Goal: Task Accomplishment & Management: Manage account settings

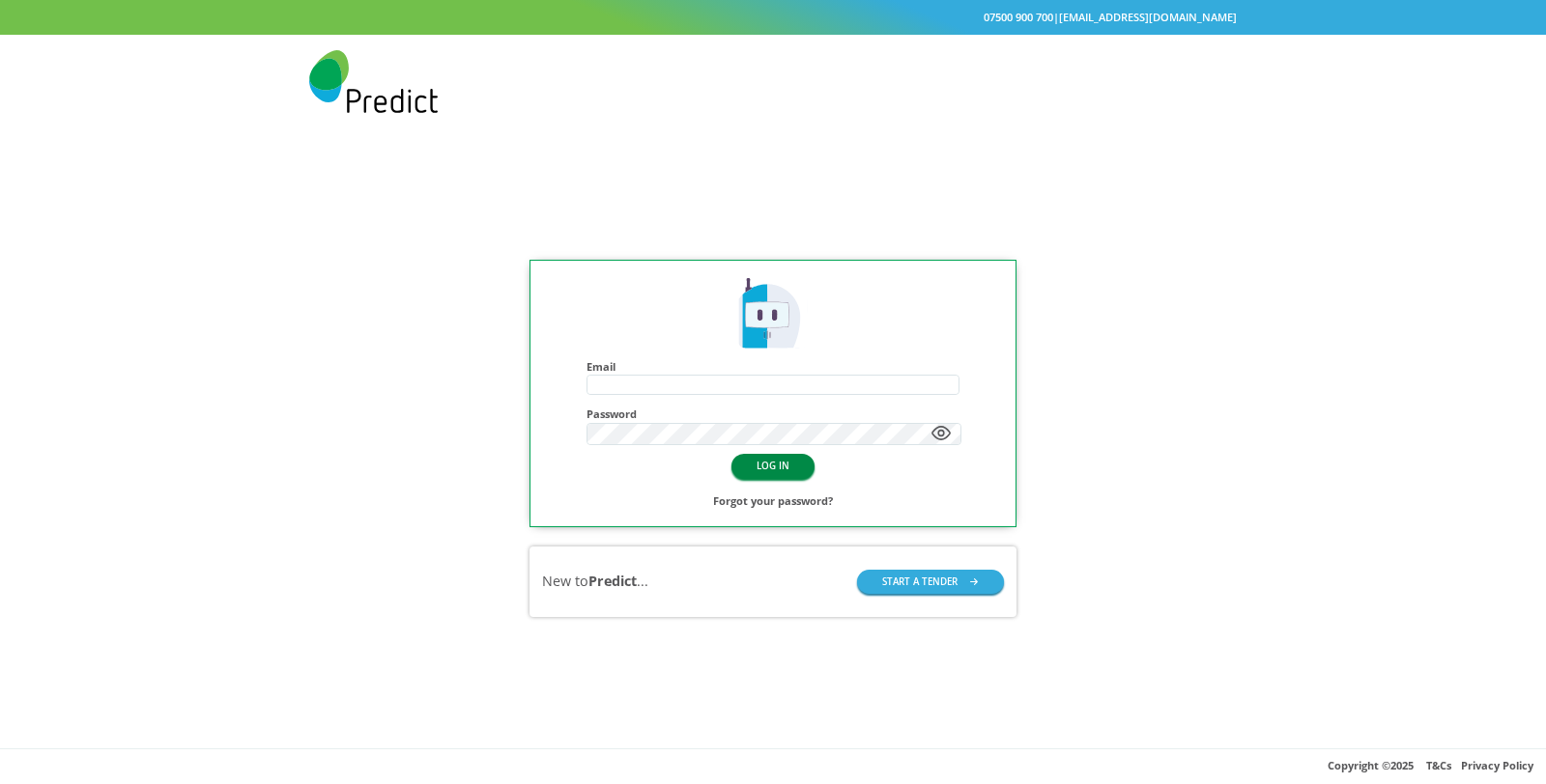
type input "**********"
click at [792, 455] on button "LOG IN" at bounding box center [773, 466] width 83 height 25
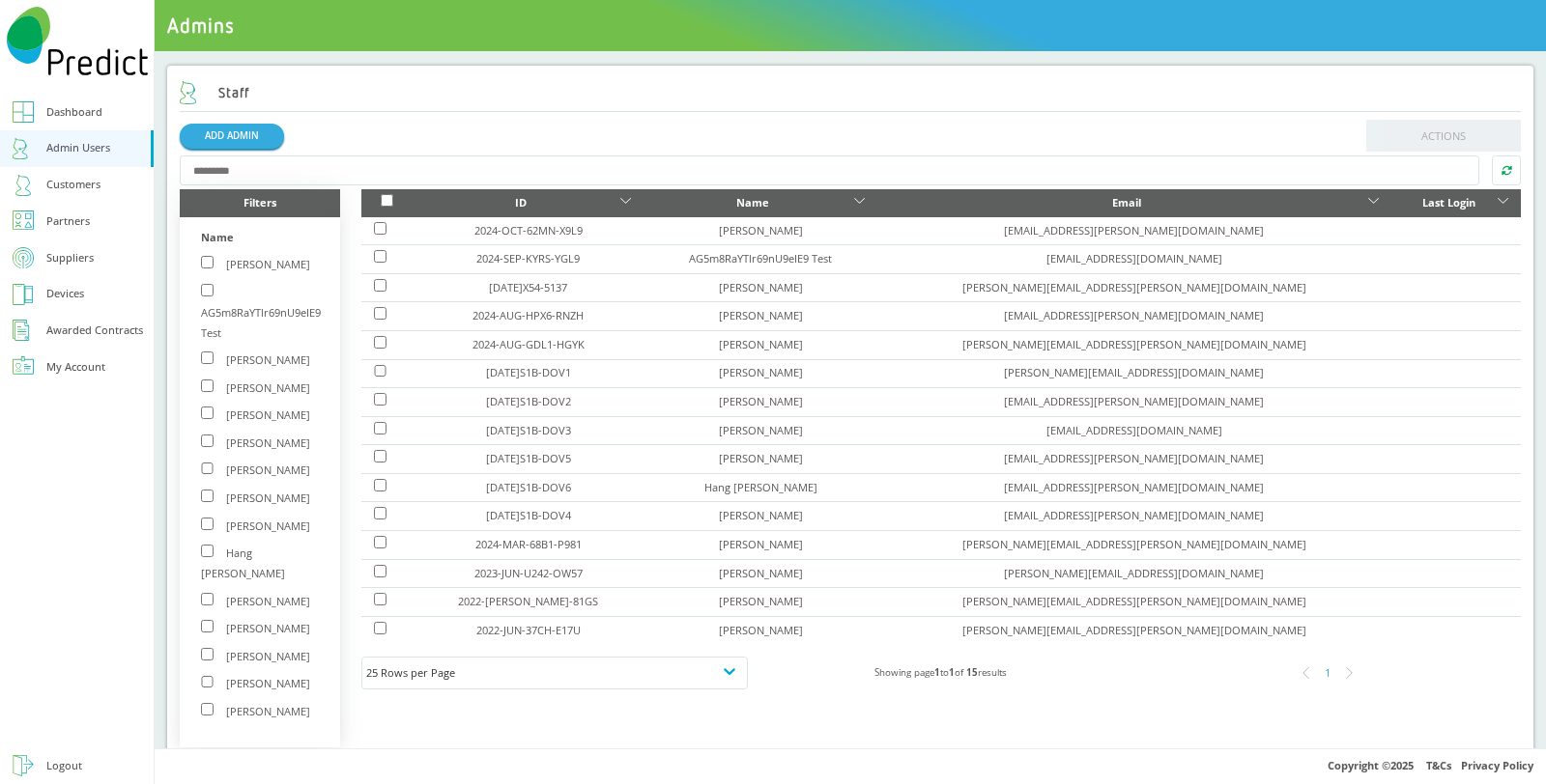
click at [93, 182] on div "Customers" at bounding box center [73, 184] width 54 height 21
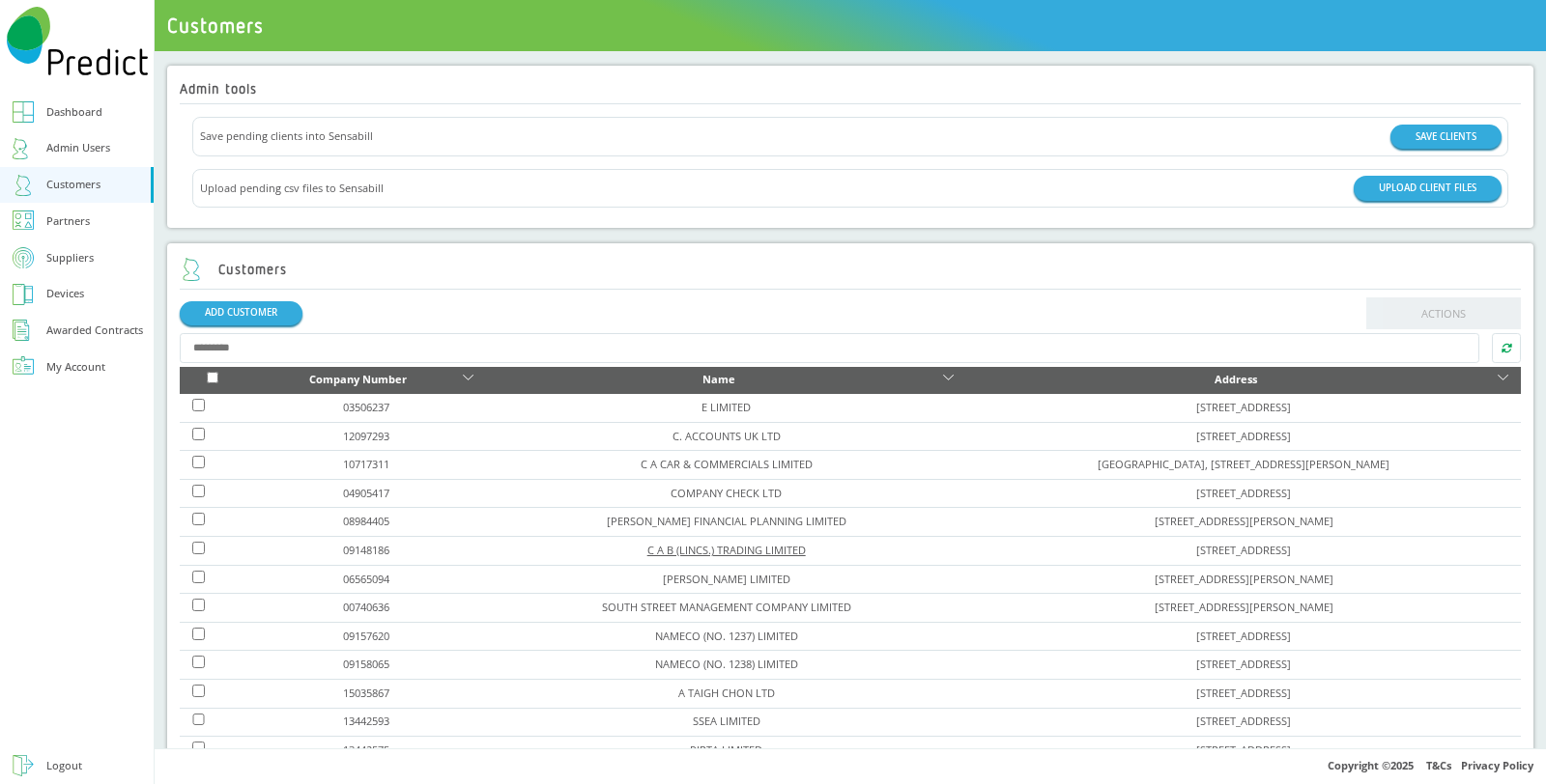
click at [648, 543] on link "C A B (LINCS.) TRADING LIMITED" at bounding box center [726, 549] width 158 height 15
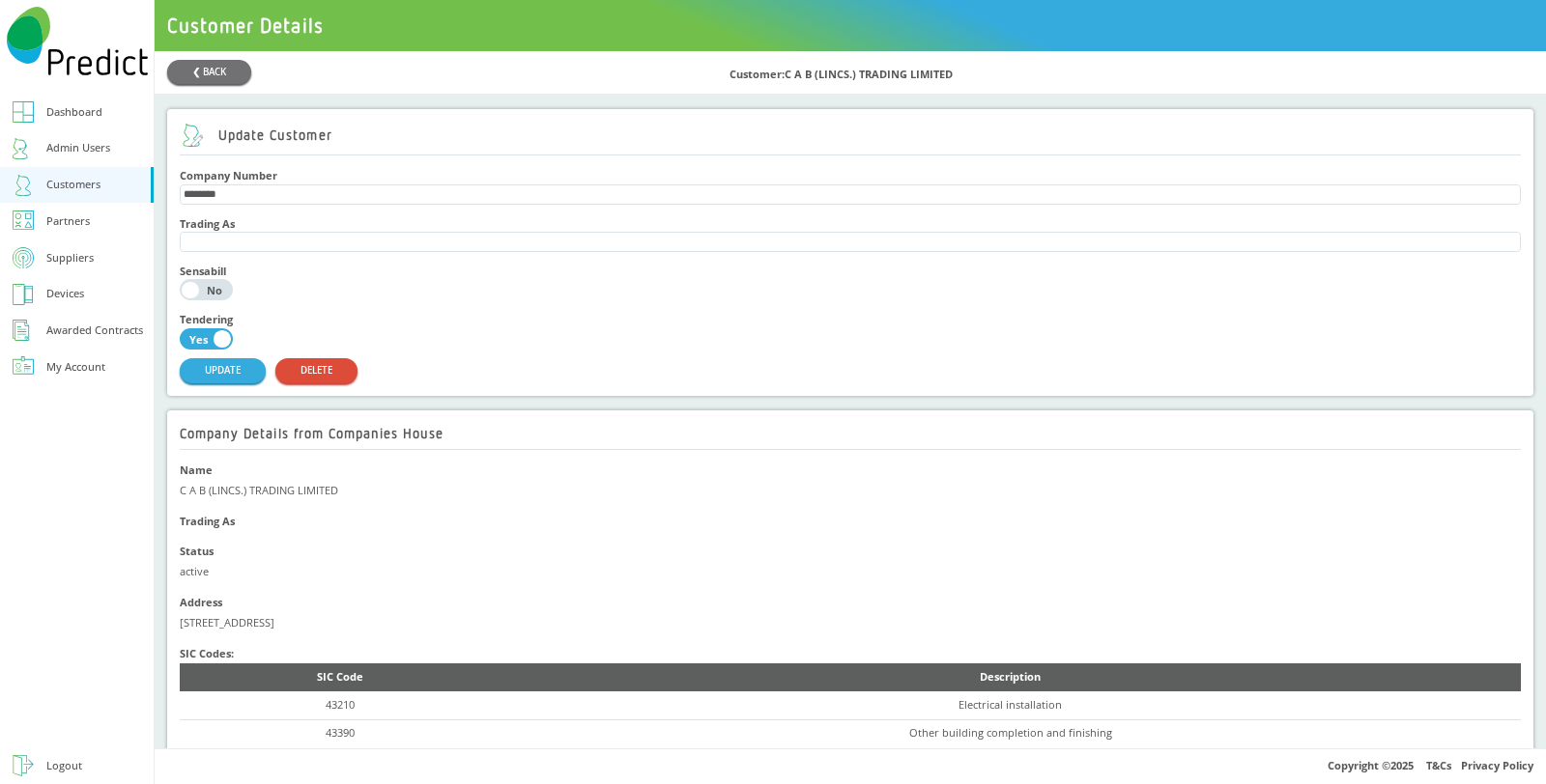
scroll to position [536, 0]
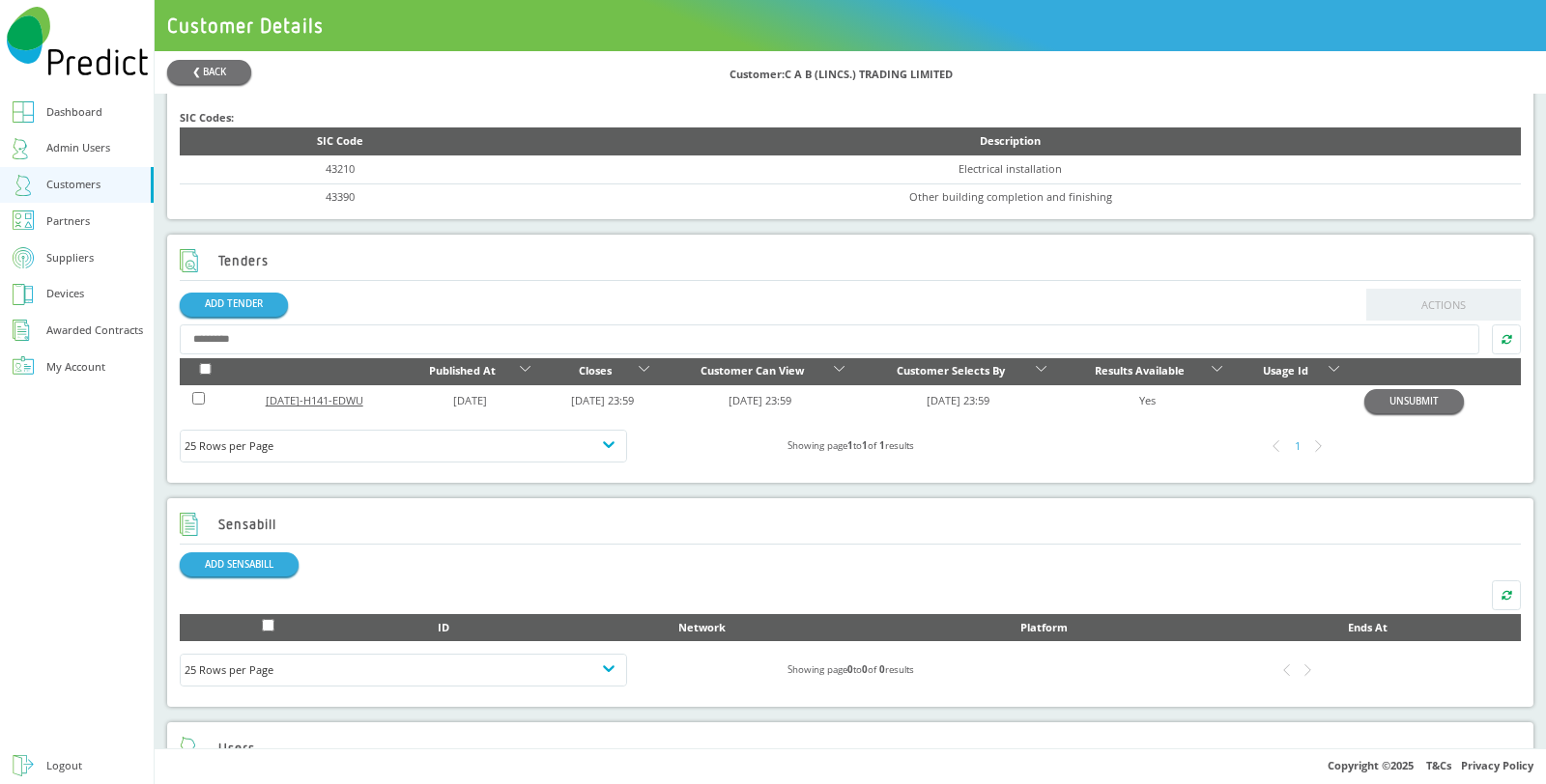
click at [343, 402] on link "[DATE]-H141-EDWU" at bounding box center [314, 400] width 97 height 15
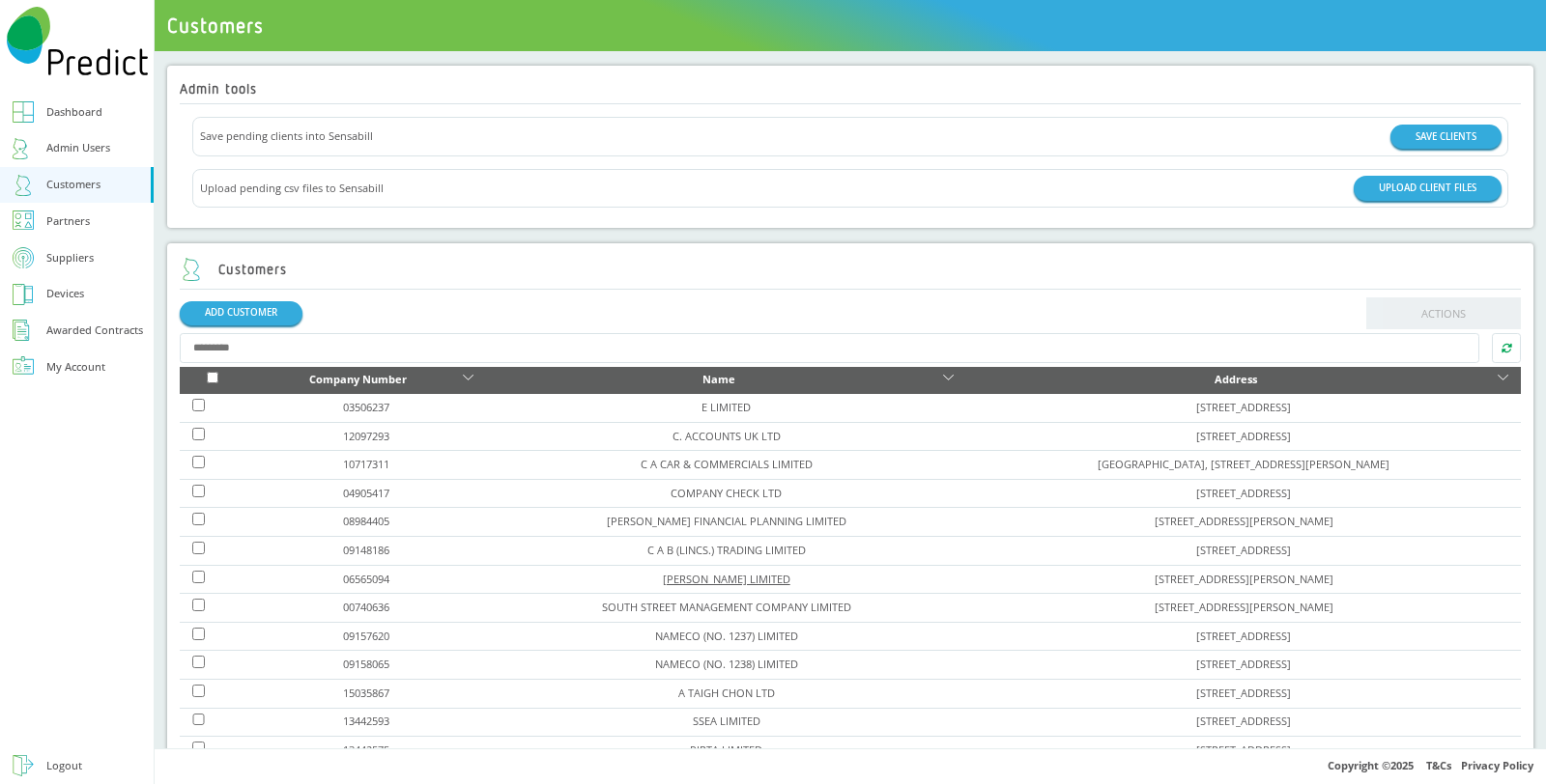
click at [666, 581] on link "WALLACE DANIELS LIMITED" at bounding box center [726, 579] width 128 height 15
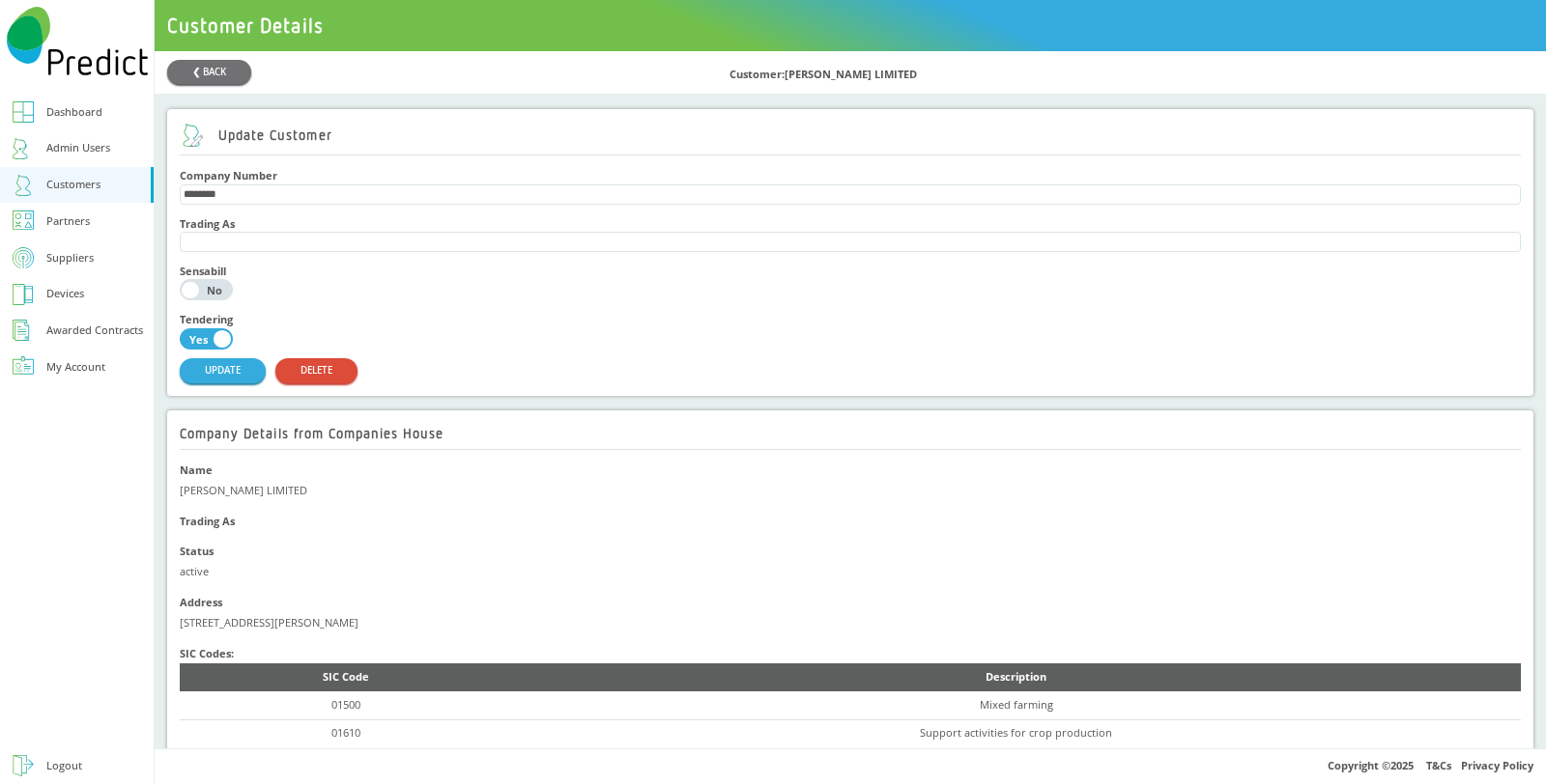
scroll to position [429, 0]
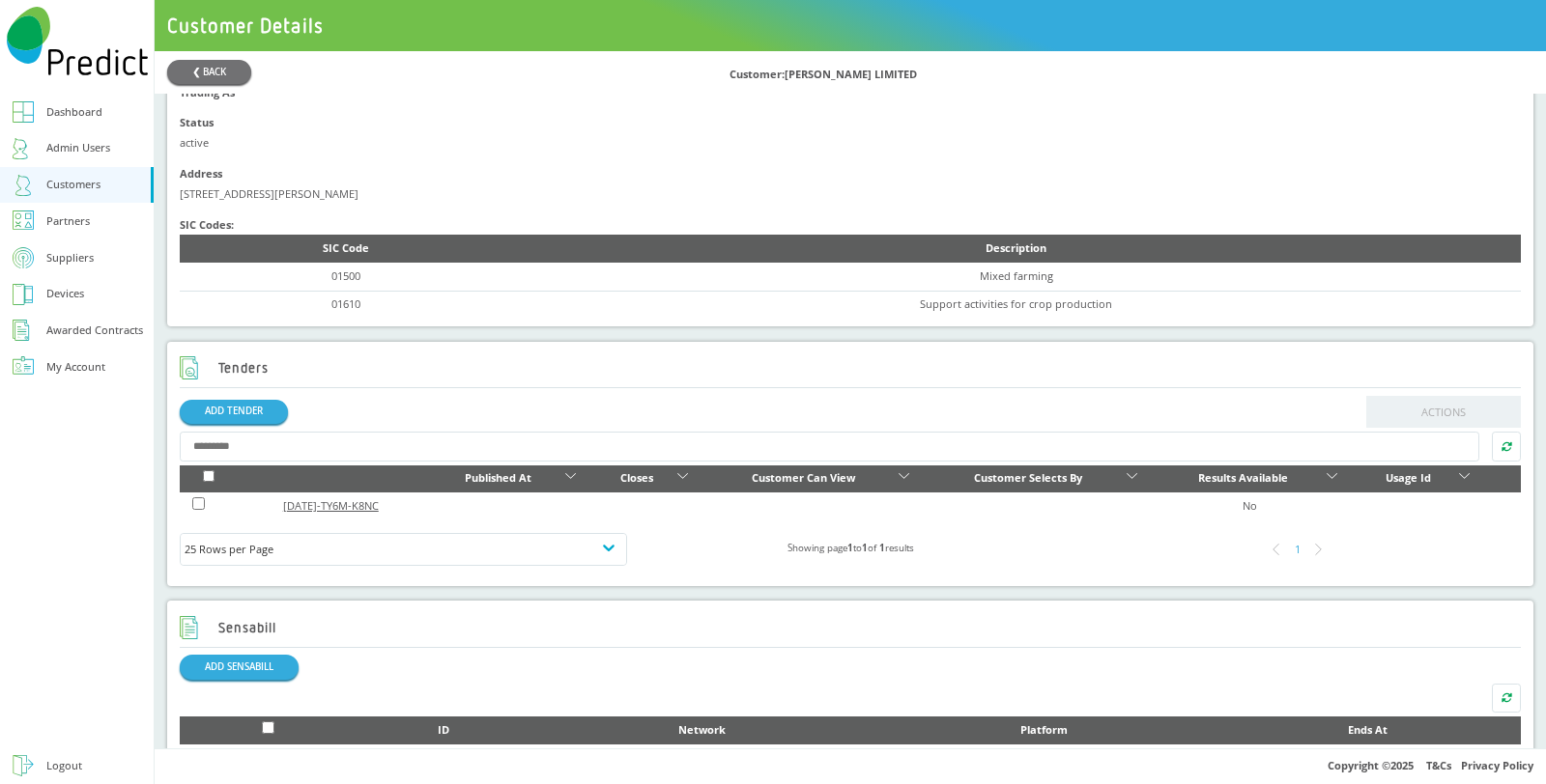
click at [339, 512] on link "2025-JUL-TY6M-K8NC" at bounding box center [330, 505] width 95 height 15
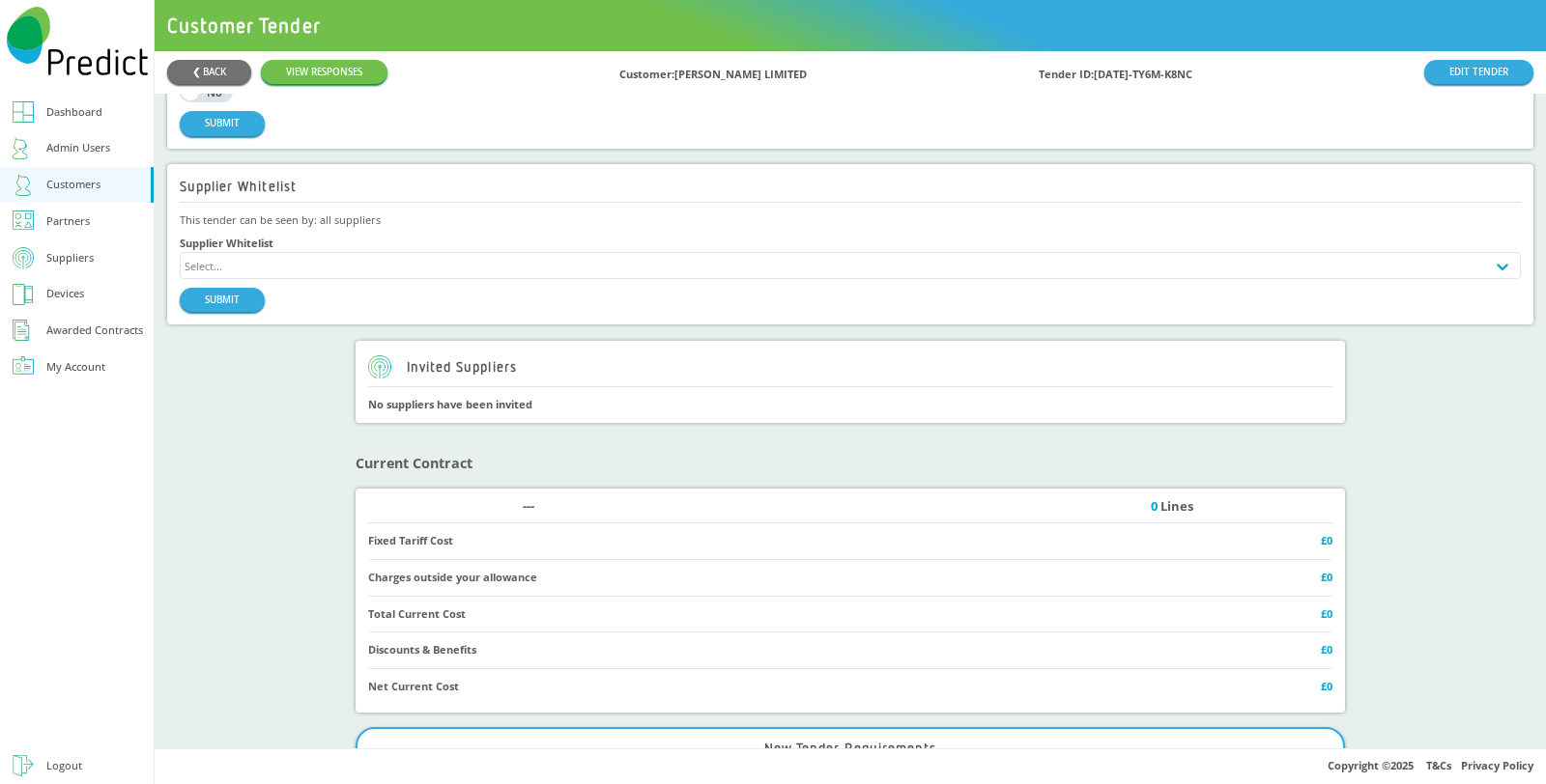
scroll to position [1073, 0]
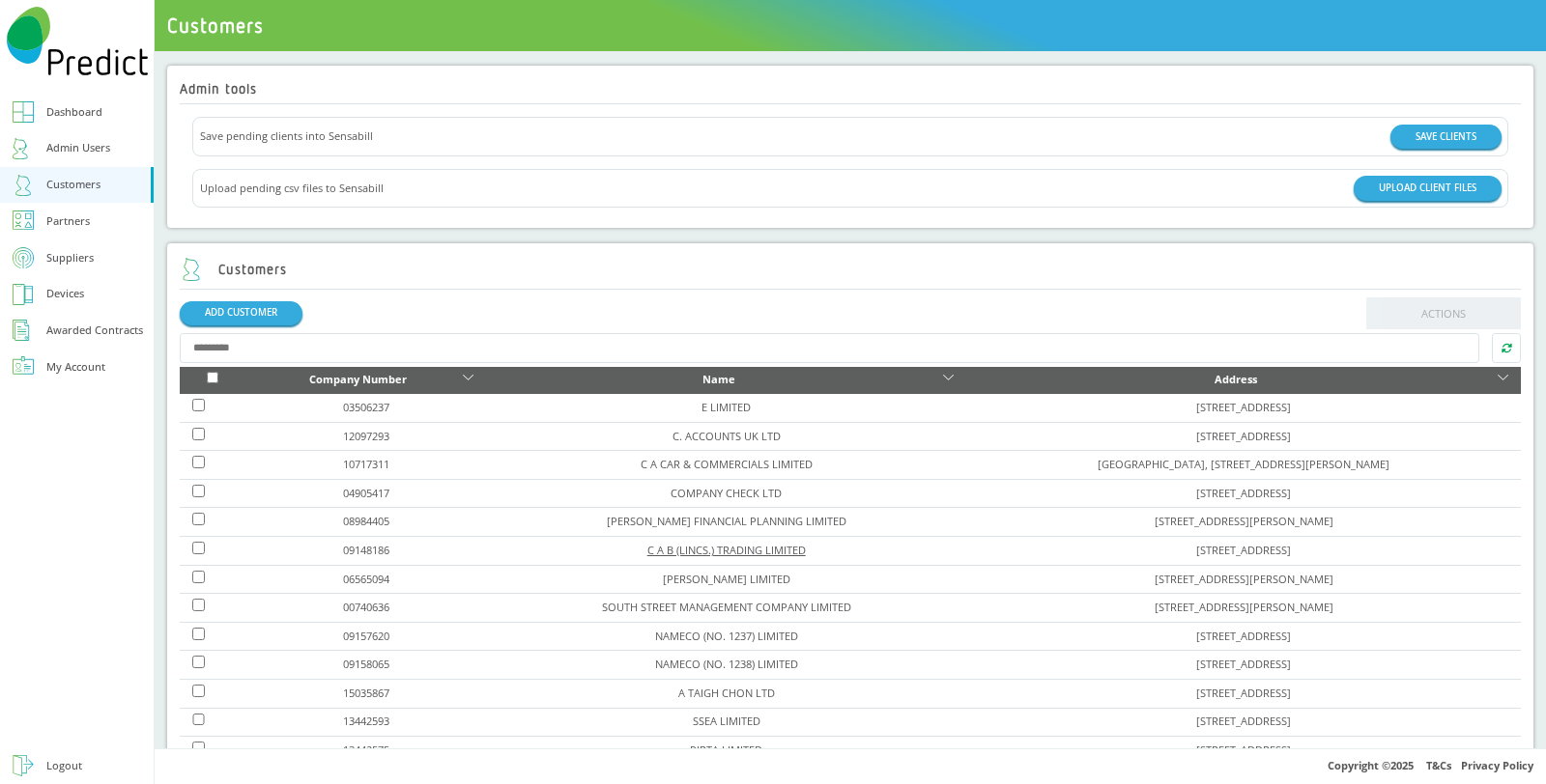
drag, startPoint x: 636, startPoint y: 497, endPoint x: 623, endPoint y: 544, distance: 48.8
click at [648, 544] on link "C A B (LINCS.) TRADING LIMITED" at bounding box center [726, 549] width 158 height 15
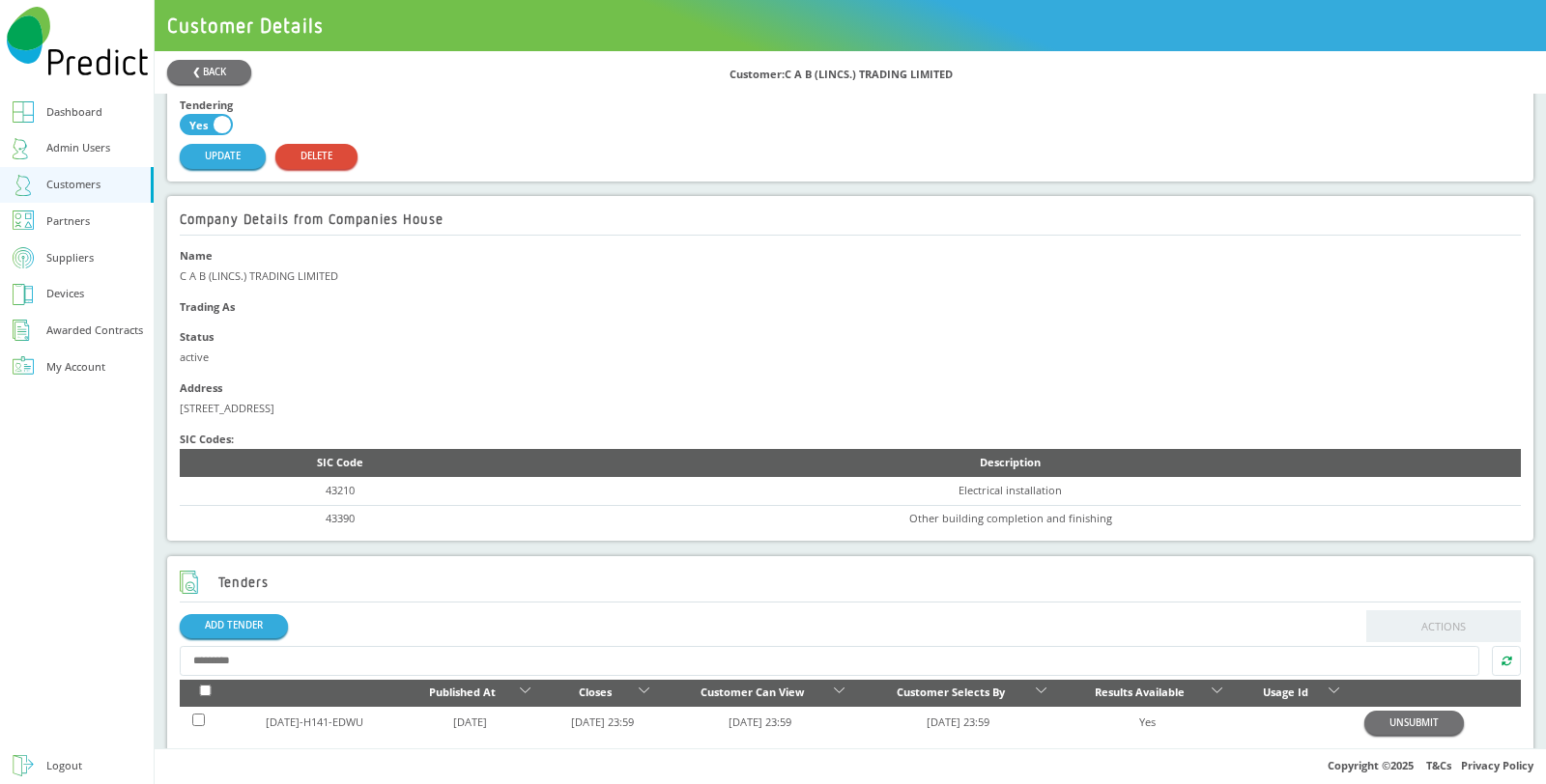
scroll to position [536, 0]
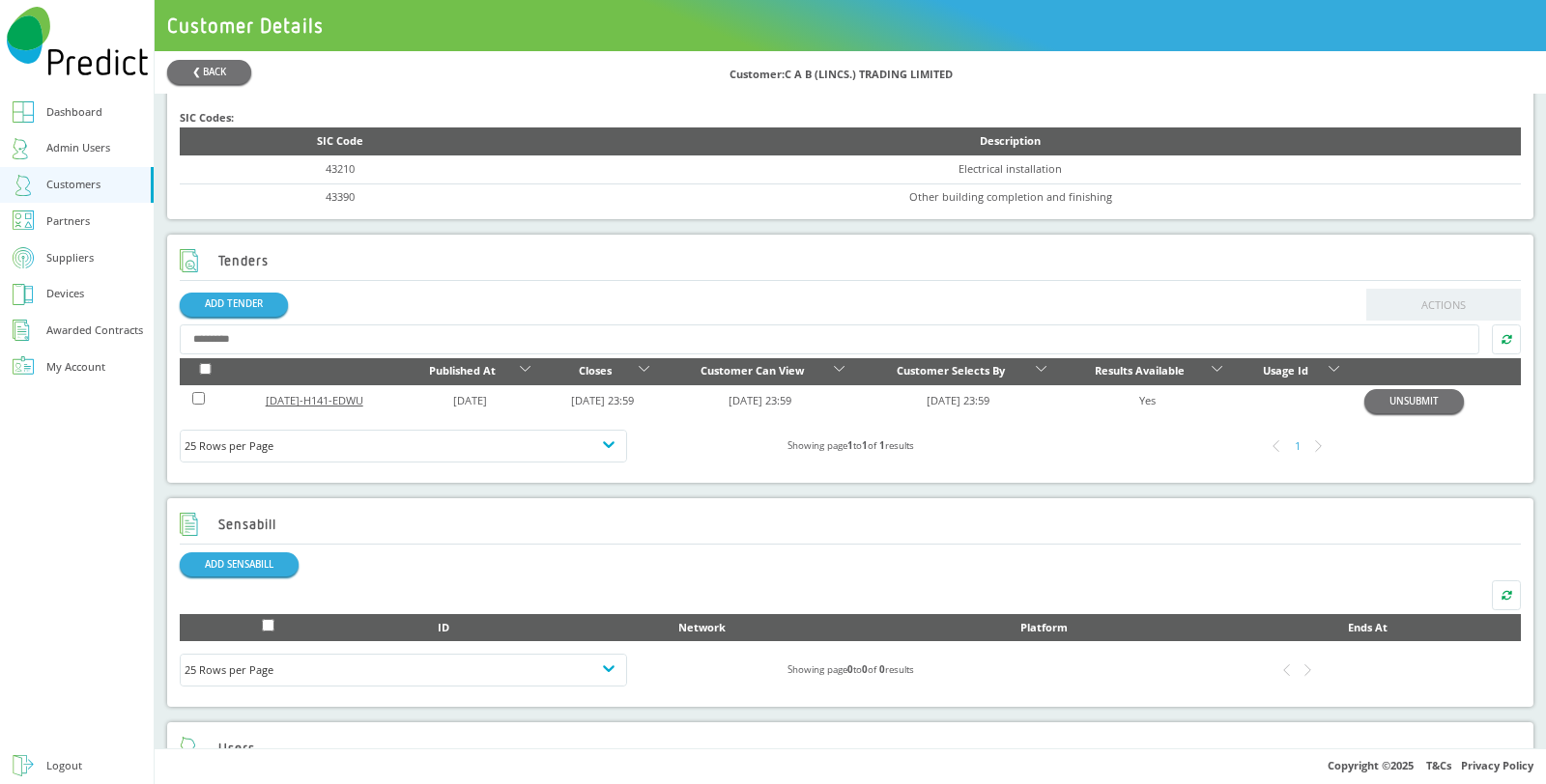
click at [317, 400] on link "2025-JUL-H141-EDWU" at bounding box center [314, 400] width 97 height 15
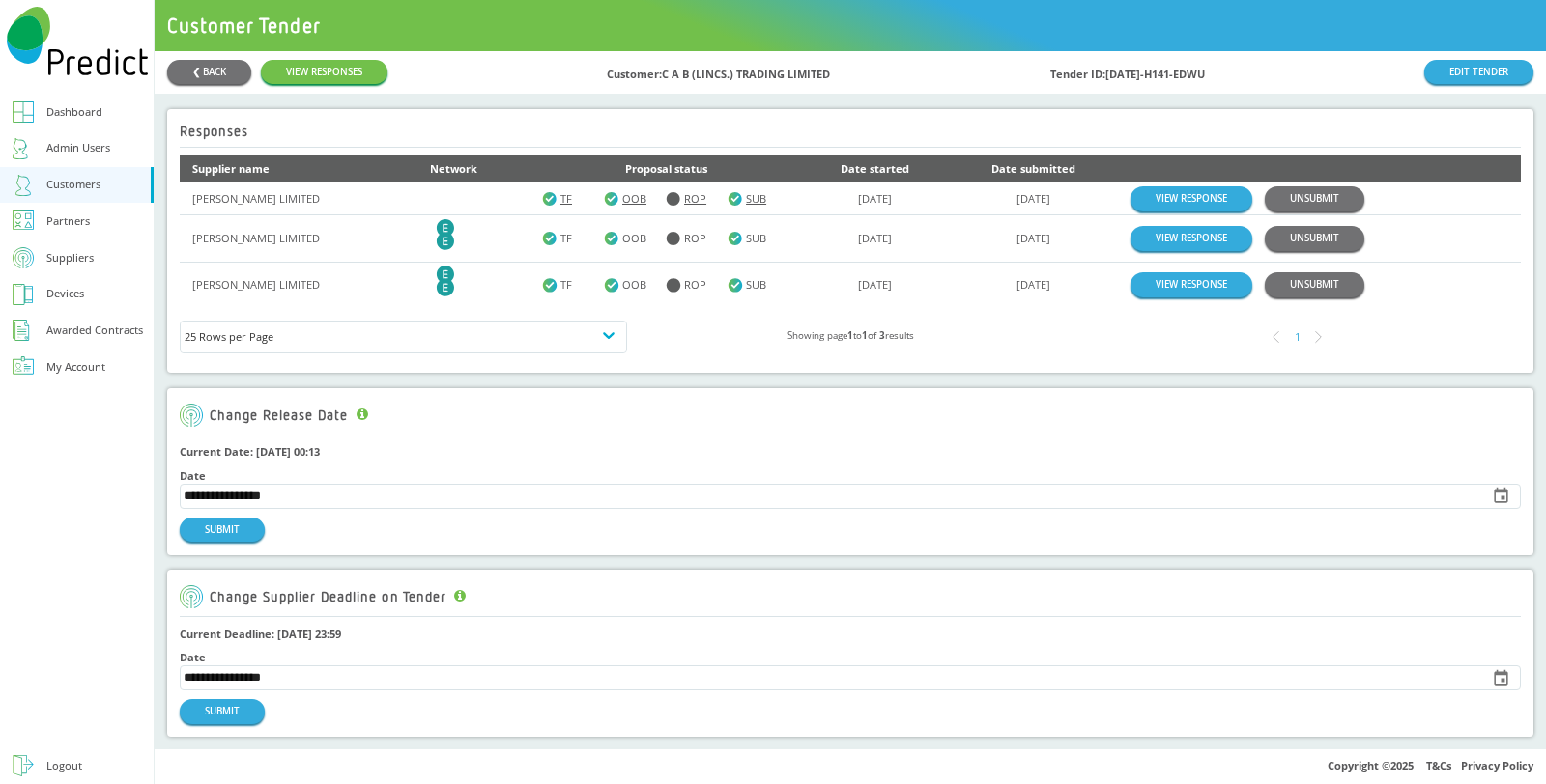
click at [684, 197] on div "ROP" at bounding box center [696, 199] width 62 height 21
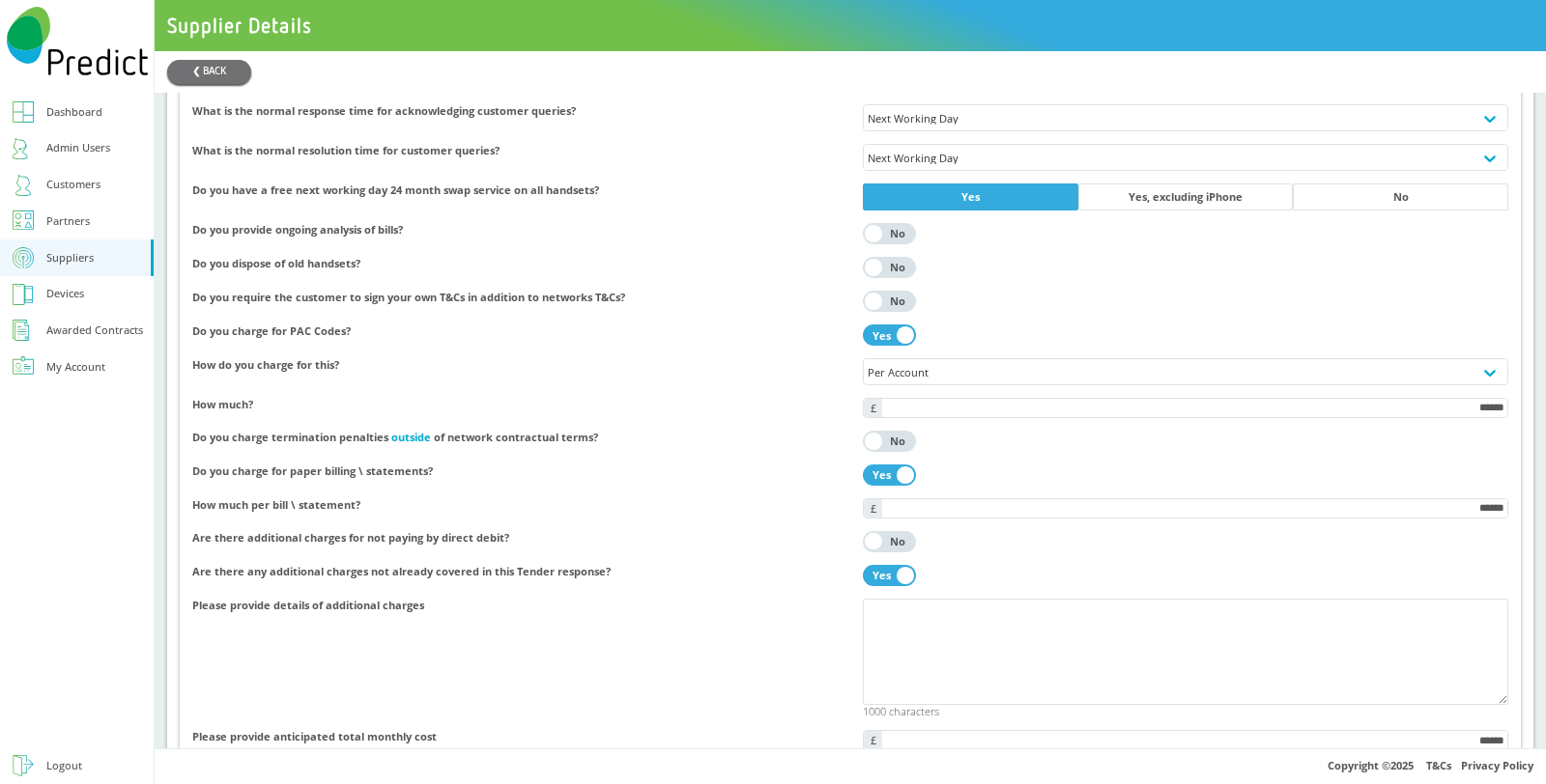
scroll to position [4347, 0]
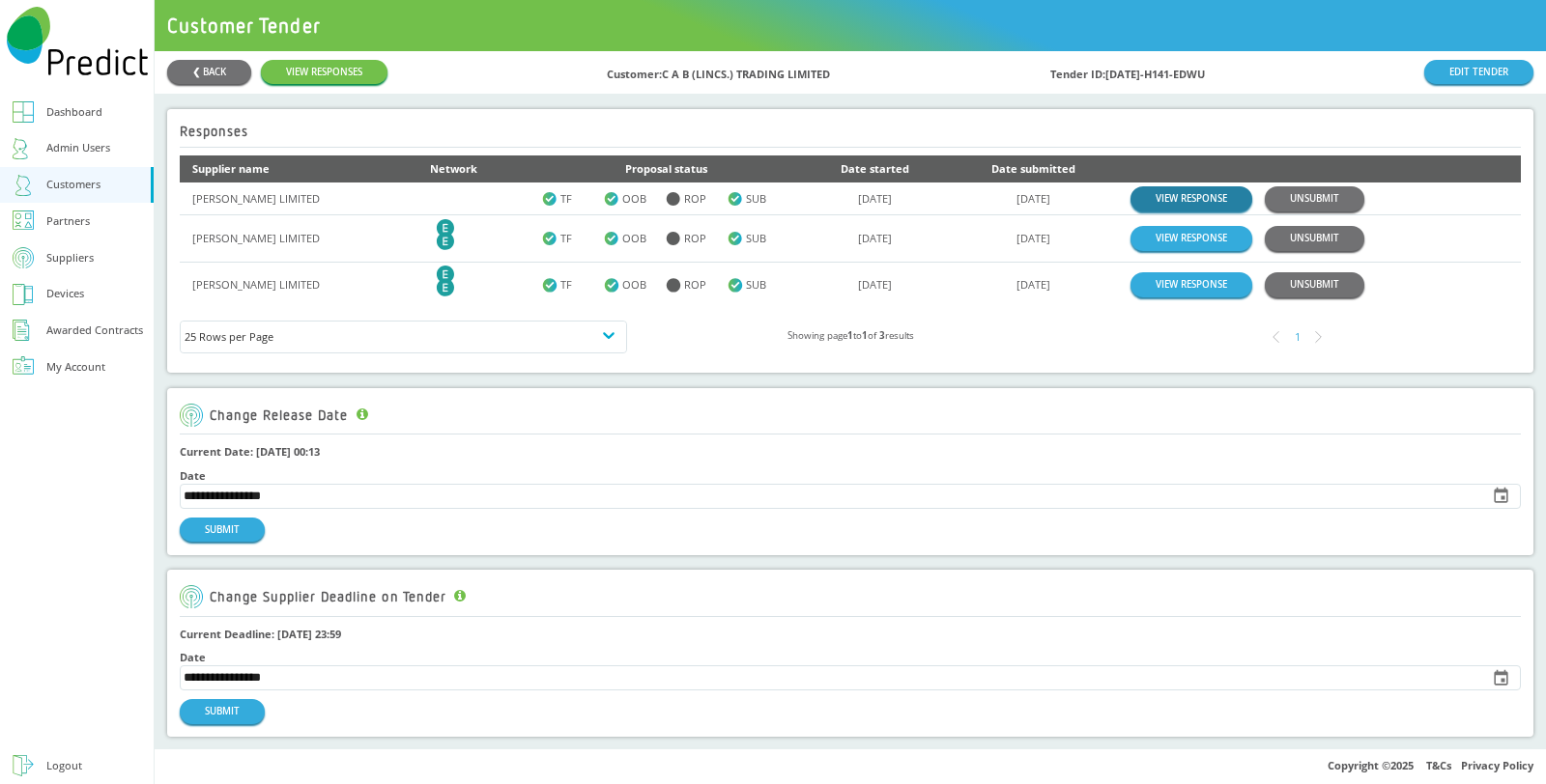
click at [1179, 193] on link "VIEW RESPONSE" at bounding box center [1192, 198] width 122 height 25
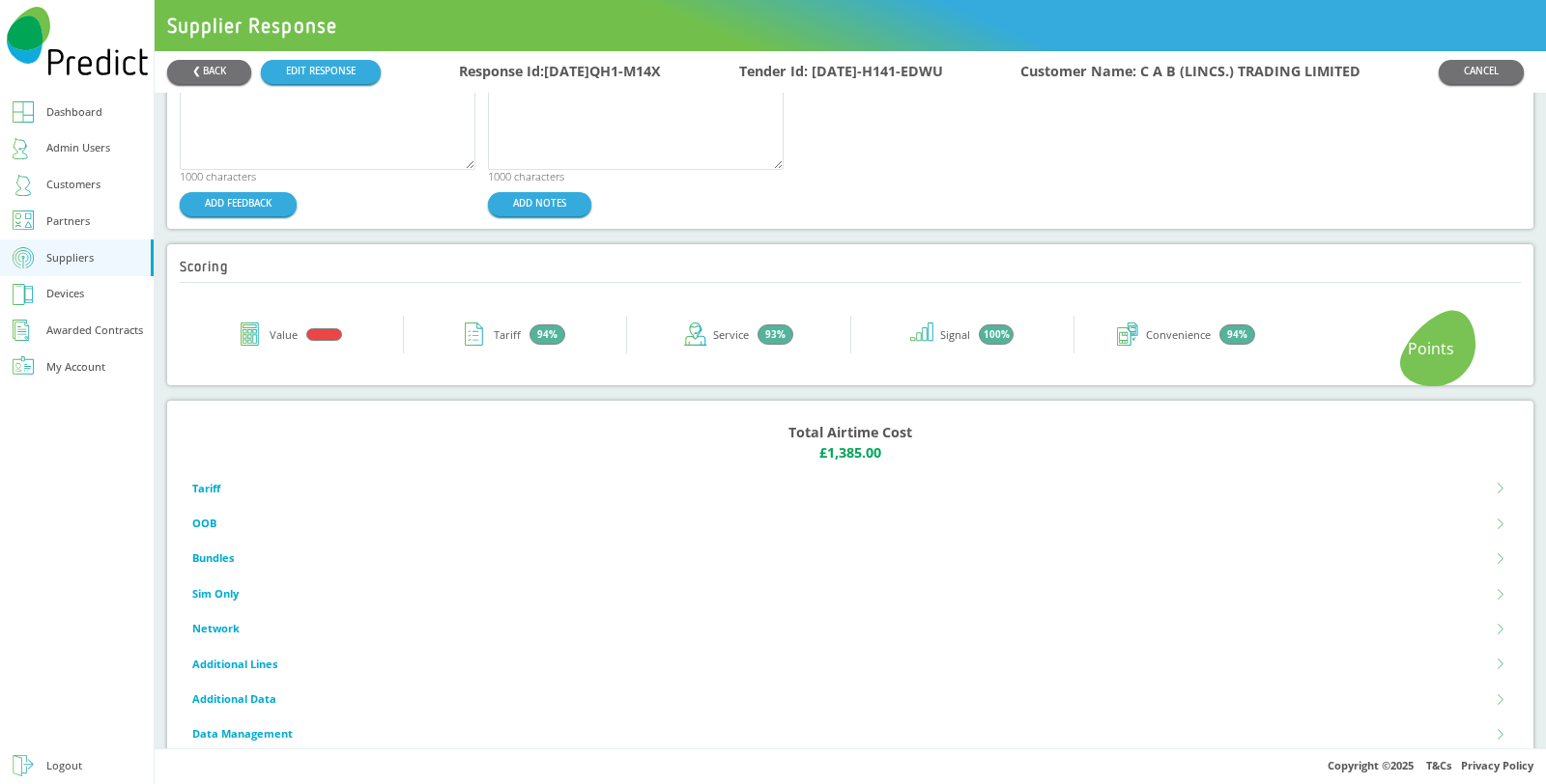
scroll to position [184, 0]
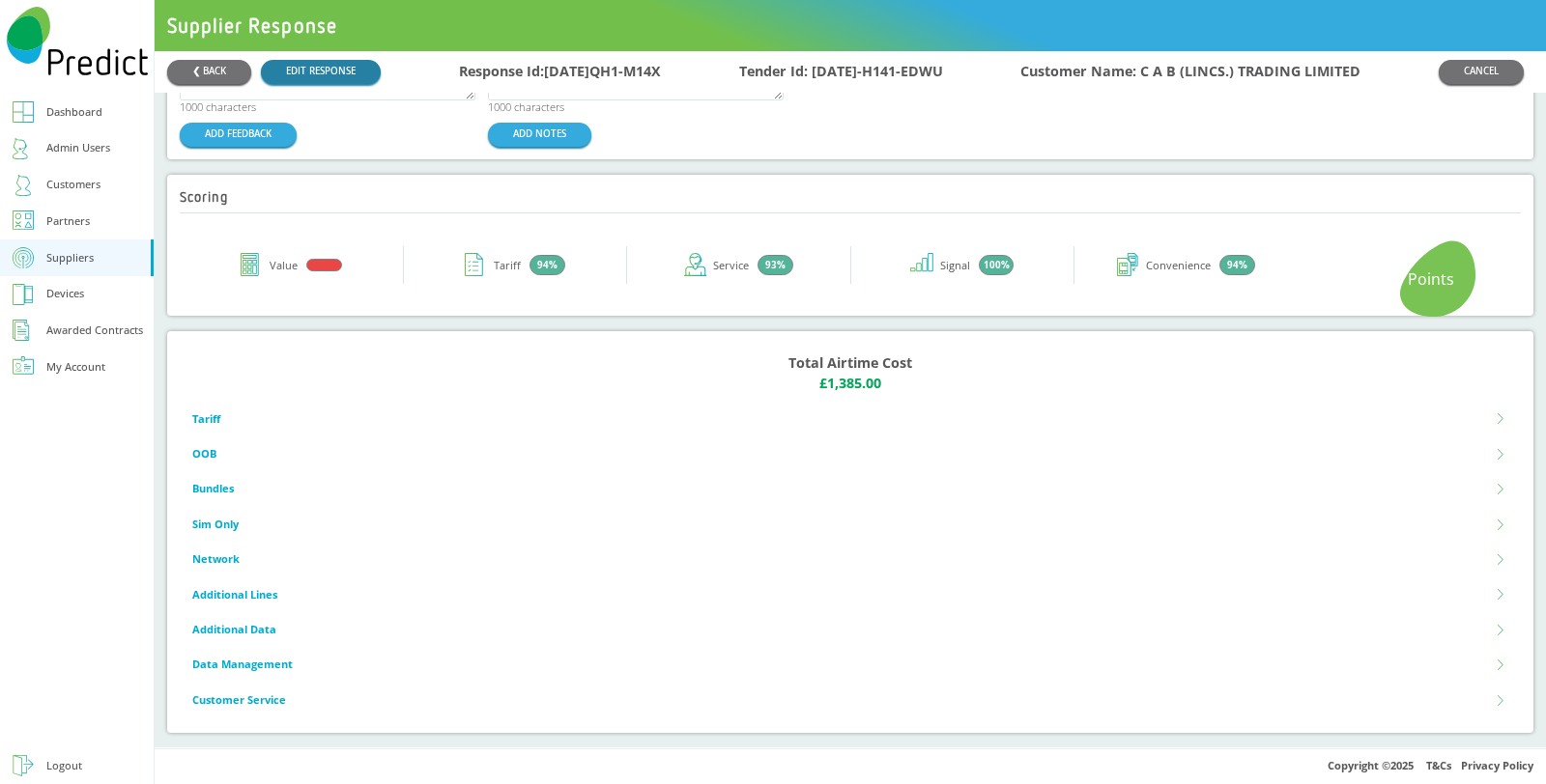
click at [306, 68] on link "EDIT RESPONSE" at bounding box center [321, 72] width 120 height 25
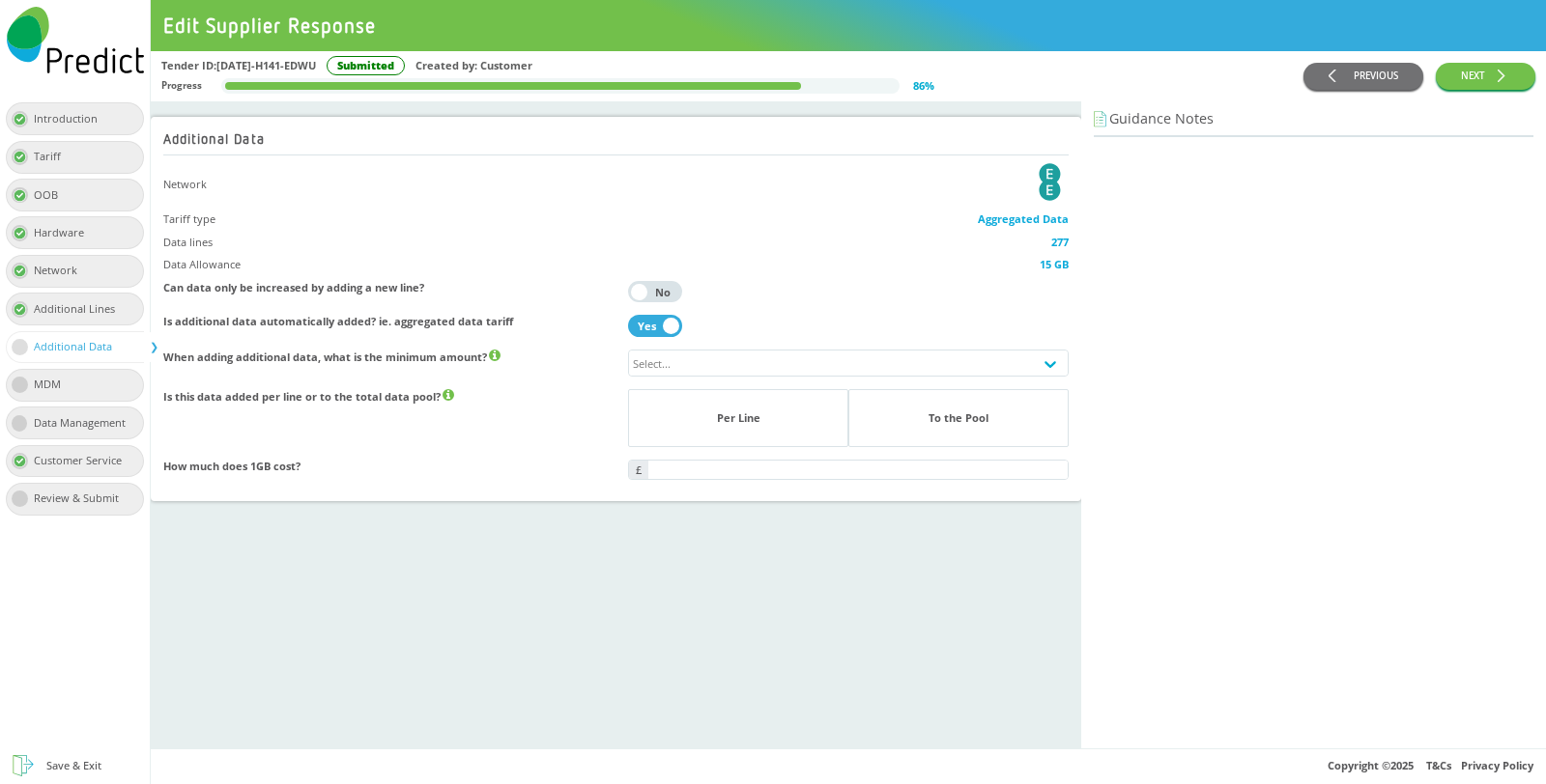
click at [103, 116] on div "Introduction" at bounding box center [72, 119] width 77 height 21
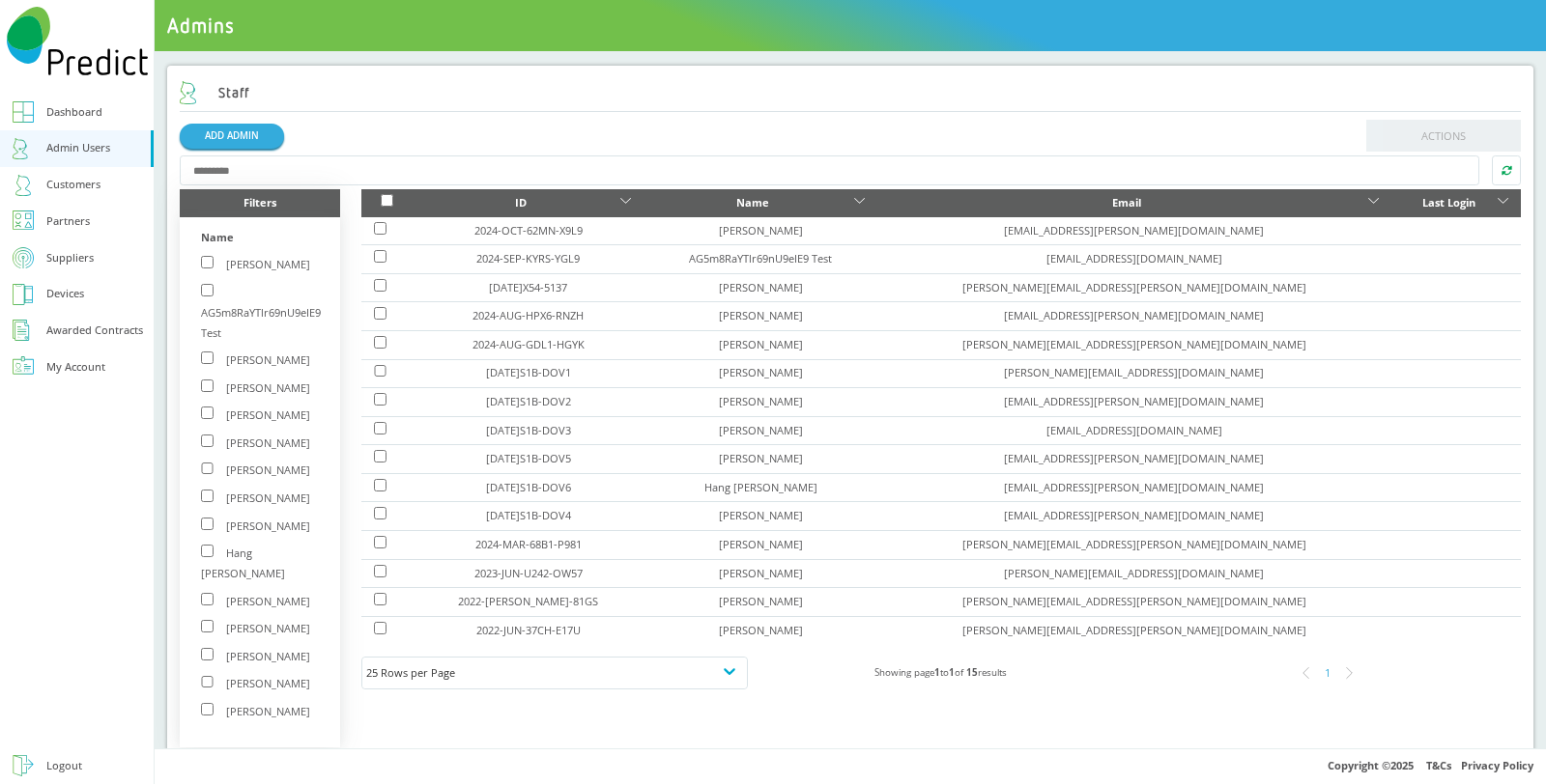
click at [73, 190] on div "Customers" at bounding box center [73, 184] width 54 height 21
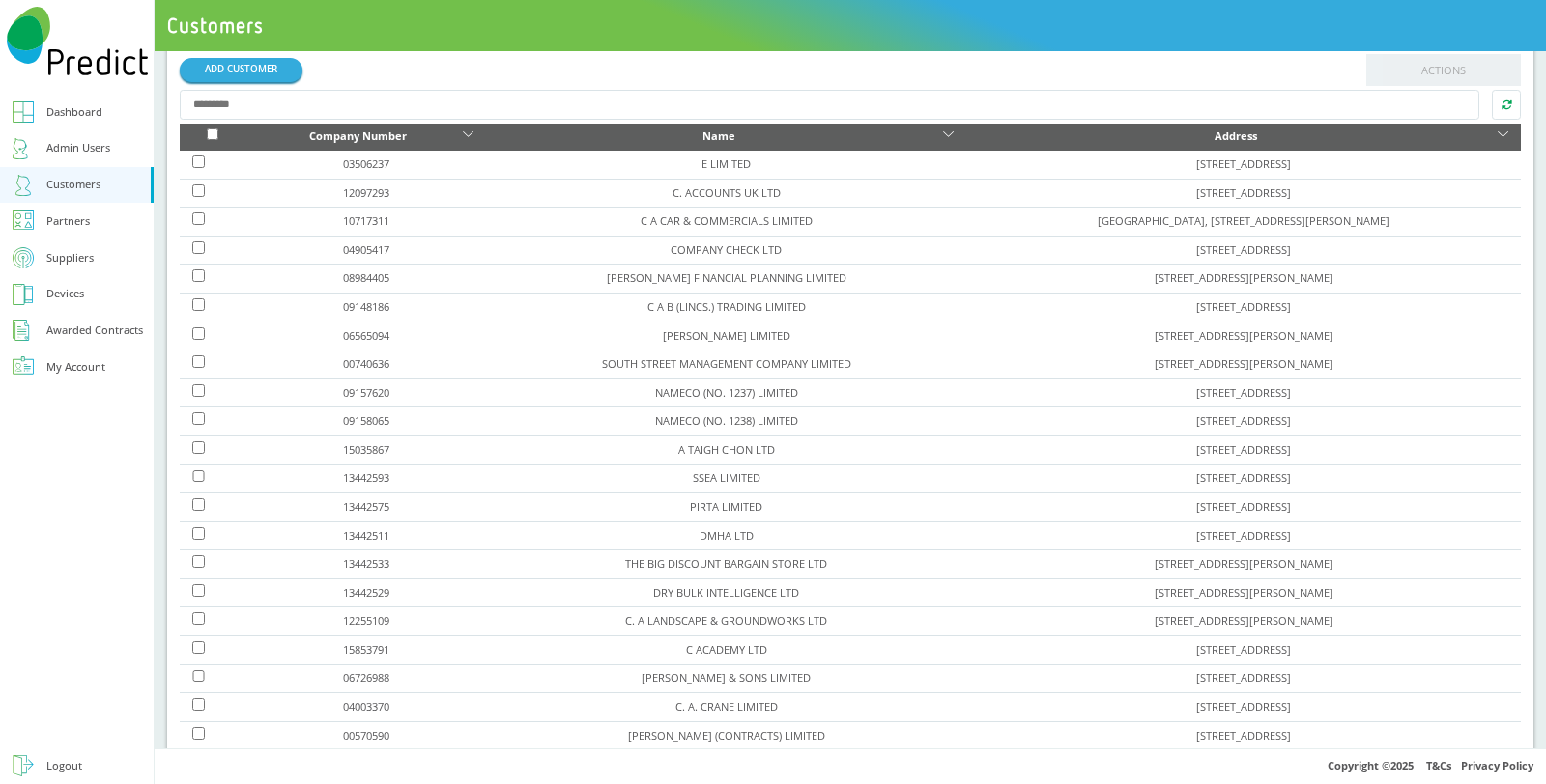
scroll to position [427, 0]
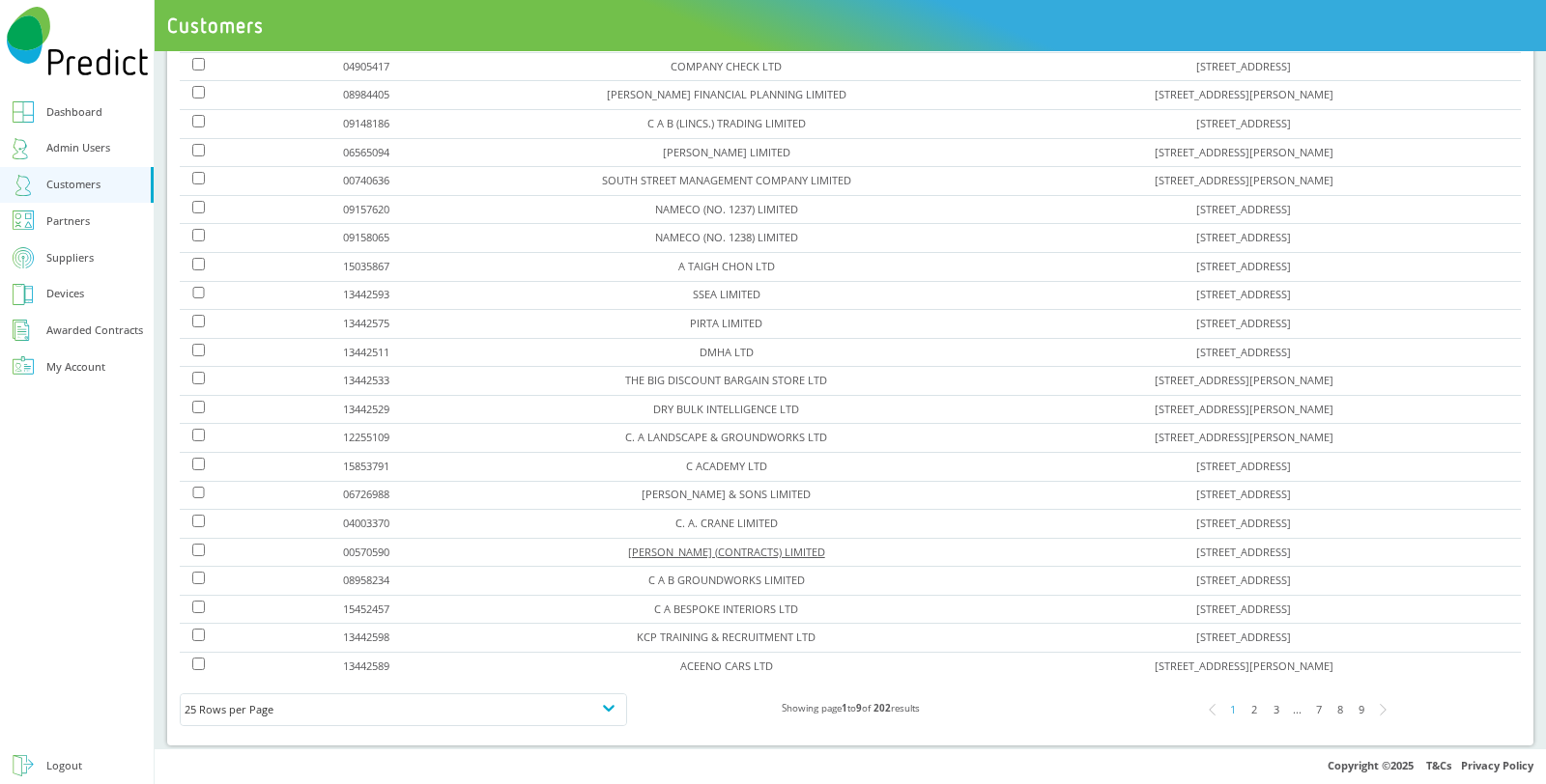
click at [655, 545] on link "C. A. BLACKWELL (CONTRACTS) LIMITED" at bounding box center [726, 551] width 197 height 15
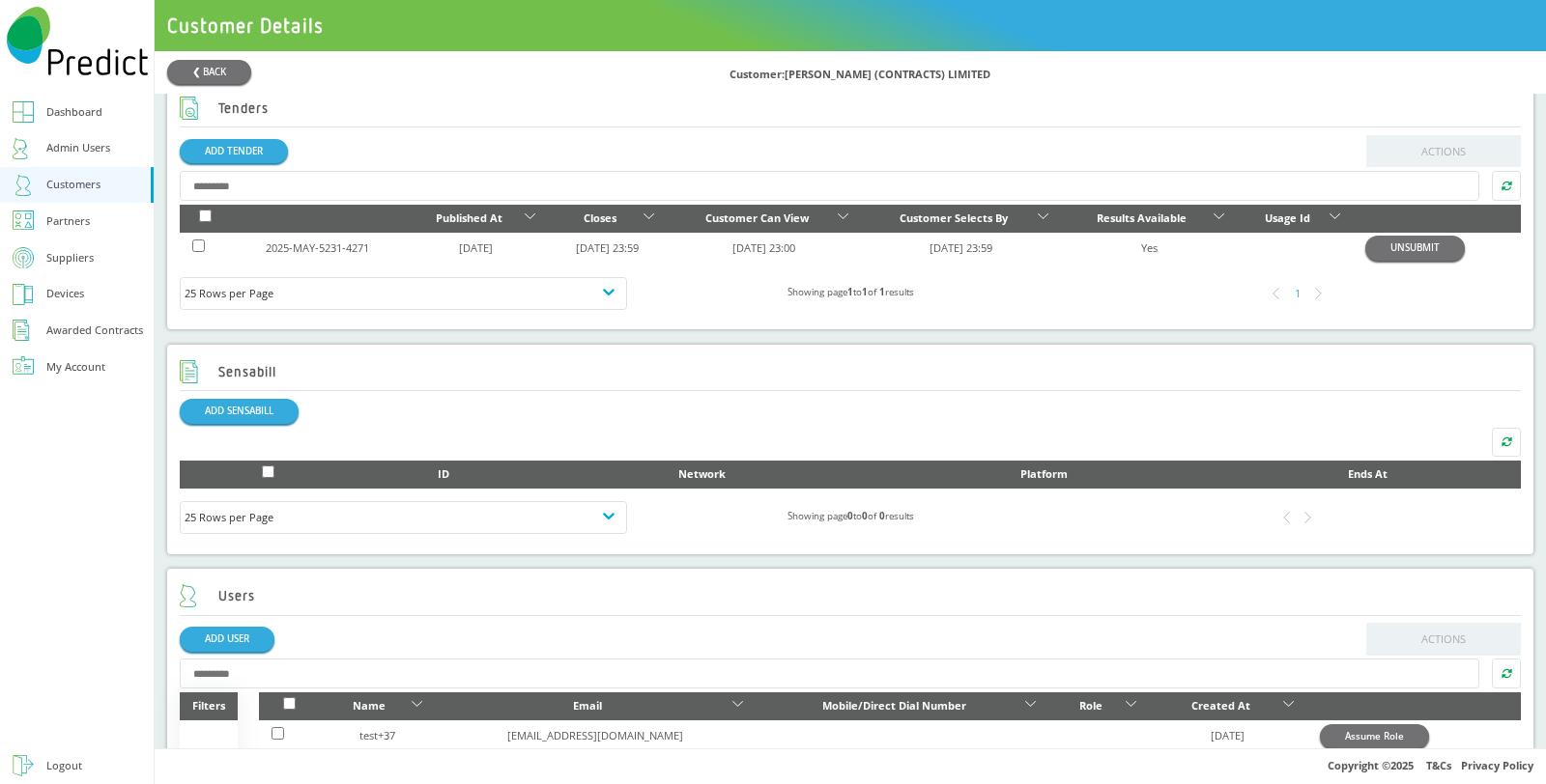
scroll to position [636, 0]
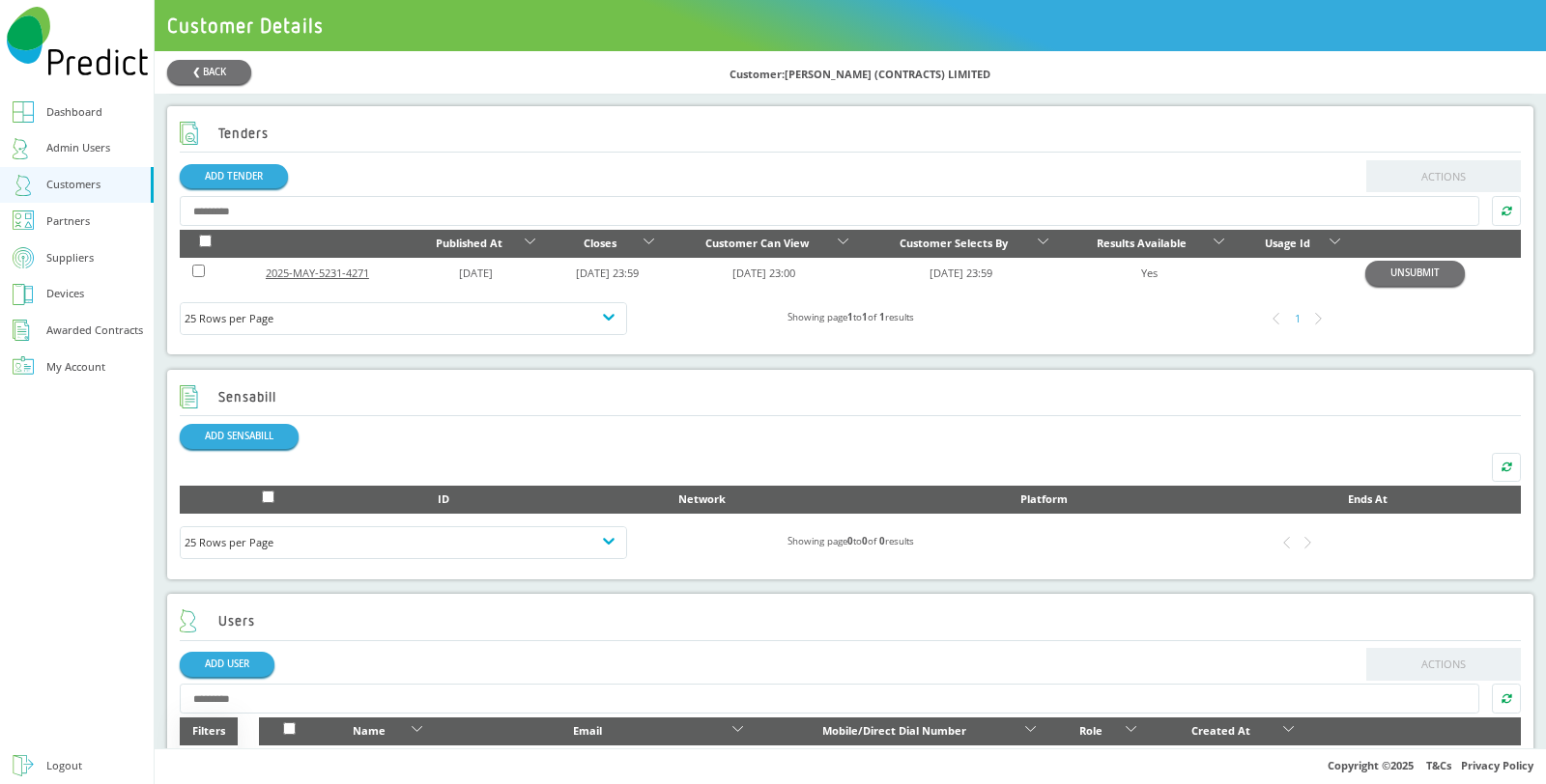
click at [313, 269] on link "2025-MAY-5231-4271" at bounding box center [317, 273] width 103 height 15
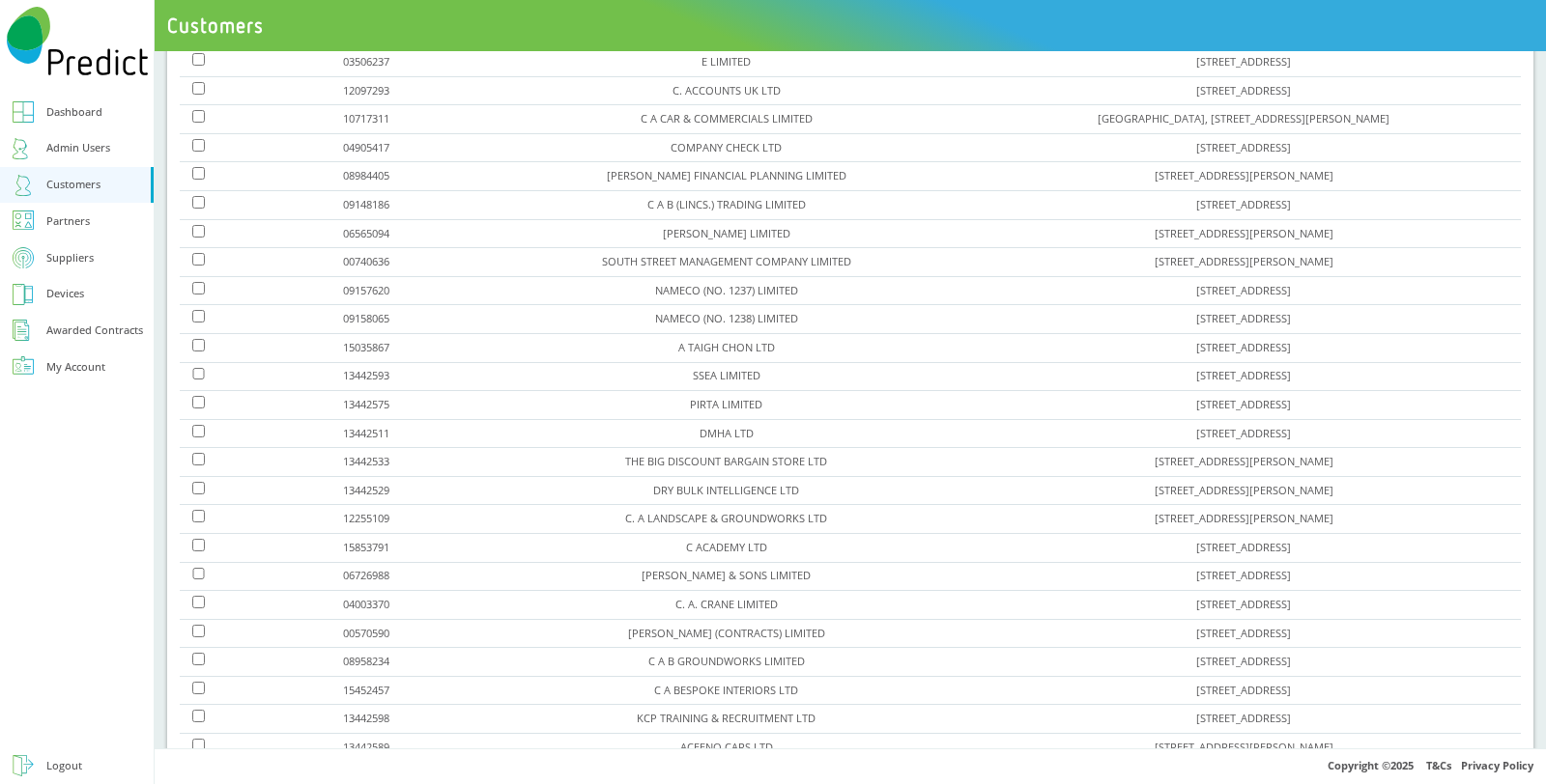
scroll to position [320, 0]
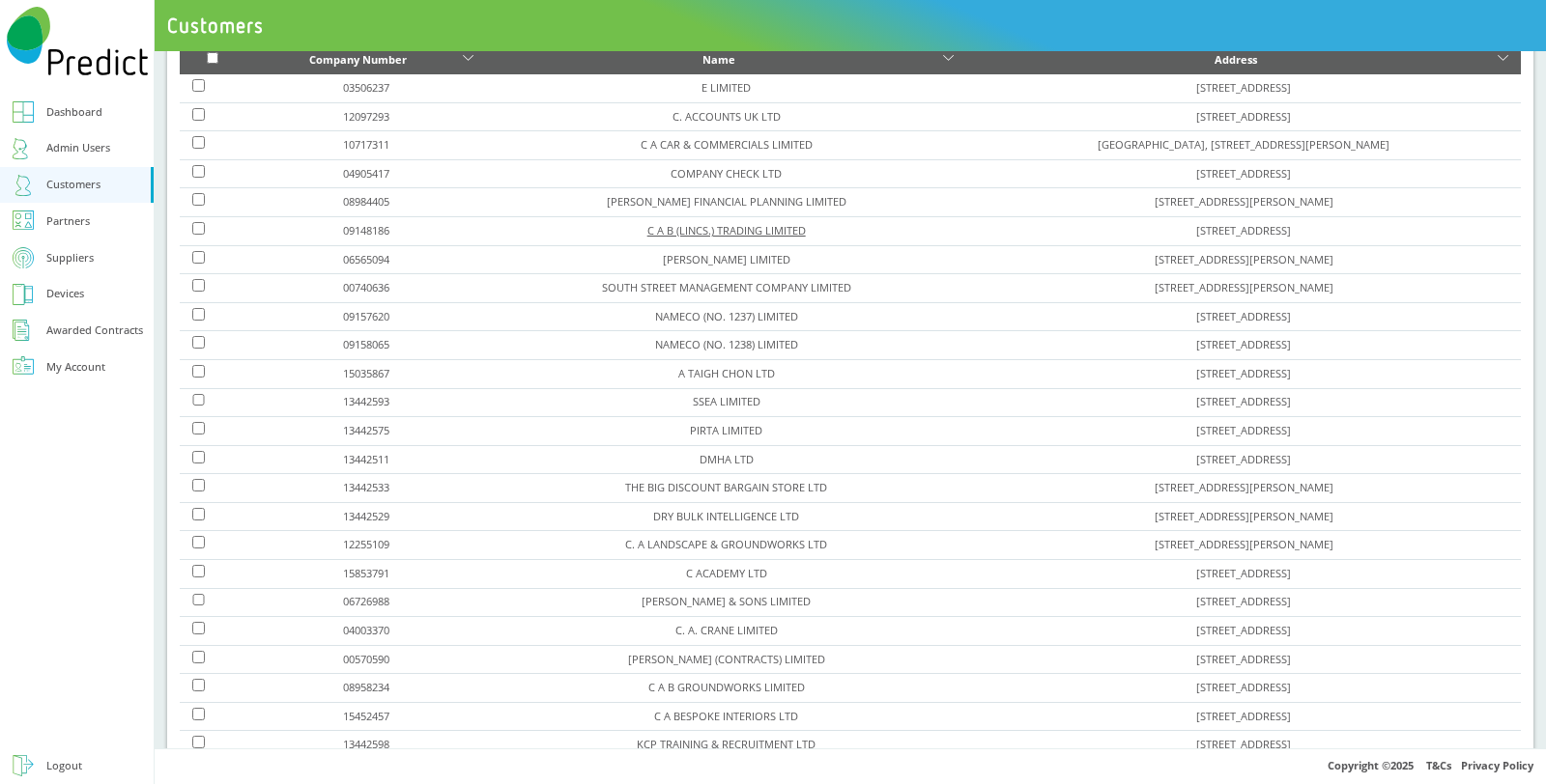
click at [648, 228] on link "C A B (LINCS.) TRADING LIMITED" at bounding box center [726, 230] width 158 height 15
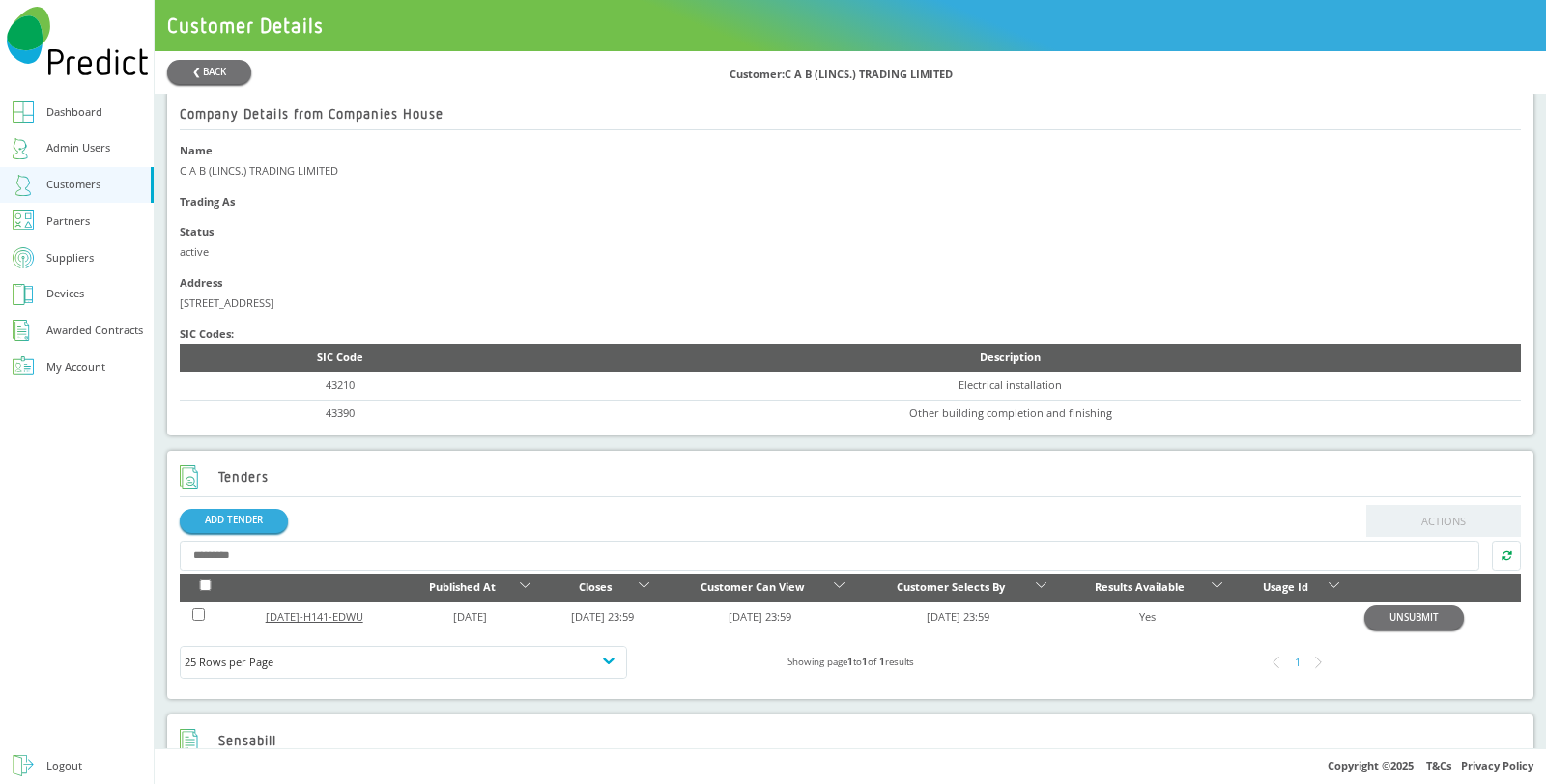
click at [323, 623] on link "[DATE]-H141-EDWU" at bounding box center [314, 616] width 97 height 15
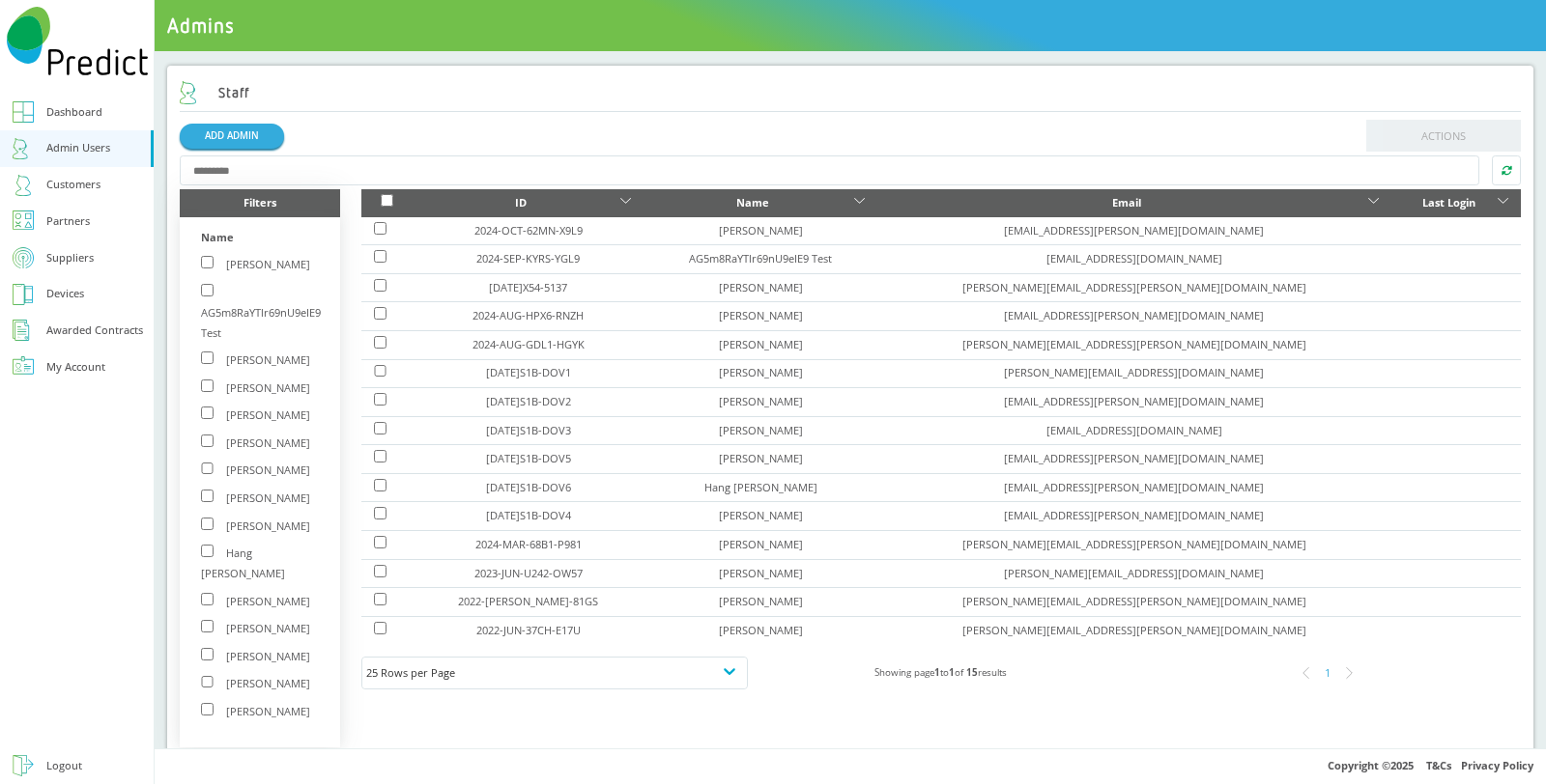
click at [79, 179] on div "Customers" at bounding box center [73, 184] width 54 height 21
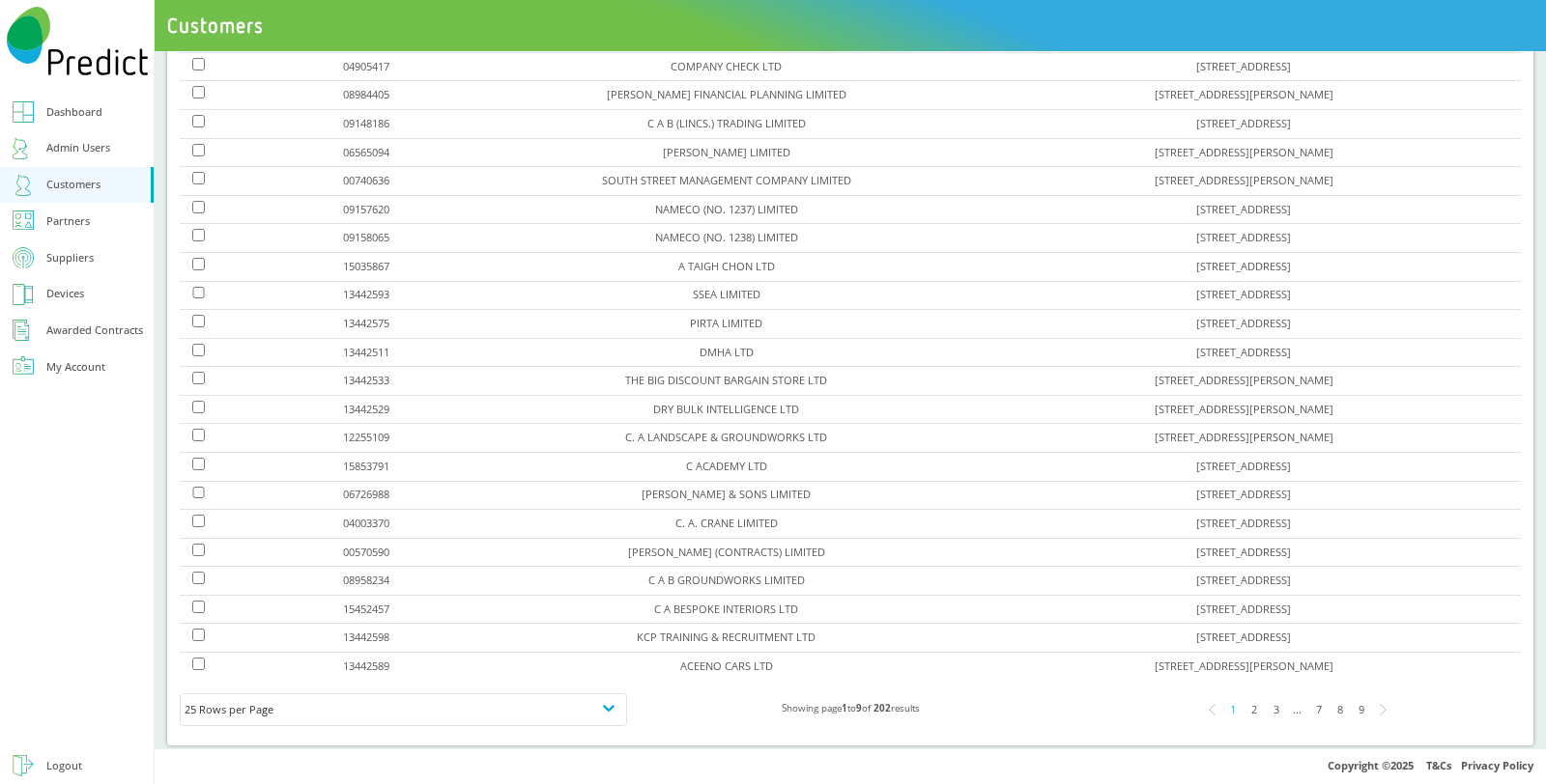
scroll to position [213, 0]
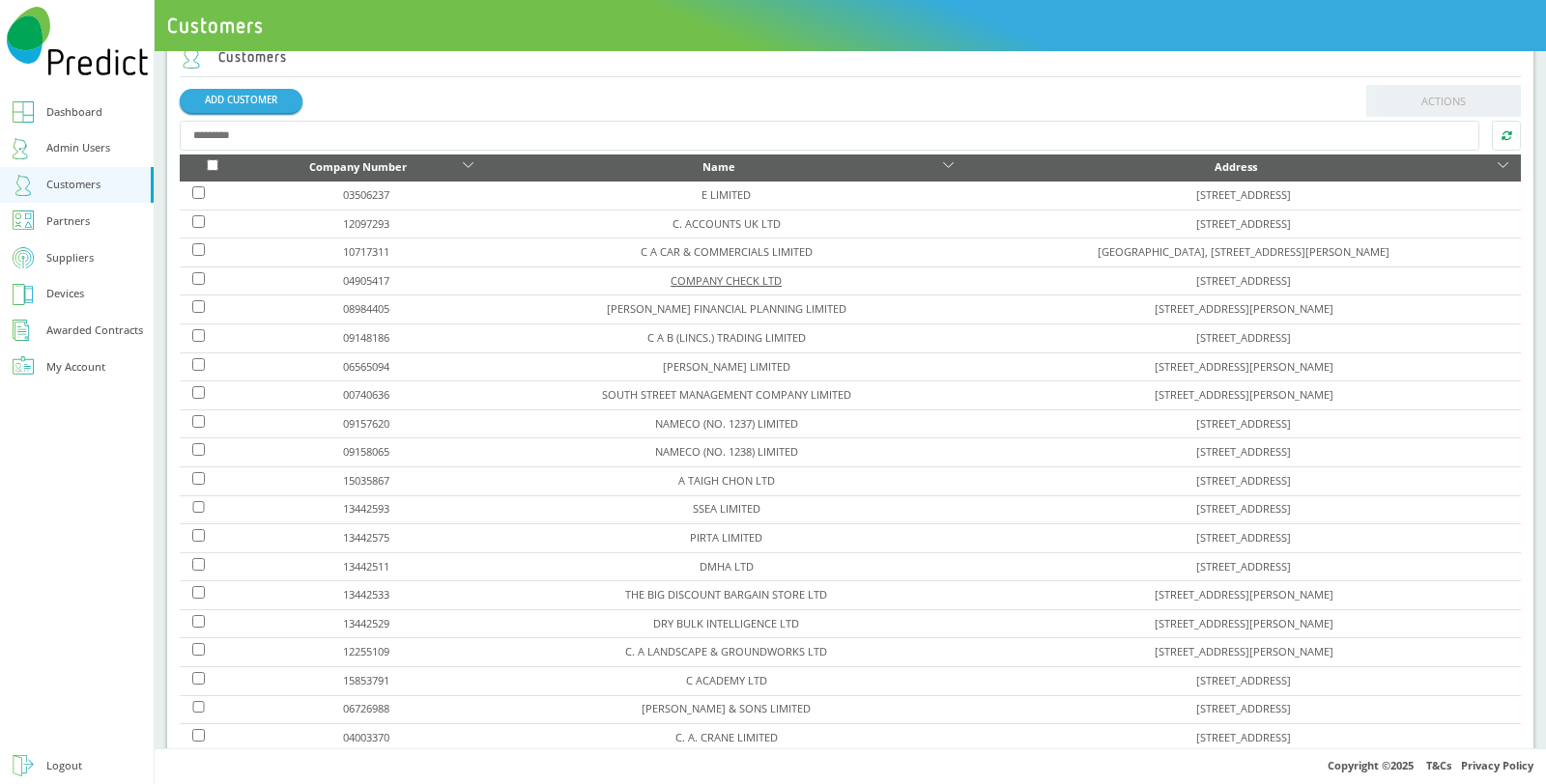
drag, startPoint x: 646, startPoint y: 269, endPoint x: 615, endPoint y: 284, distance: 34.4
click at [662, 336] on link "C A B (LINCS.) TRADING LIMITED" at bounding box center [726, 338] width 158 height 15
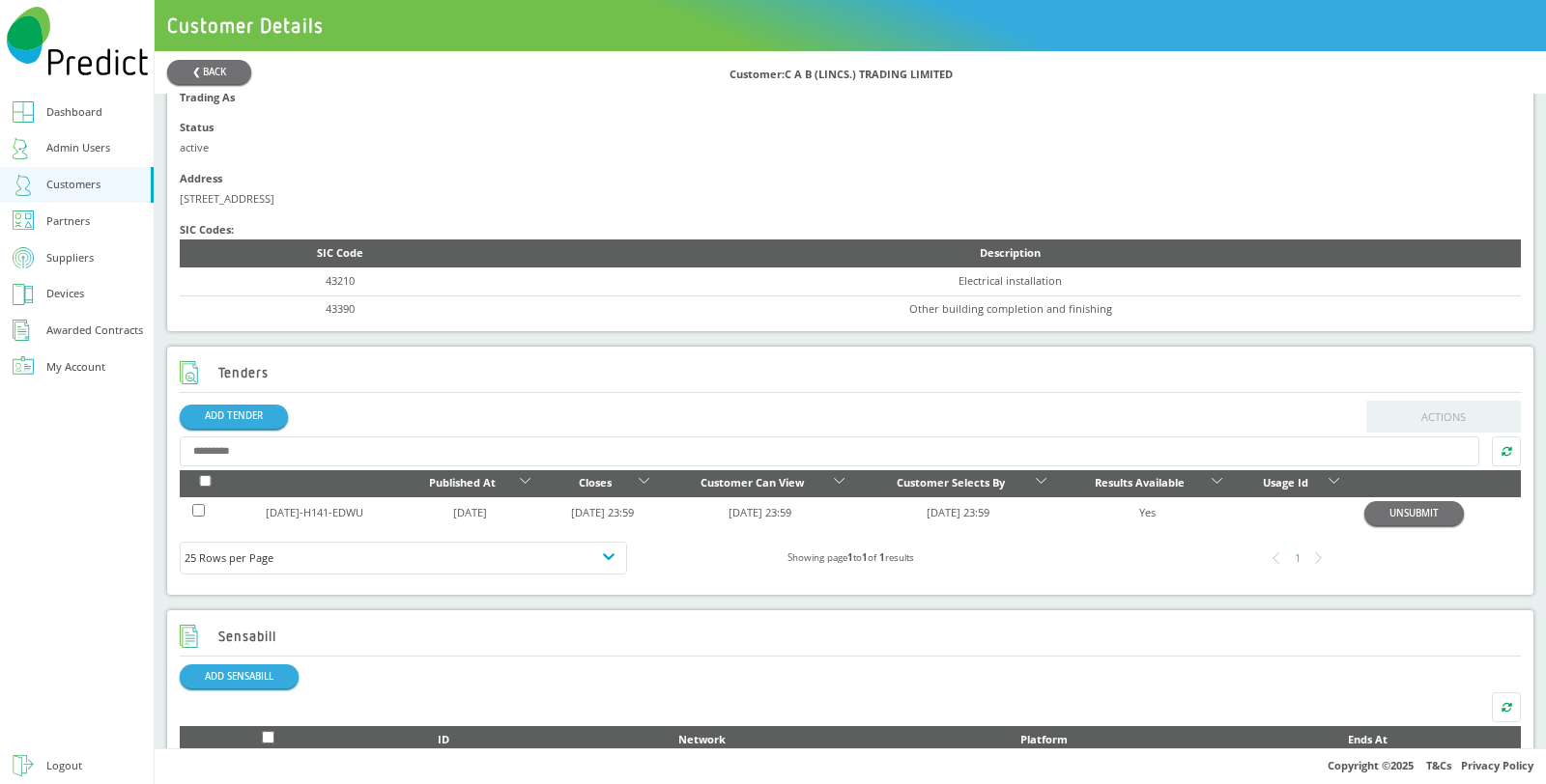
scroll to position [427, 0]
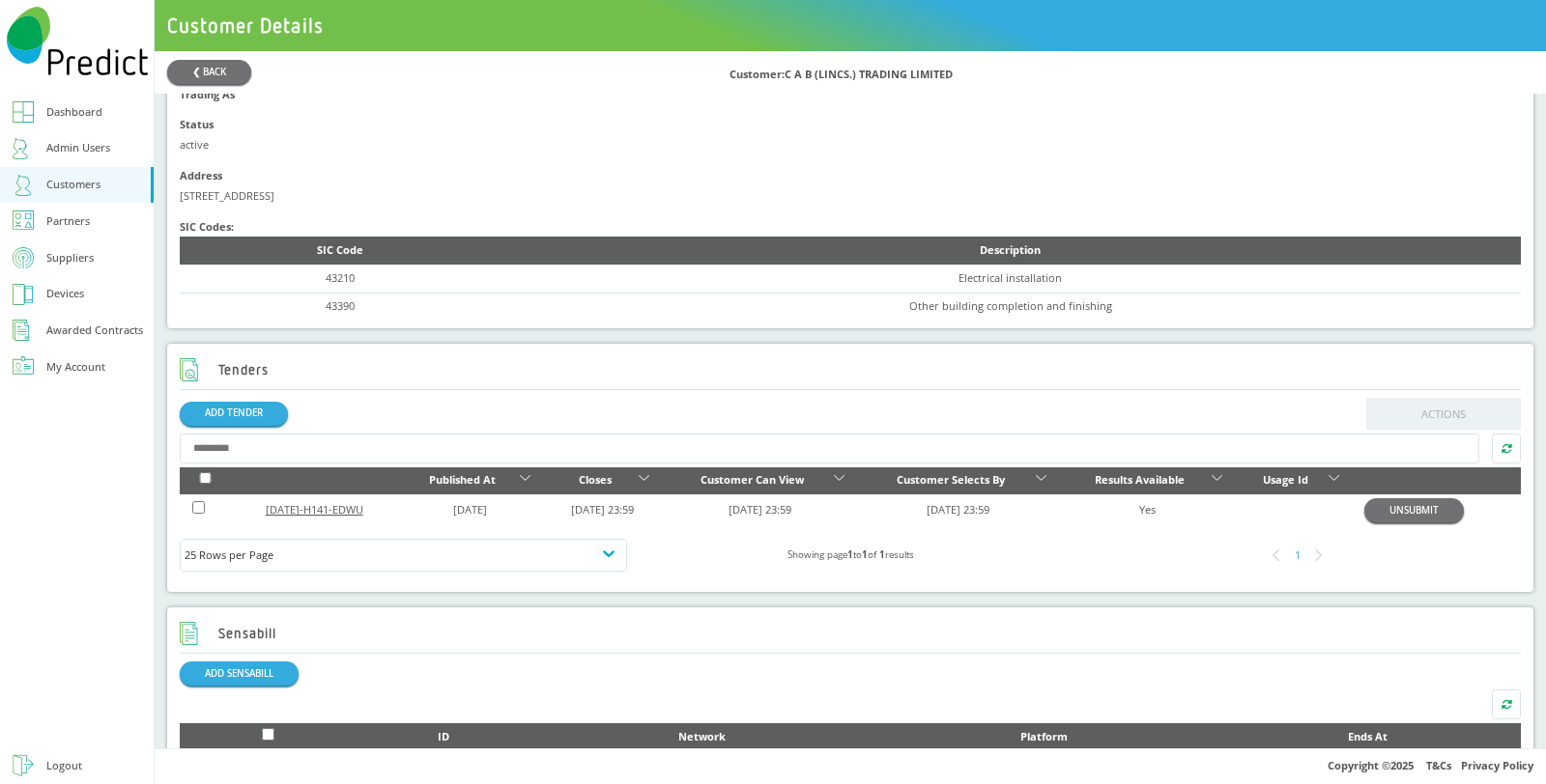
click at [360, 508] on link "2025-JUL-H141-EDWU" at bounding box center [314, 509] width 97 height 15
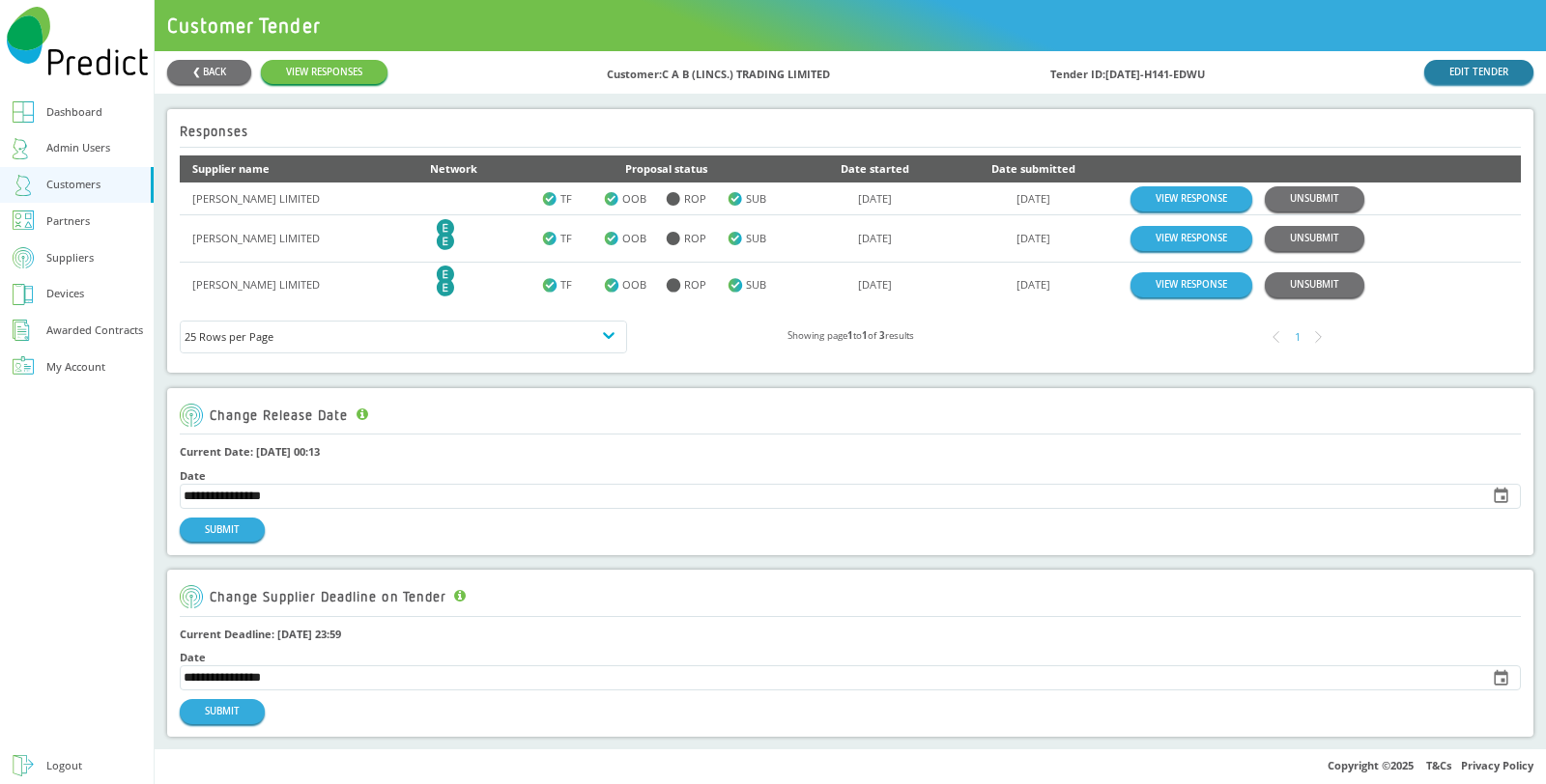
click at [1447, 63] on link "EDIT TENDER" at bounding box center [1478, 72] width 109 height 25
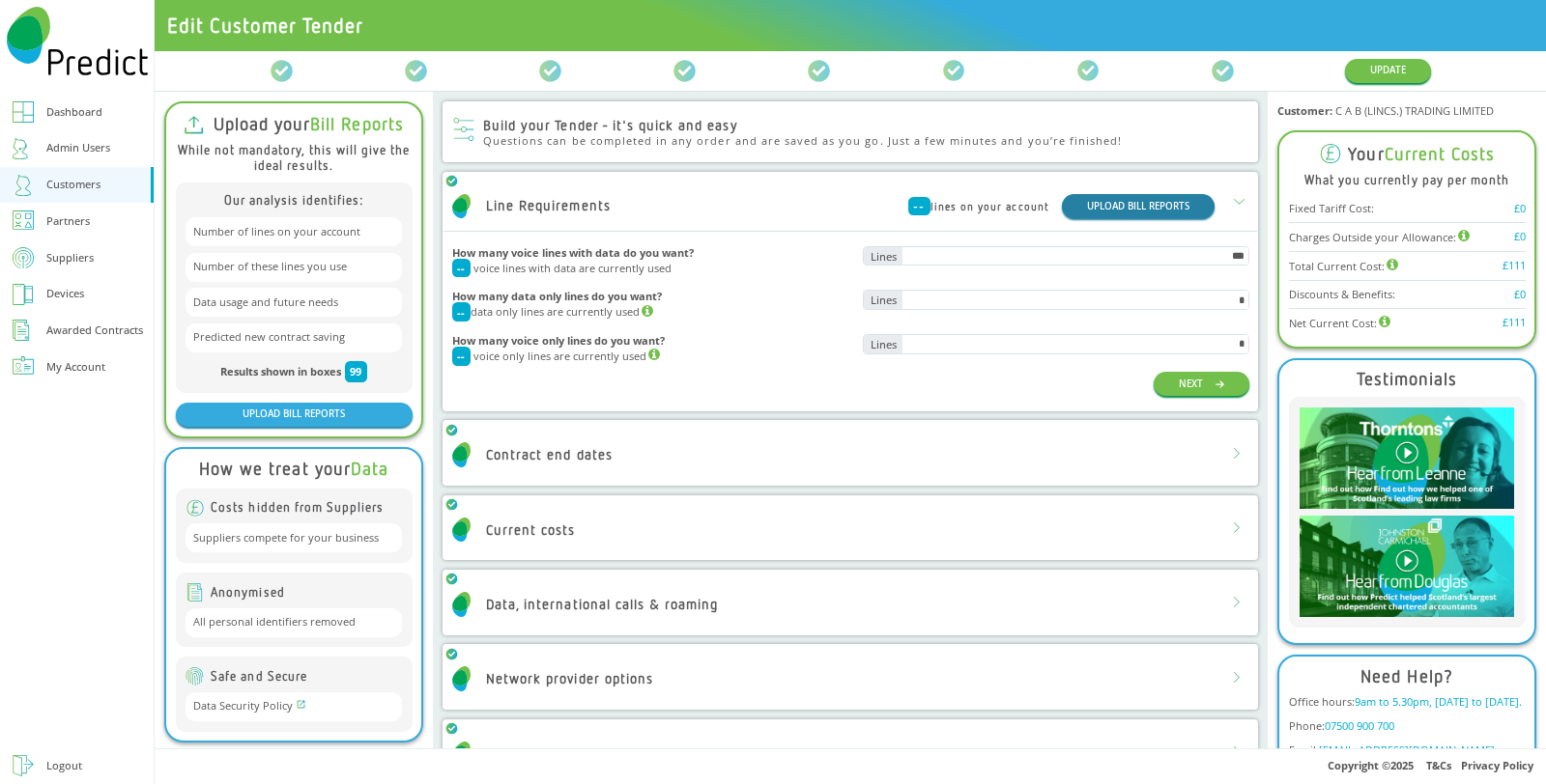
click at [1129, 209] on button "UPLOAD BILL REPORTS" at bounding box center [1139, 206] width 153 height 25
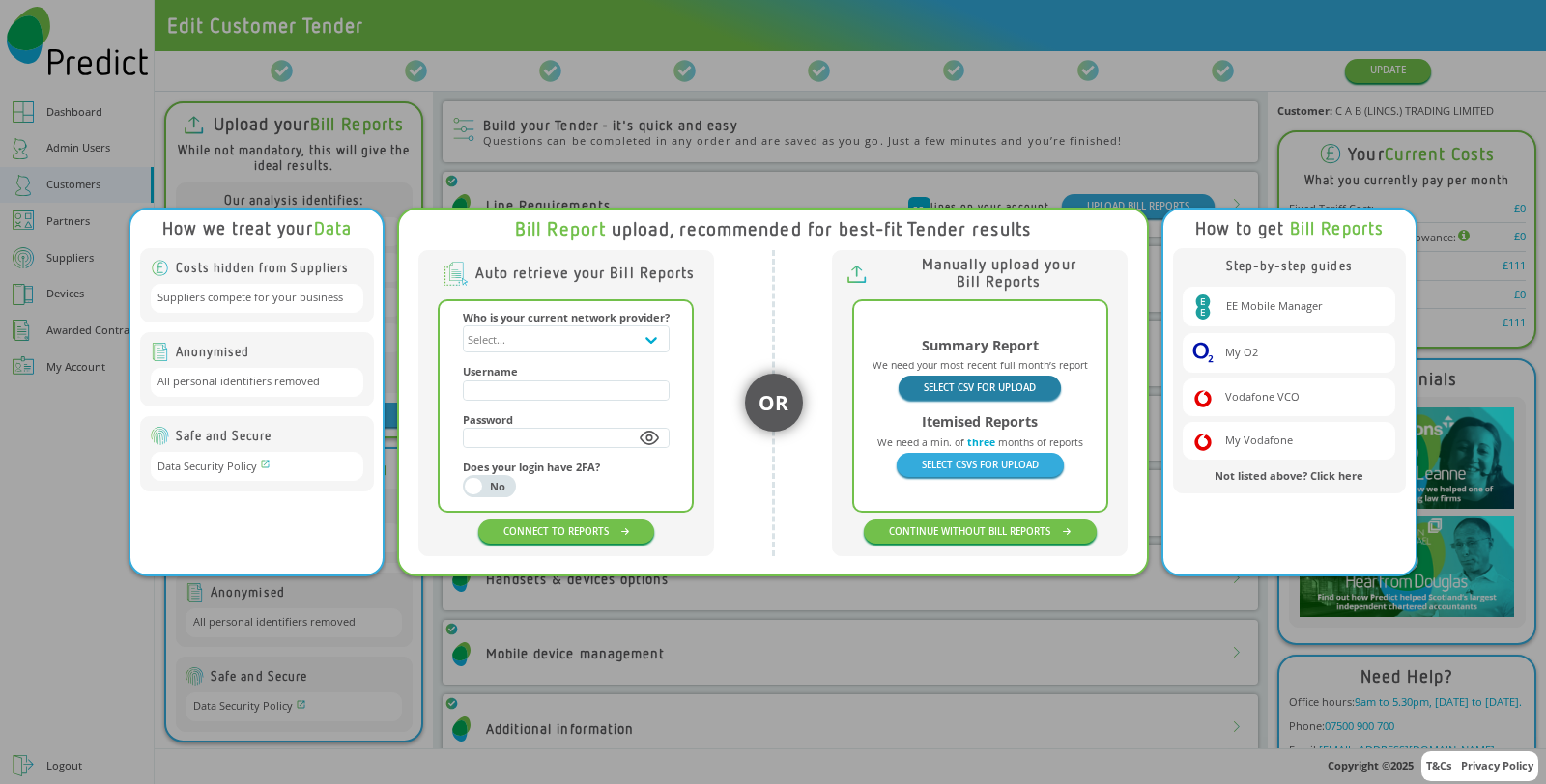
click at [983, 388] on button "SELECT CSV FOR UPLOAD" at bounding box center [980, 388] width 162 height 25
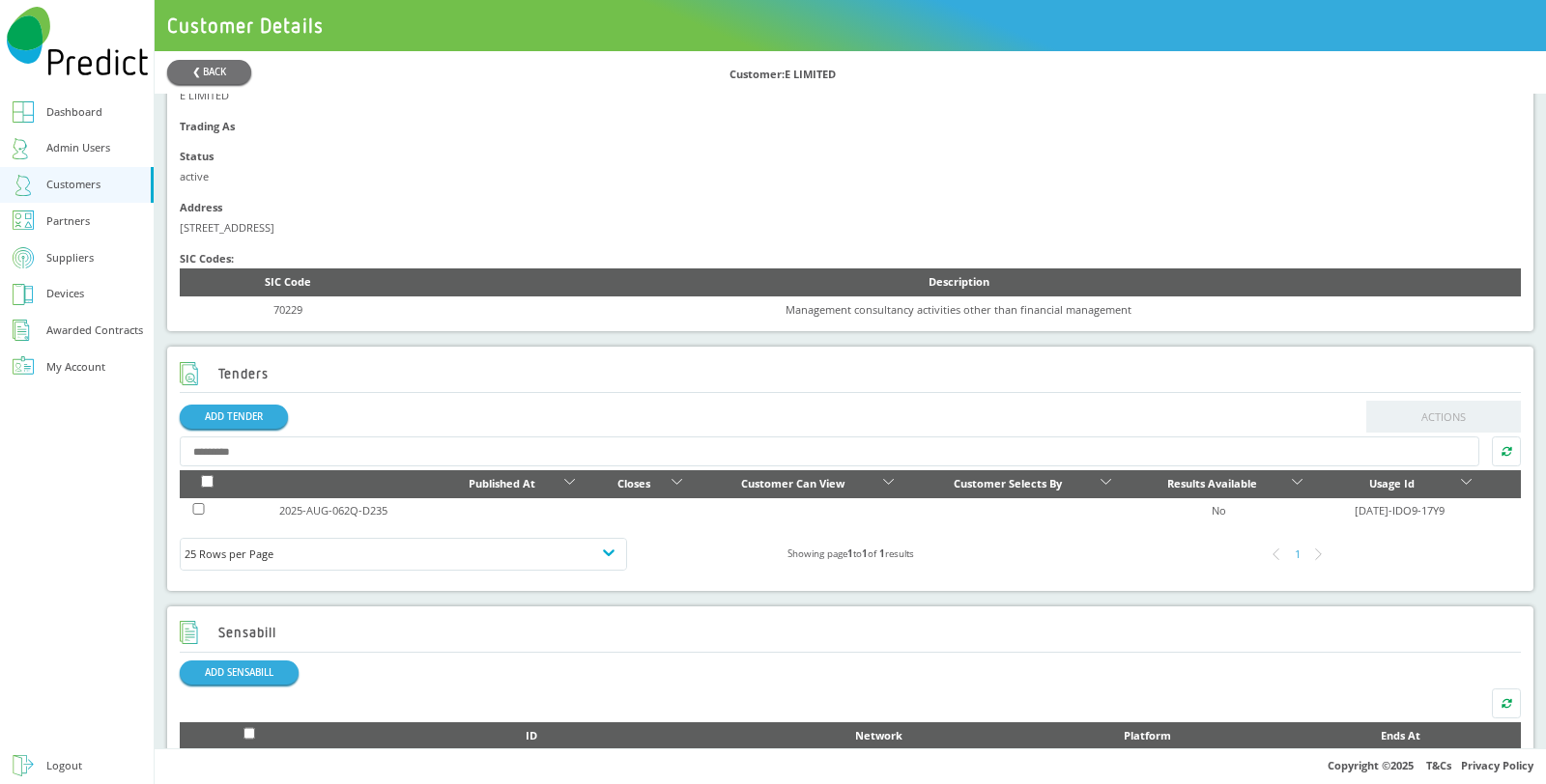
scroll to position [429, 0]
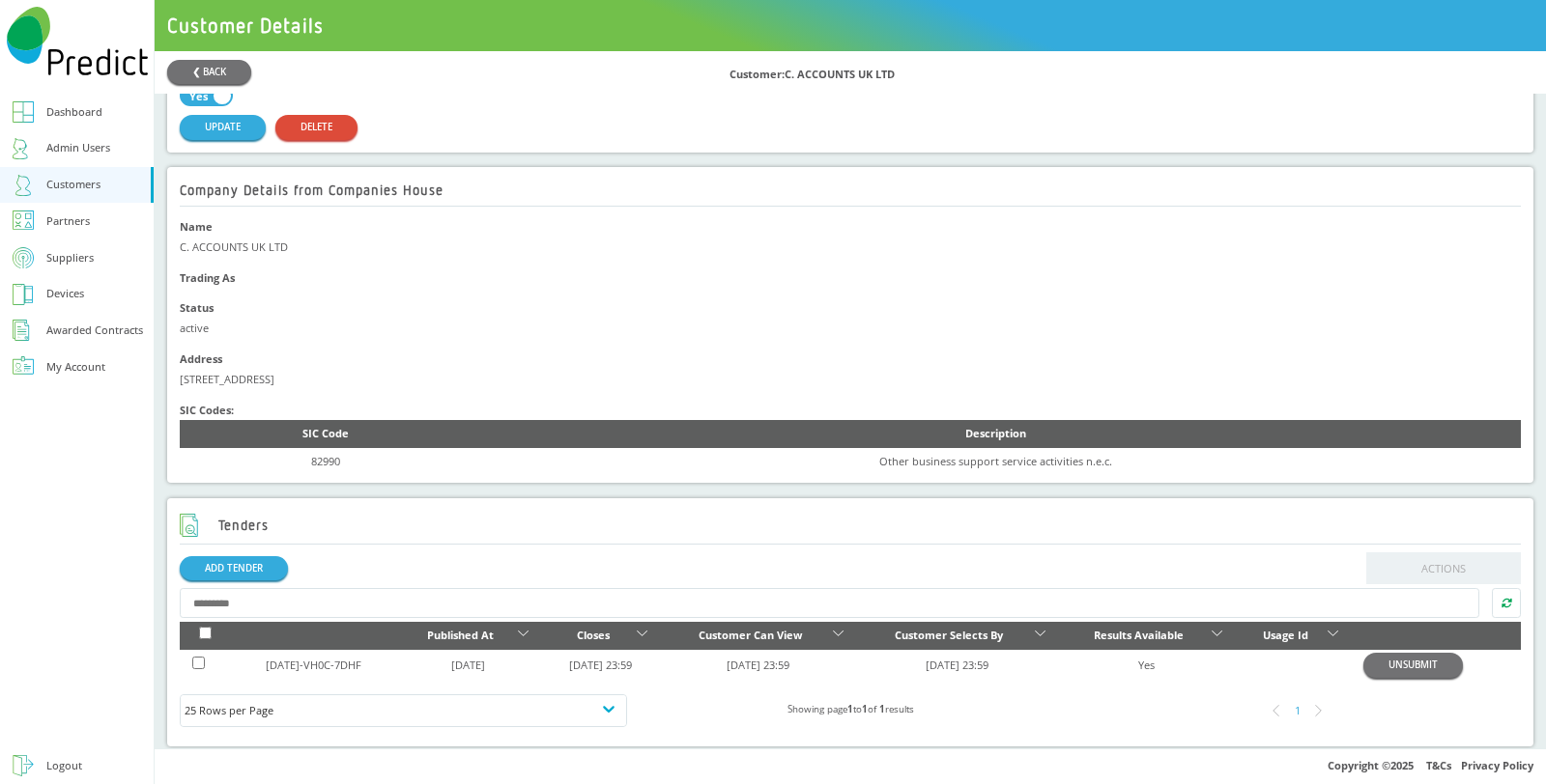
scroll to position [429, 0]
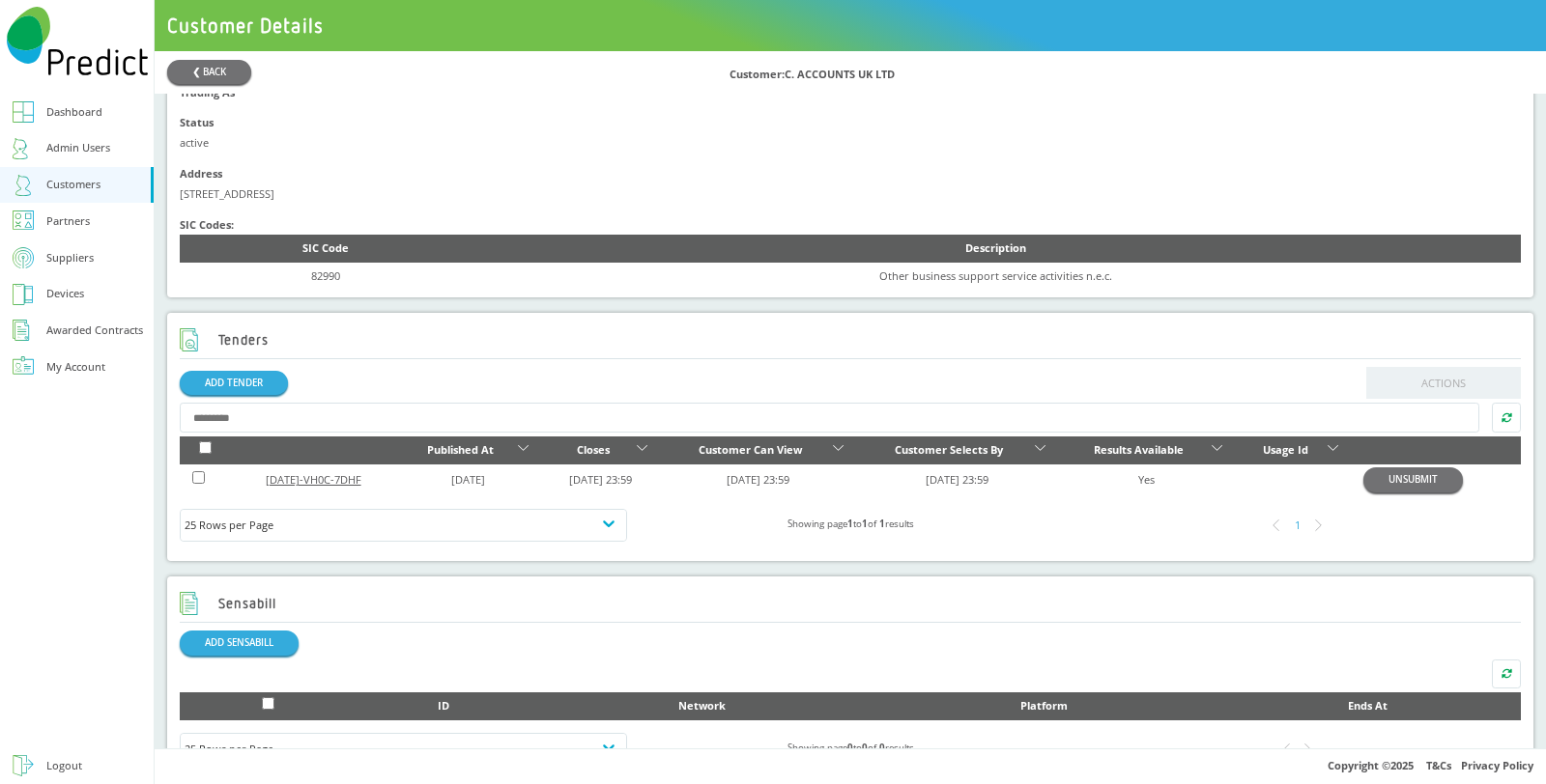
click at [345, 475] on link "2025-JUL-VH0C-7DHF" at bounding box center [313, 479] width 95 height 15
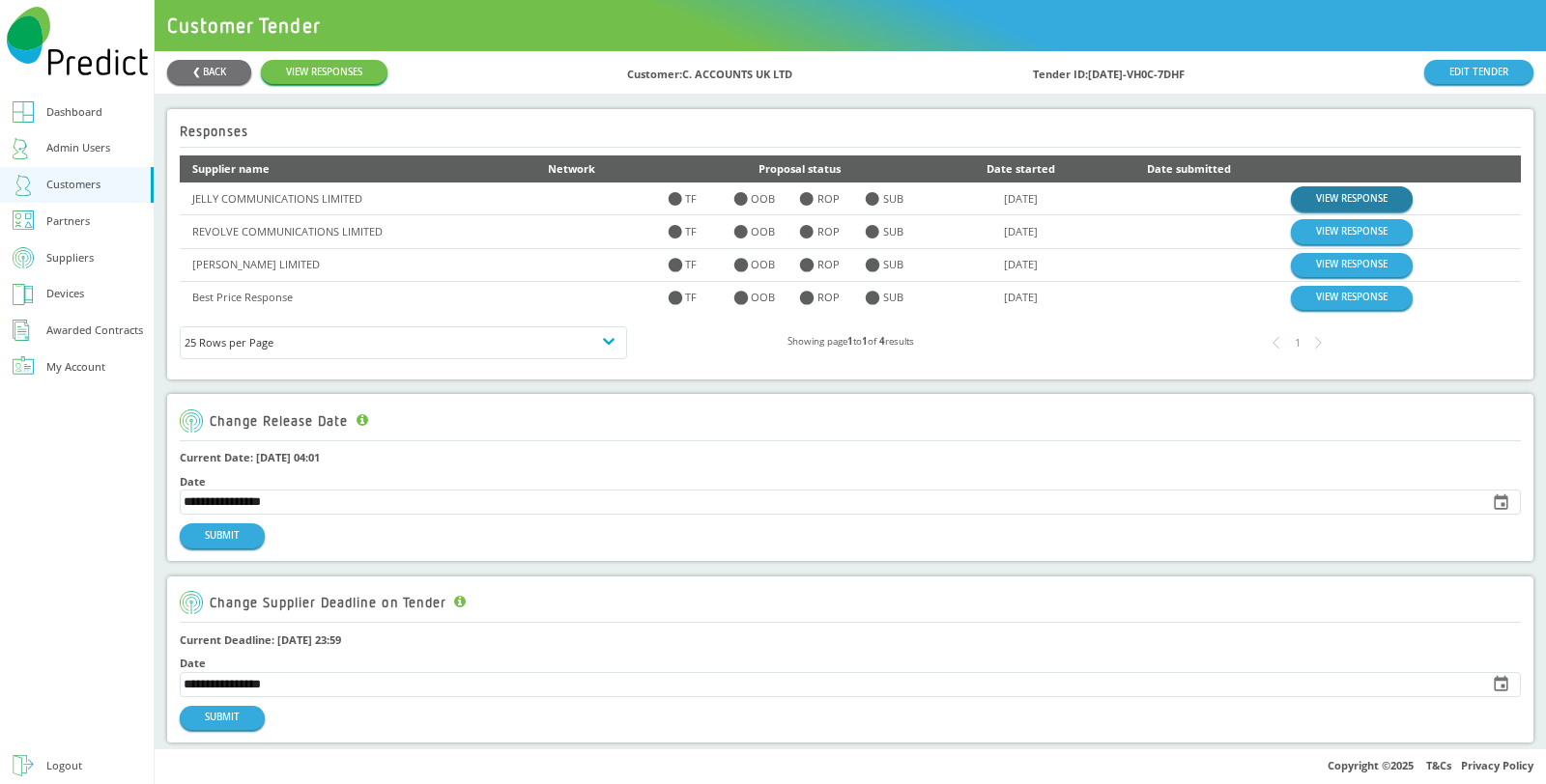
click at [1317, 196] on link "VIEW RESPONSE" at bounding box center [1352, 198] width 122 height 25
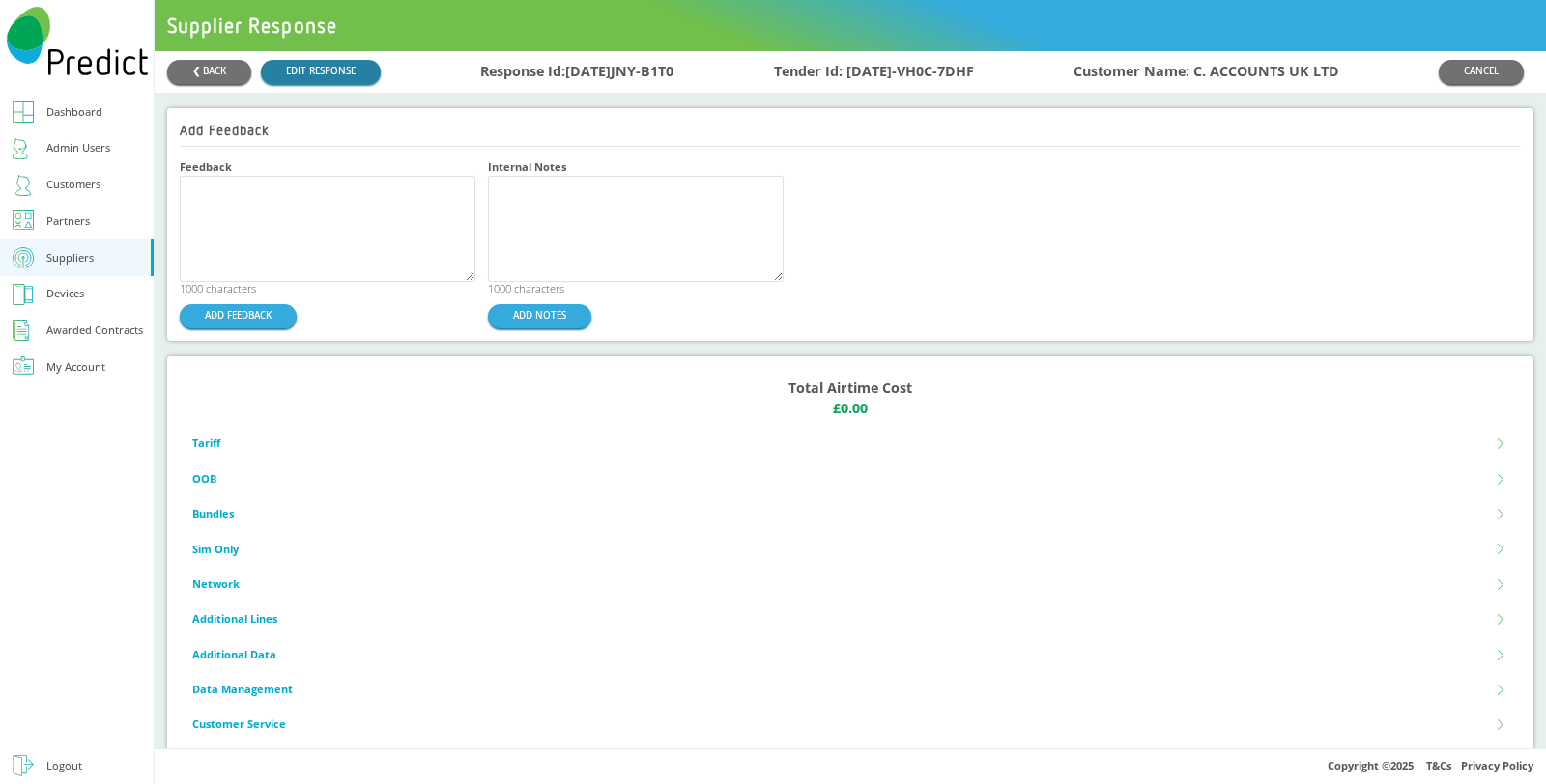
click at [350, 60] on link "EDIT RESPONSE" at bounding box center [321, 72] width 120 height 25
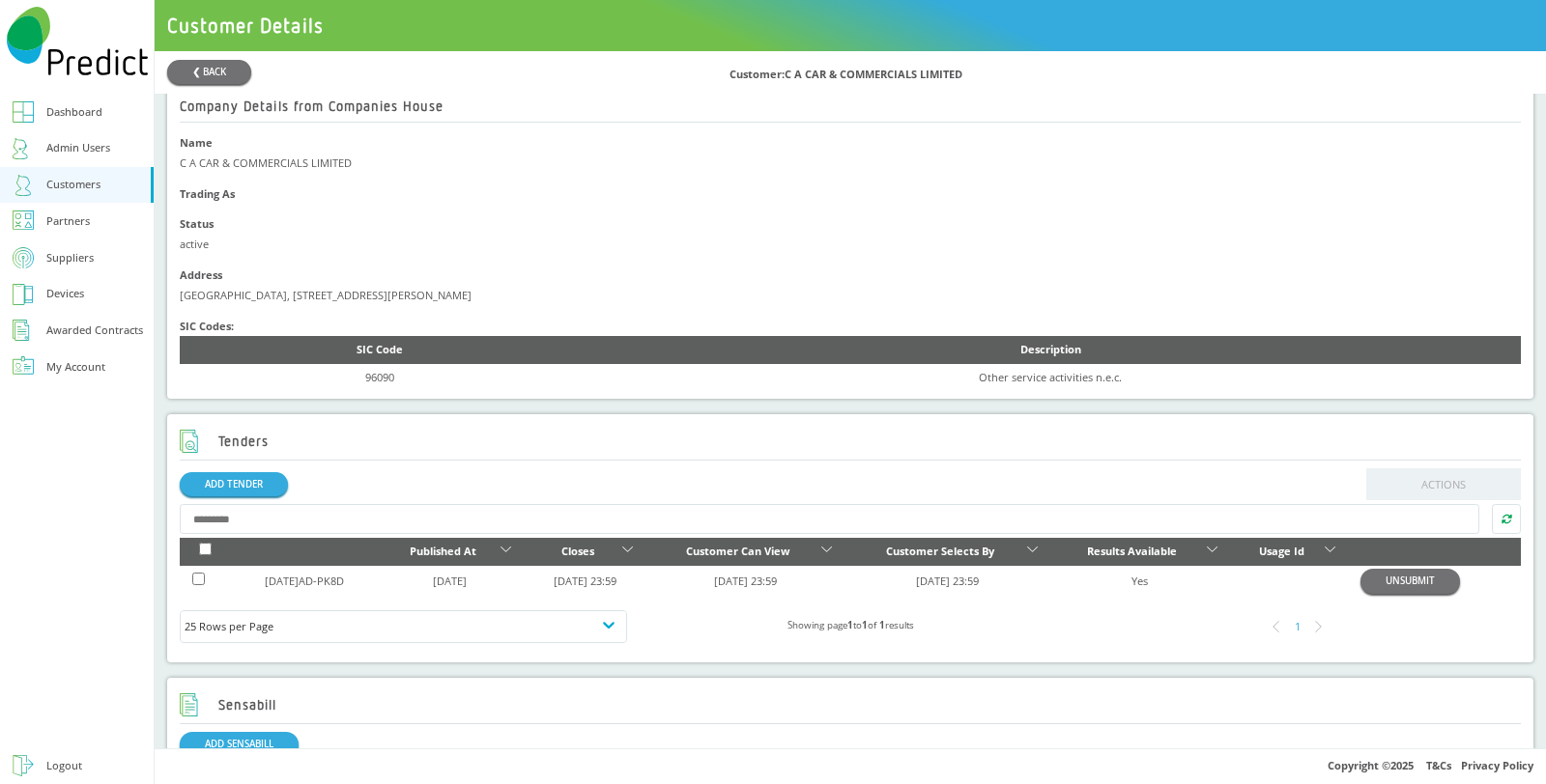
scroll to position [429, 0]
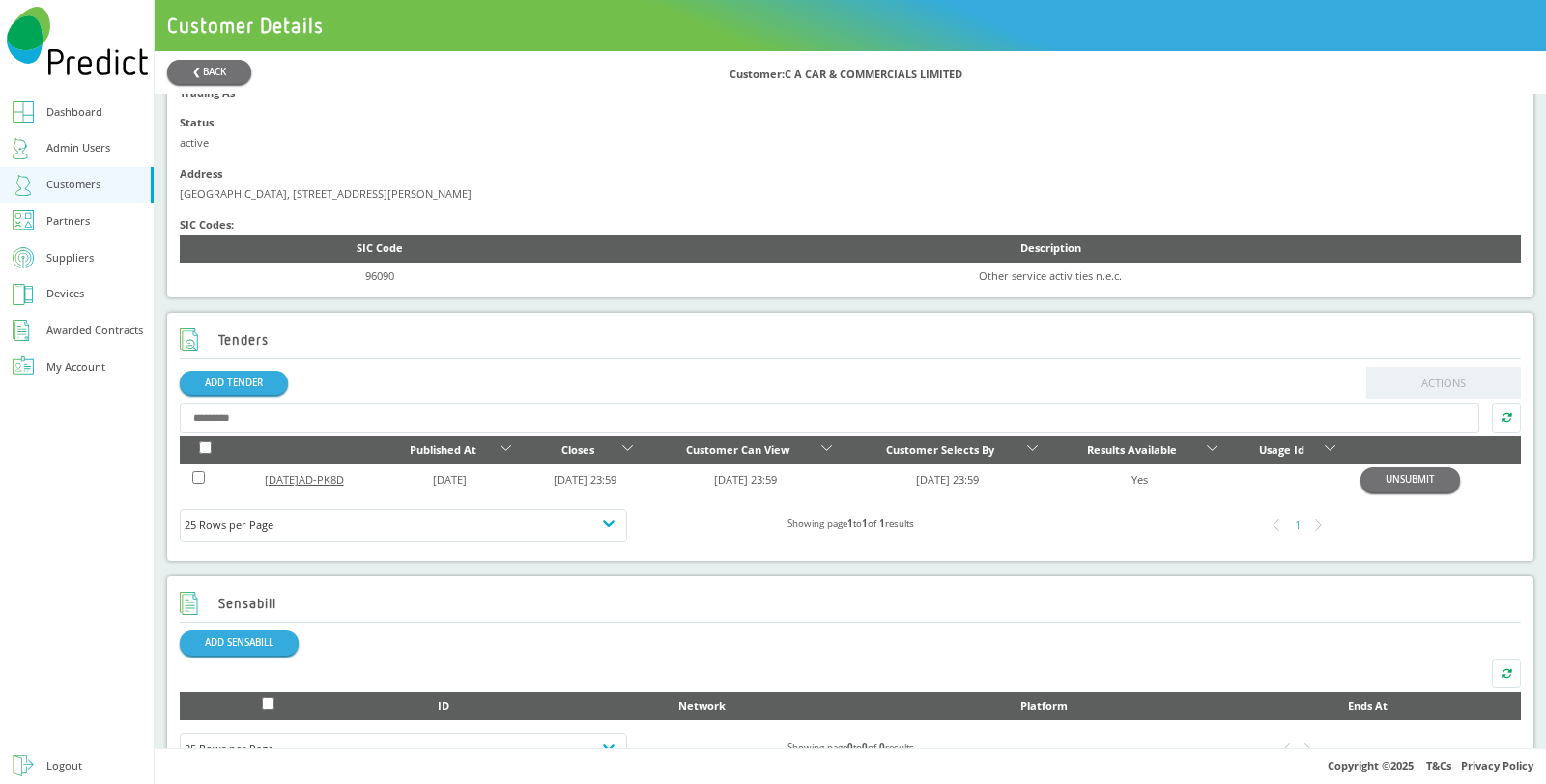
click at [338, 484] on link "2025-JUL-27AD-PK8D" at bounding box center [304, 479] width 80 height 15
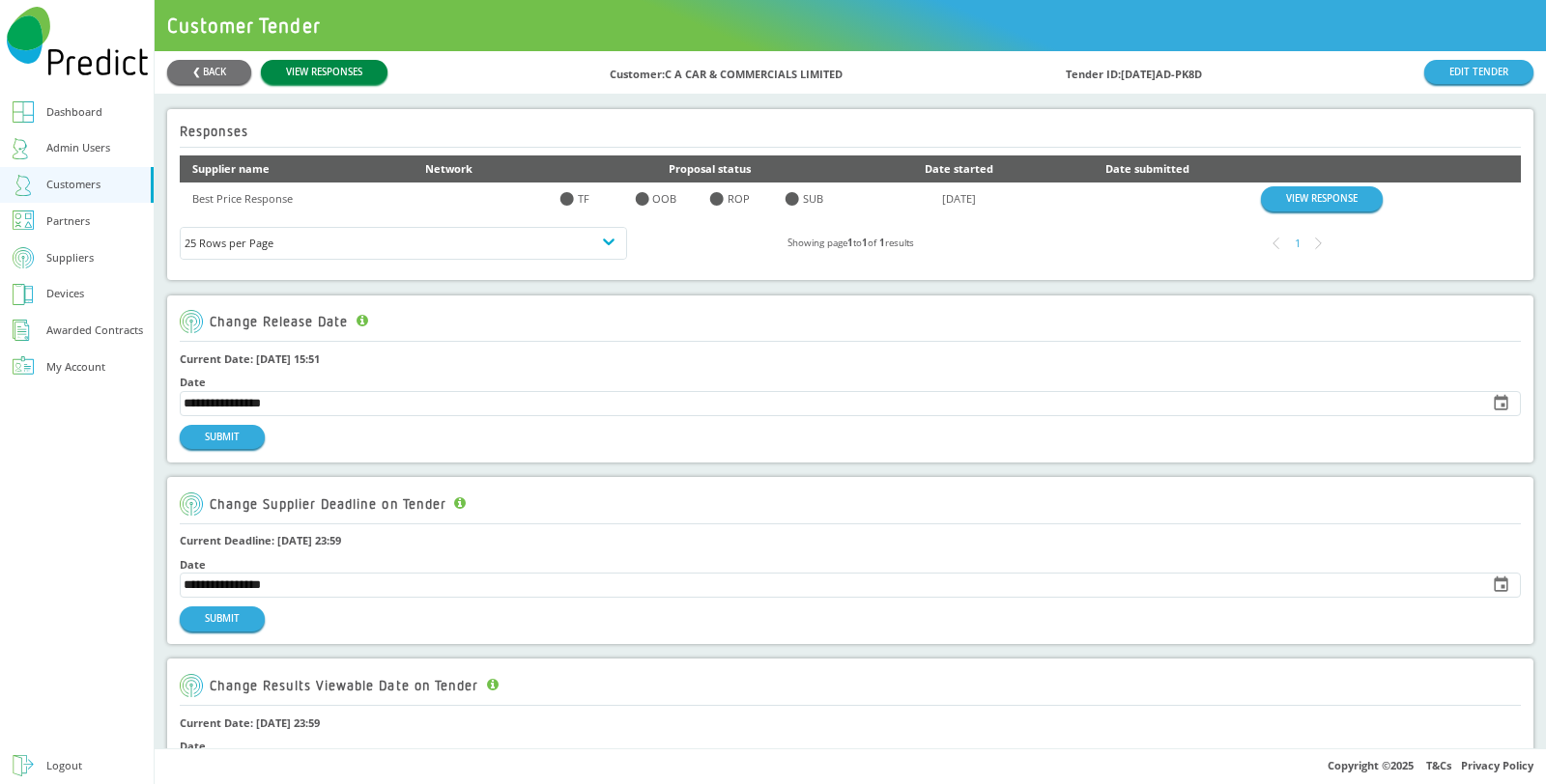
click at [321, 73] on link "VIEW RESPONSES" at bounding box center [324, 72] width 127 height 25
click at [1326, 193] on link "VIEW RESPONSE" at bounding box center [1322, 198] width 122 height 25
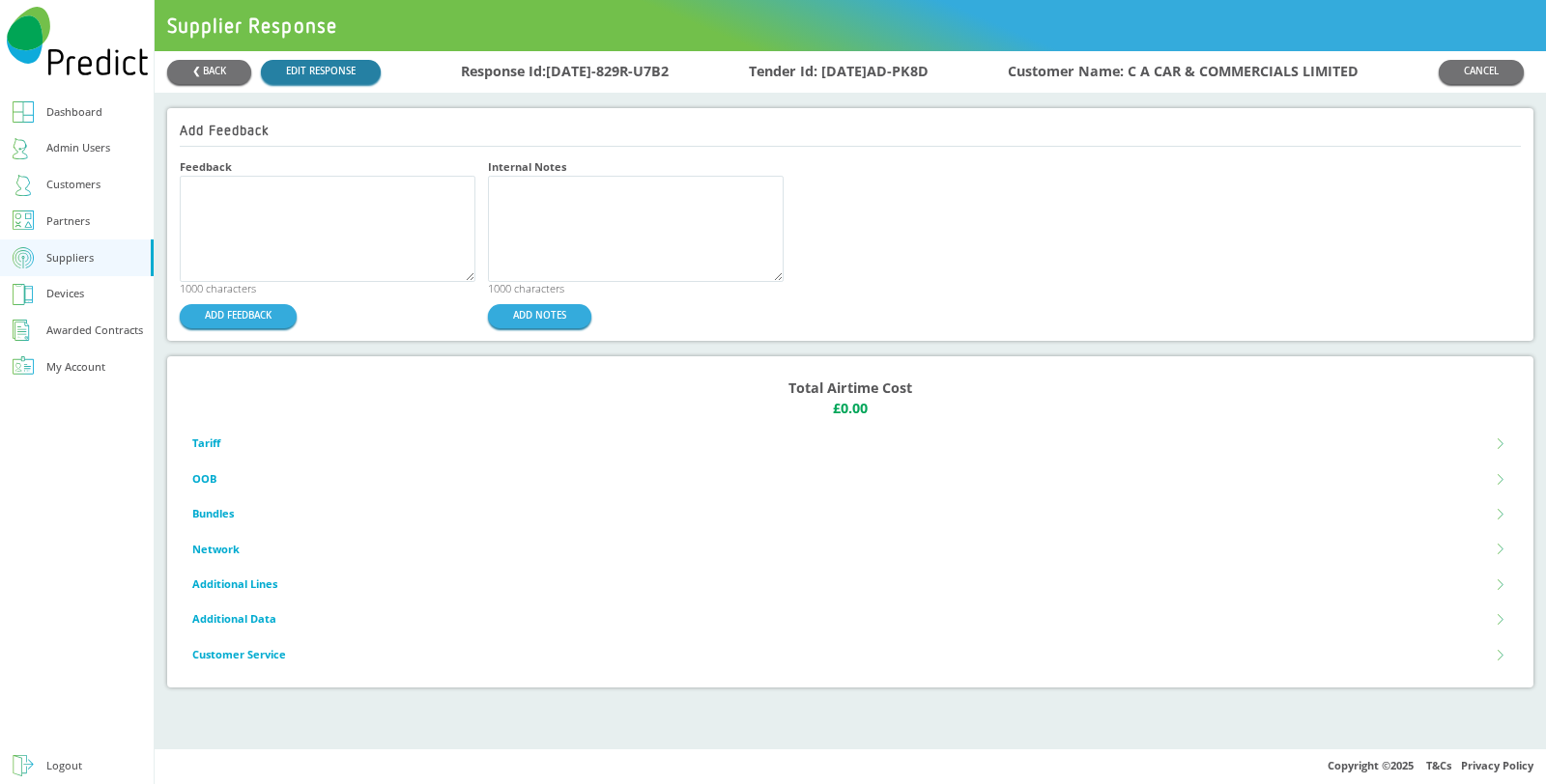
click at [321, 75] on link "EDIT RESPONSE" at bounding box center [321, 72] width 120 height 25
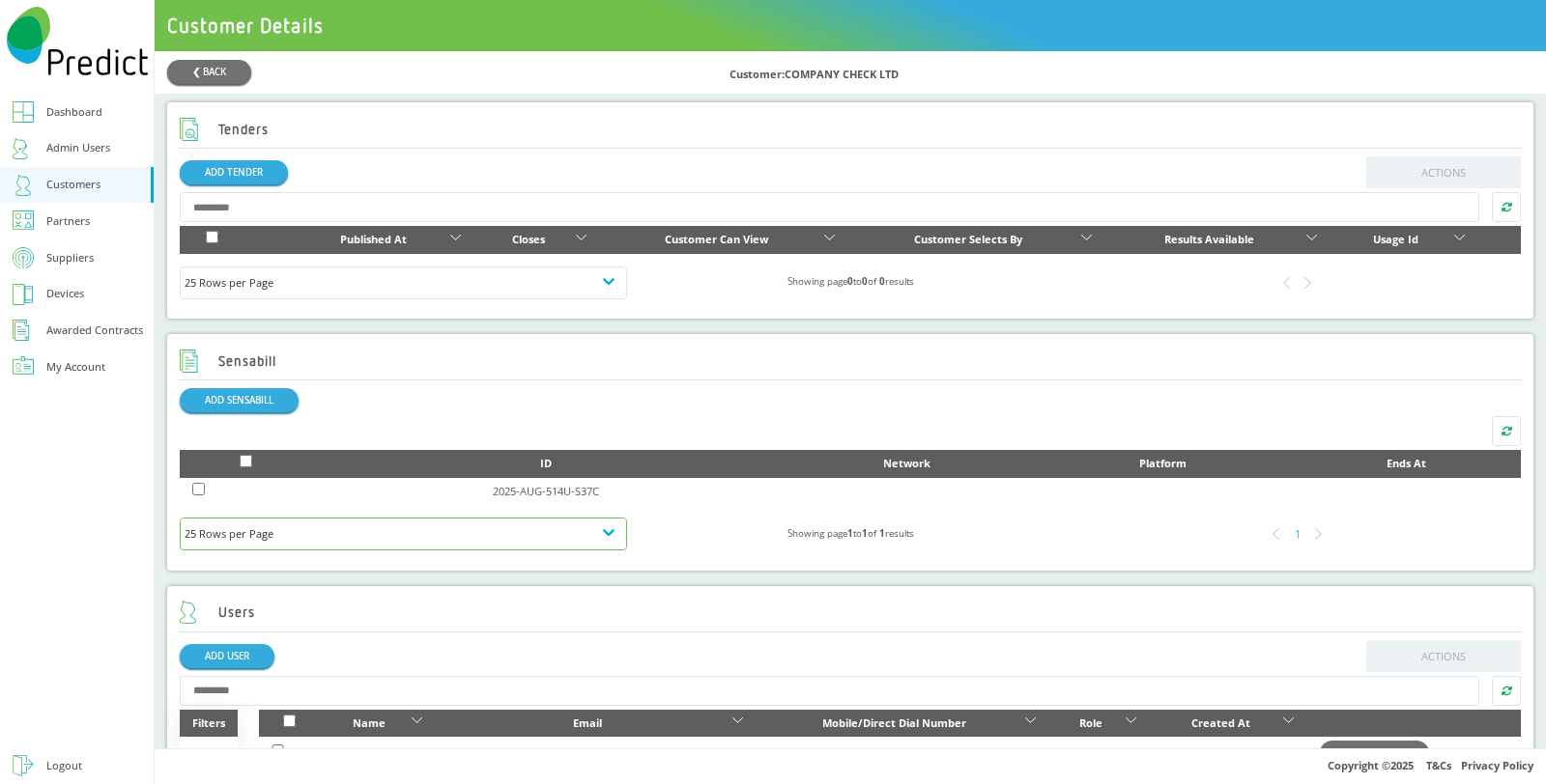
scroll to position [536, 0]
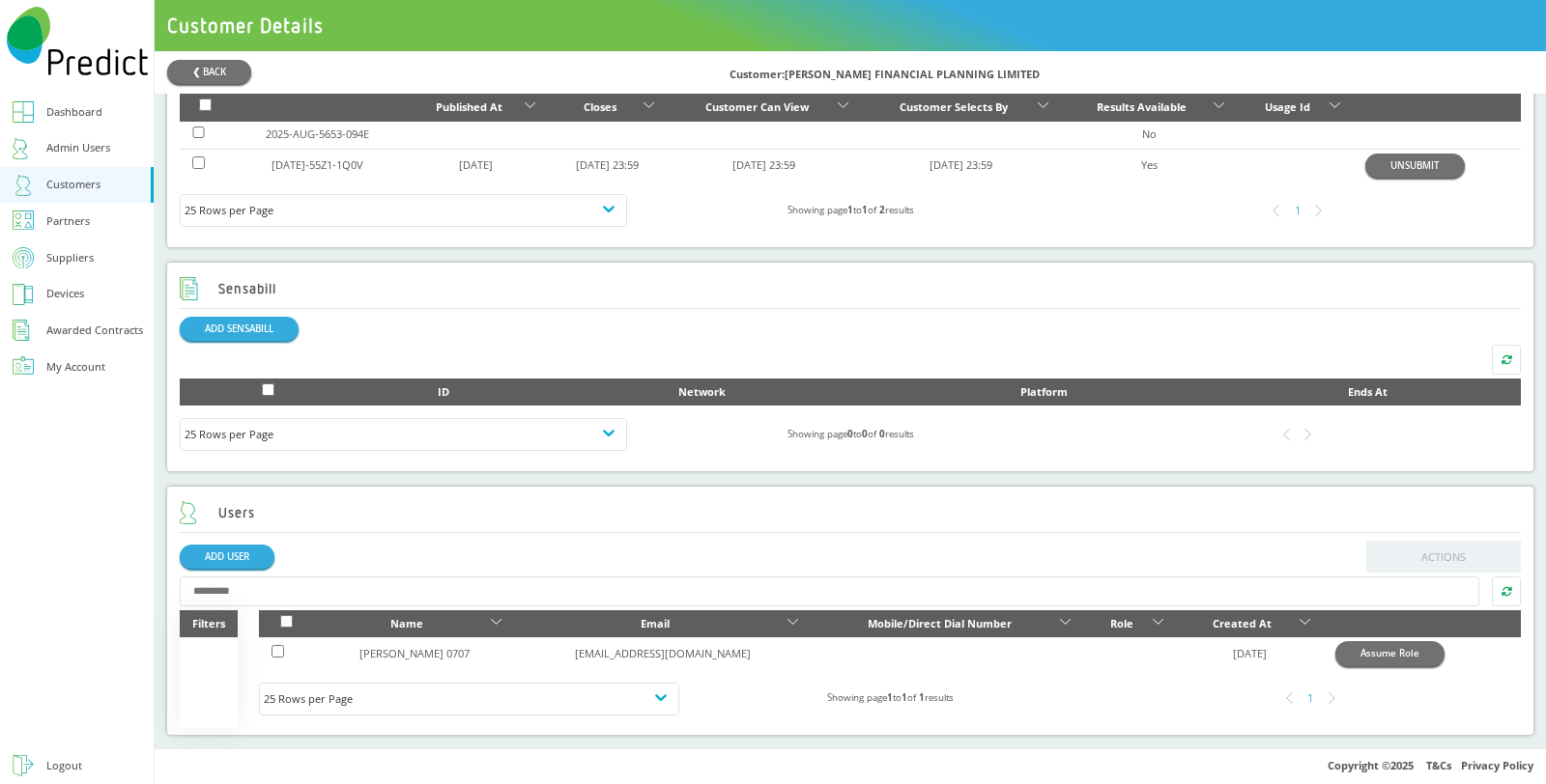
scroll to position [557, 0]
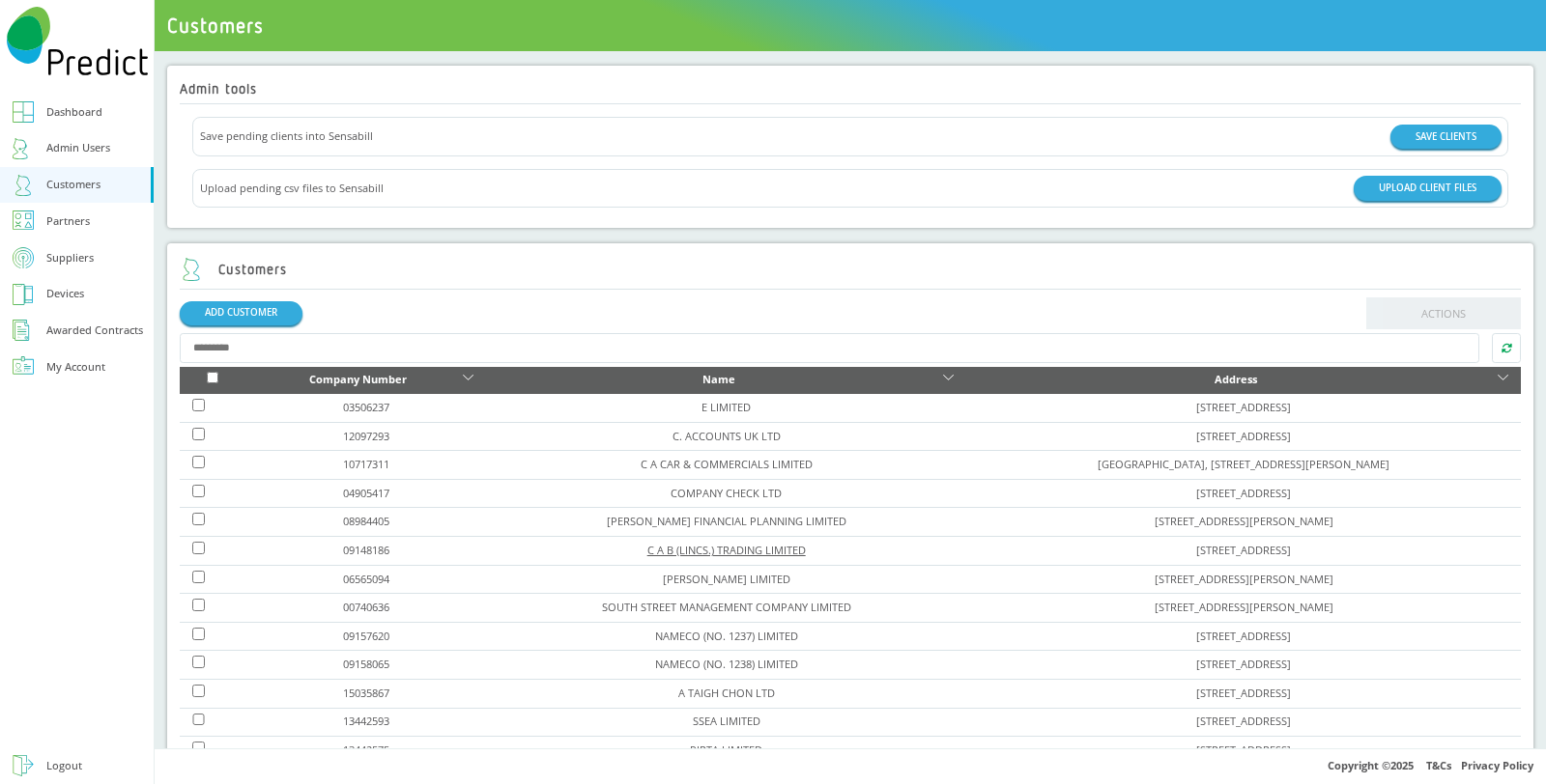
click at [649, 544] on link "C A B (LINCS.) TRADING LIMITED" at bounding box center [726, 549] width 158 height 15
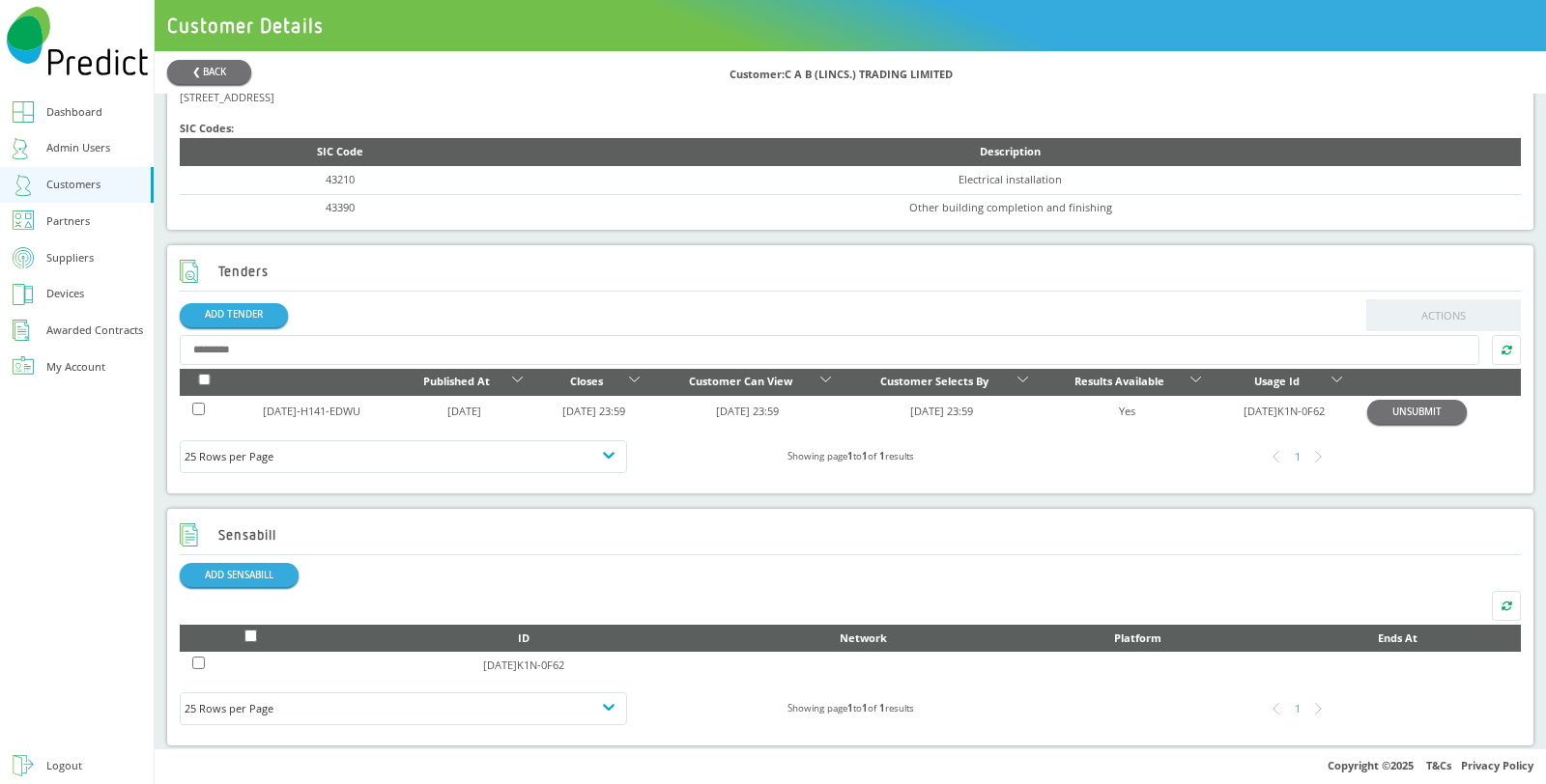
scroll to position [644, 0]
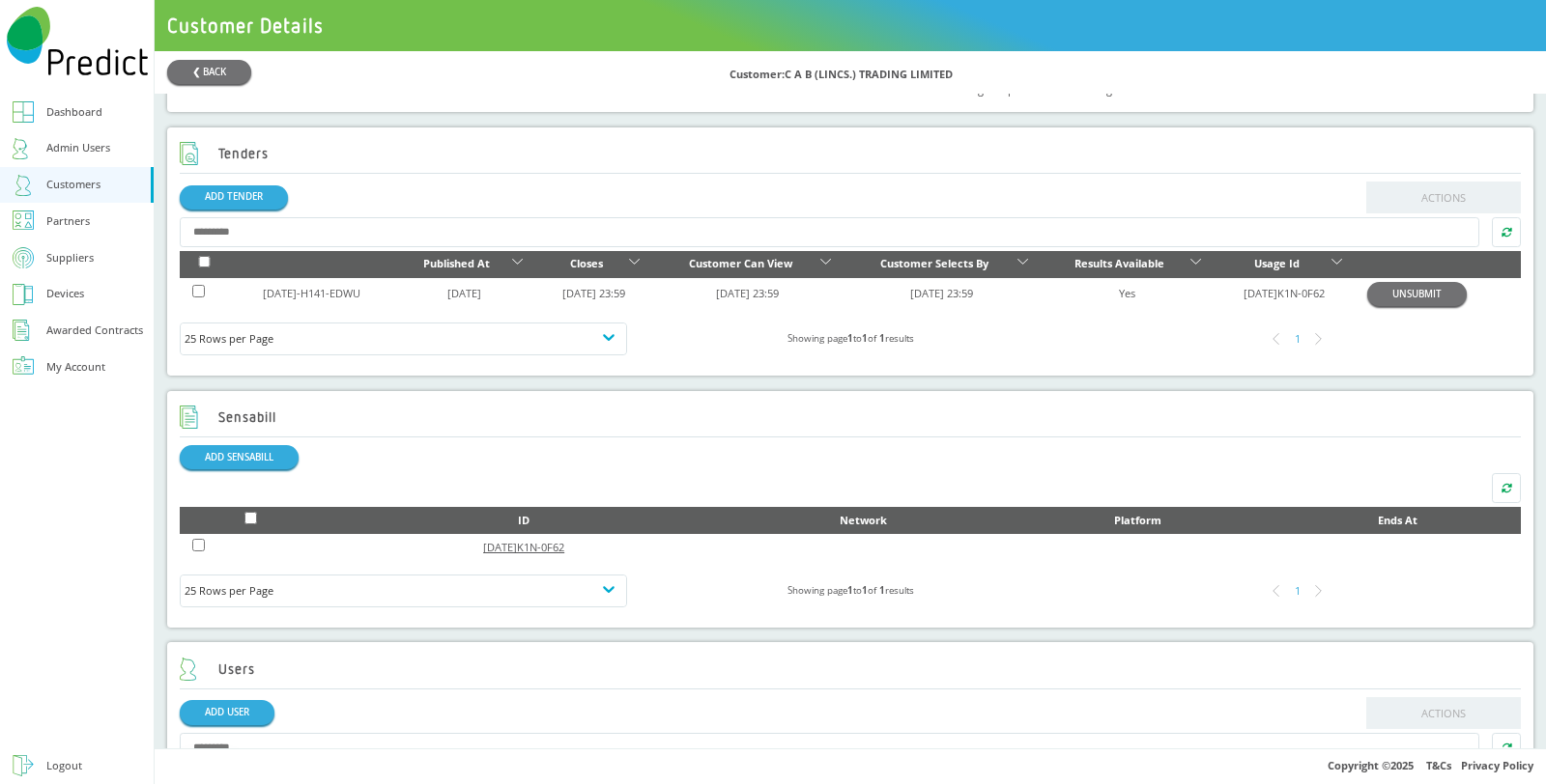
click at [564, 544] on link "2025-SEP-2K1N-0F62" at bounding box center [523, 547] width 81 height 15
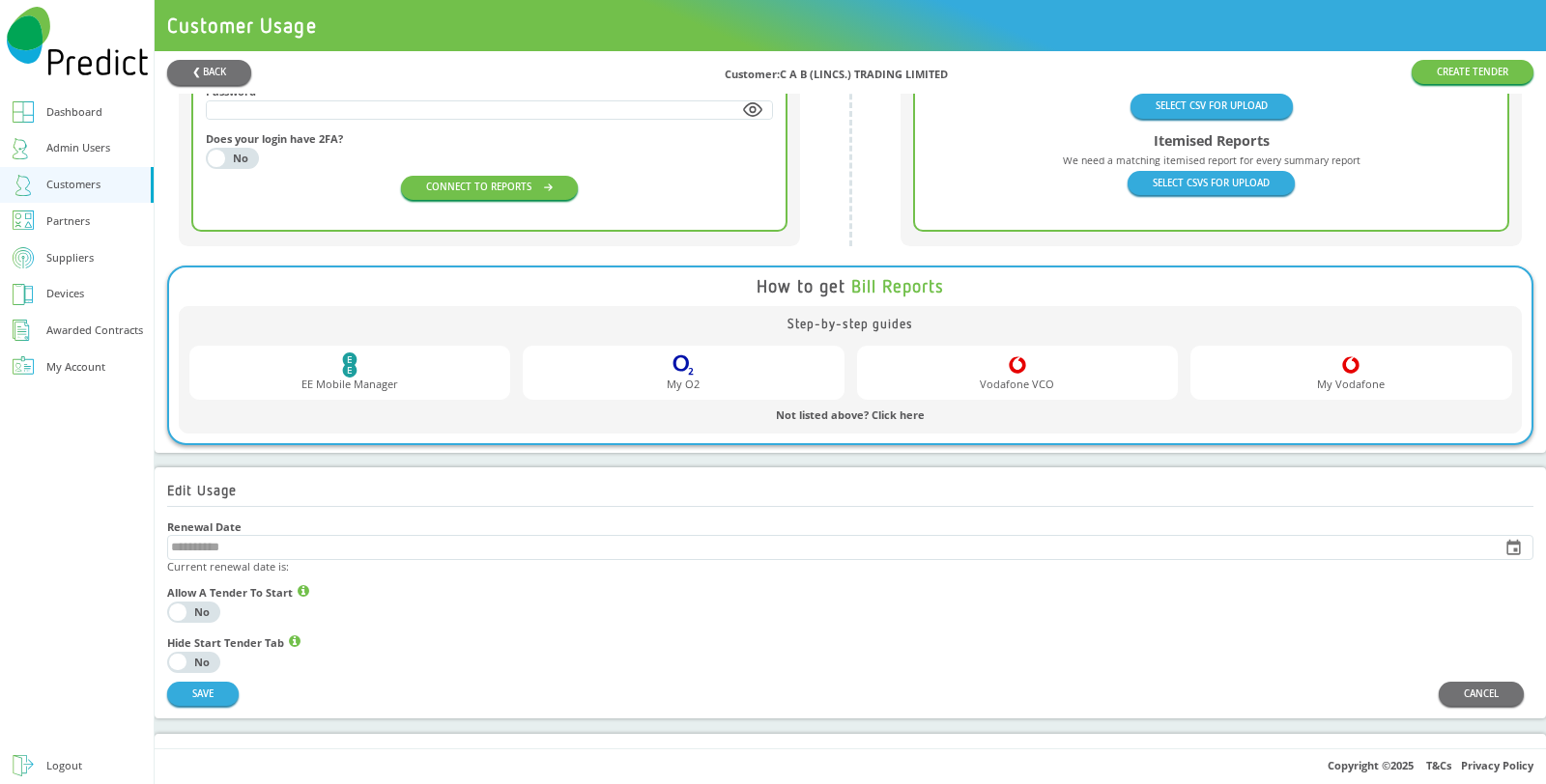
scroll to position [1, 0]
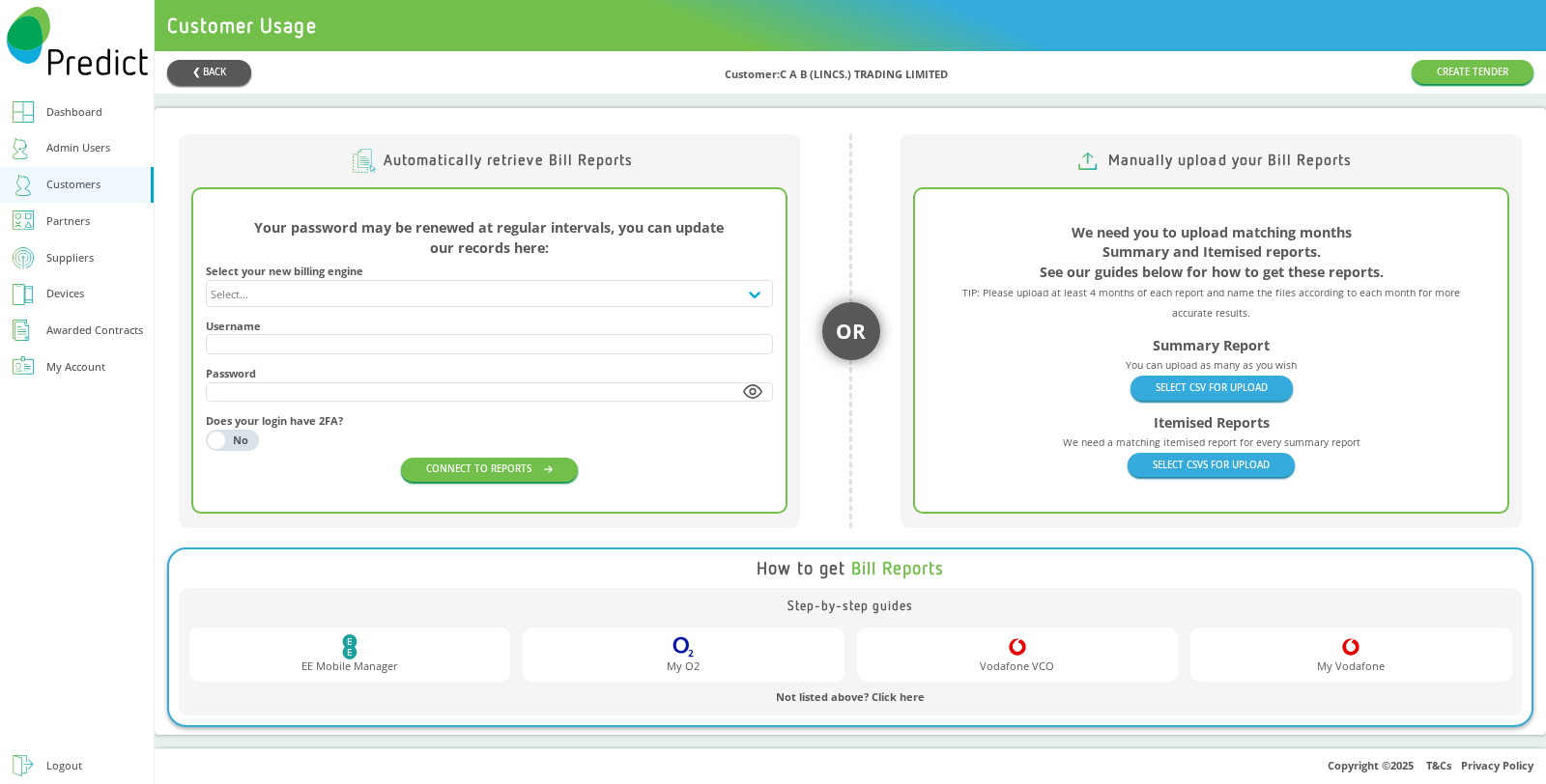
click at [196, 64] on button "❮ BACK" at bounding box center [209, 73] width 84 height 26
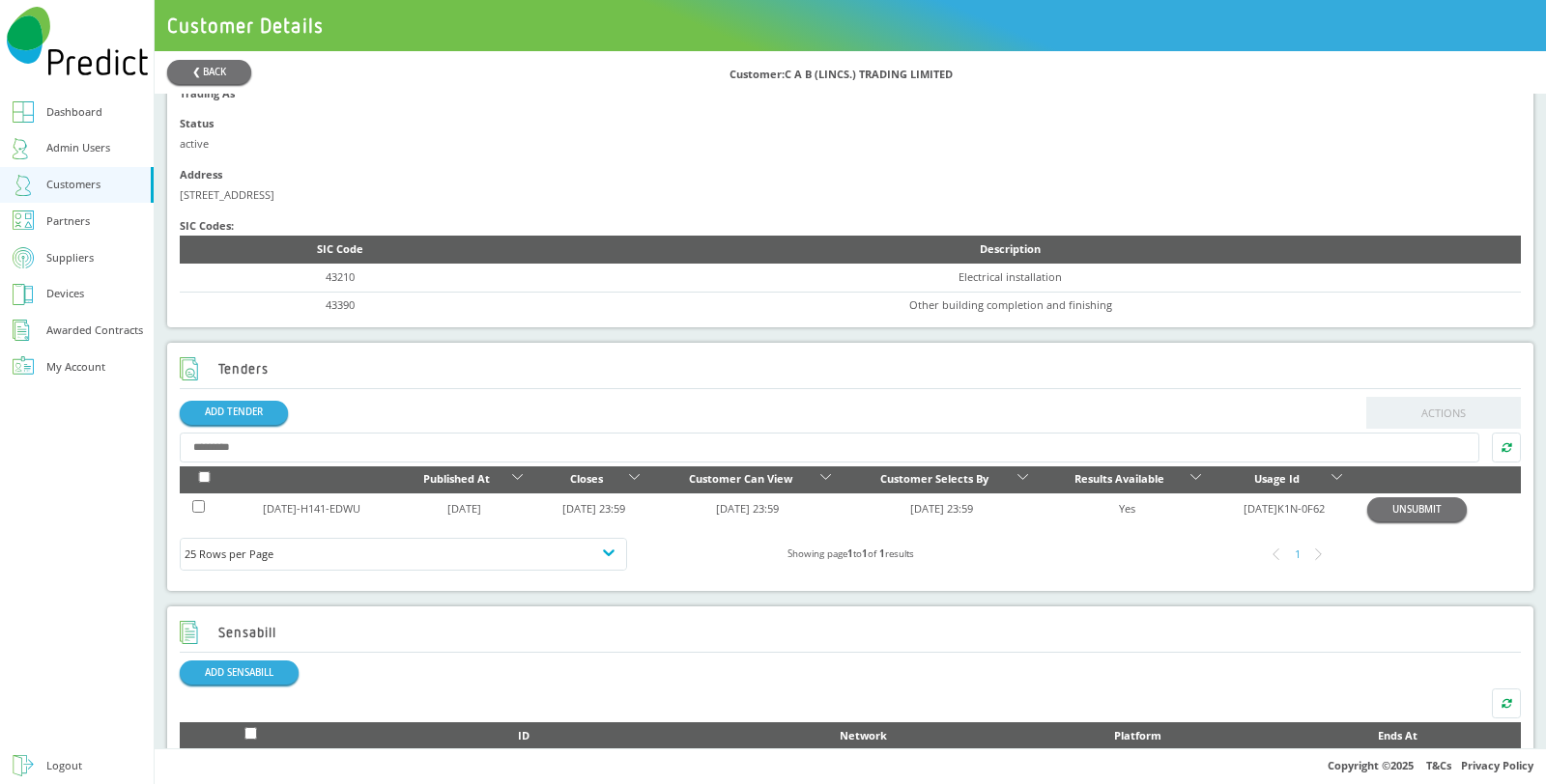
scroll to position [429, 0]
click at [307, 515] on link "2025-JUL-H141-EDWU" at bounding box center [311, 507] width 97 height 15
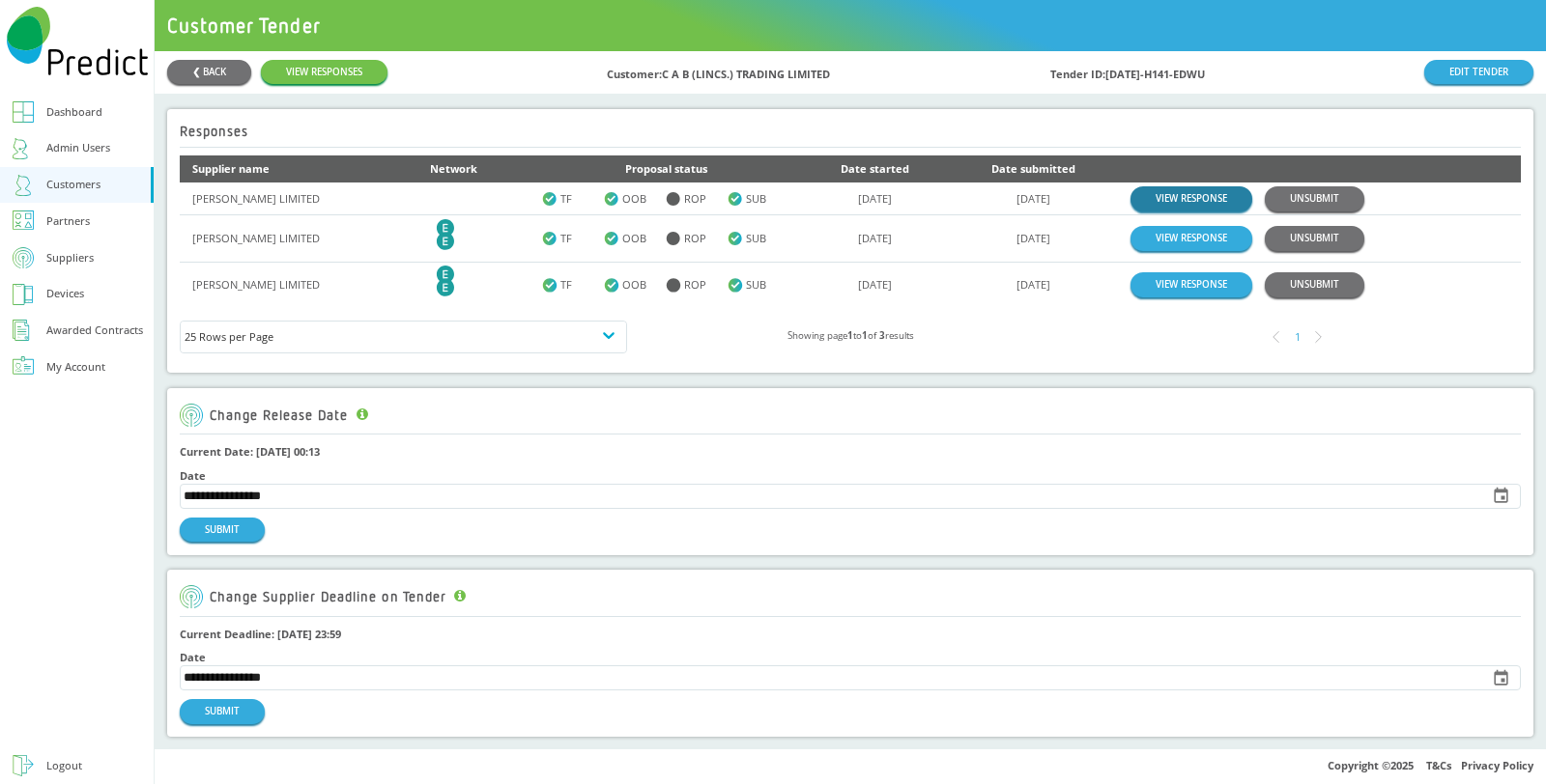
click at [1178, 199] on link "VIEW RESPONSE" at bounding box center [1192, 198] width 122 height 25
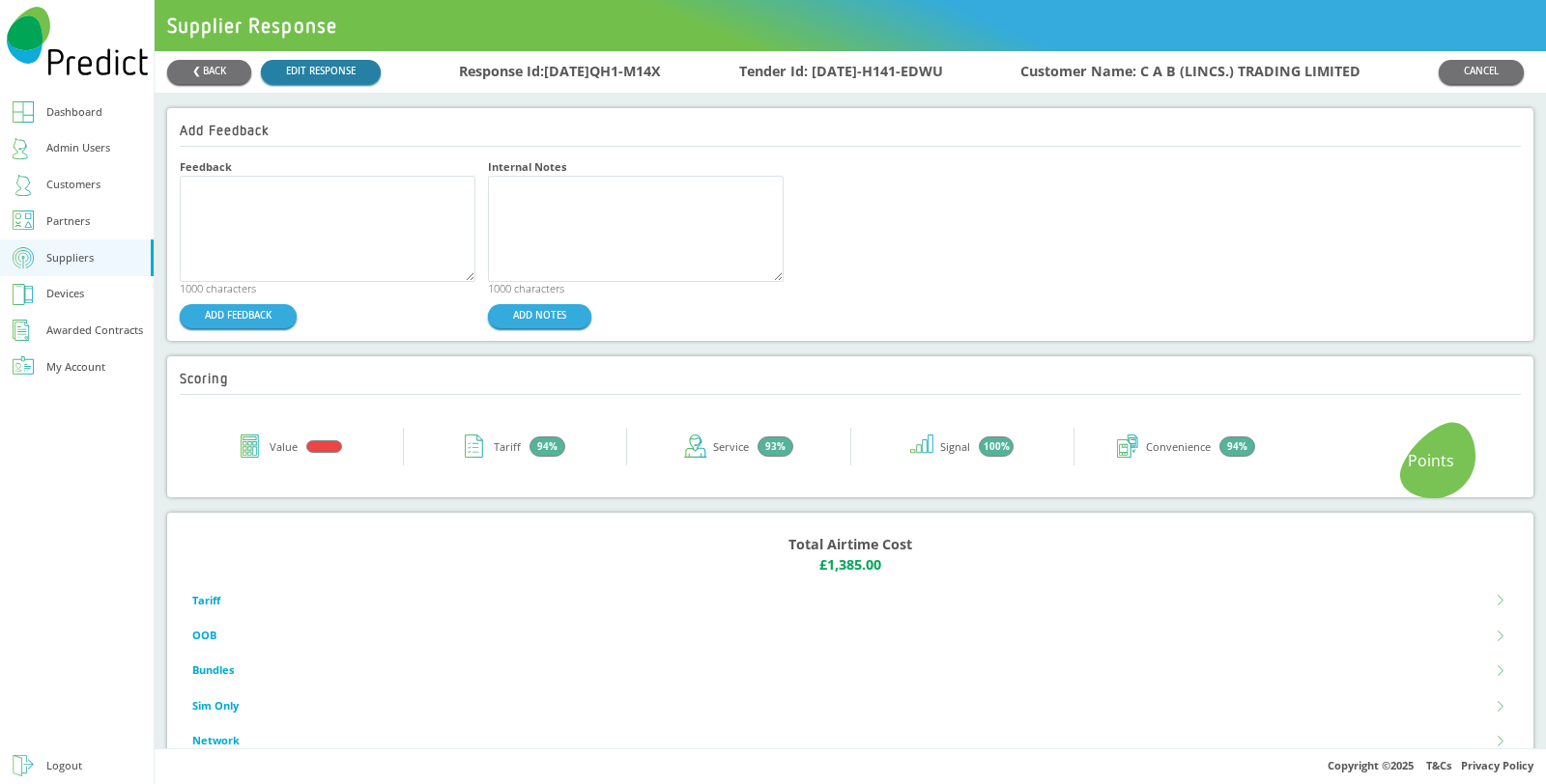
click at [286, 63] on link "EDIT RESPONSE" at bounding box center [321, 72] width 120 height 25
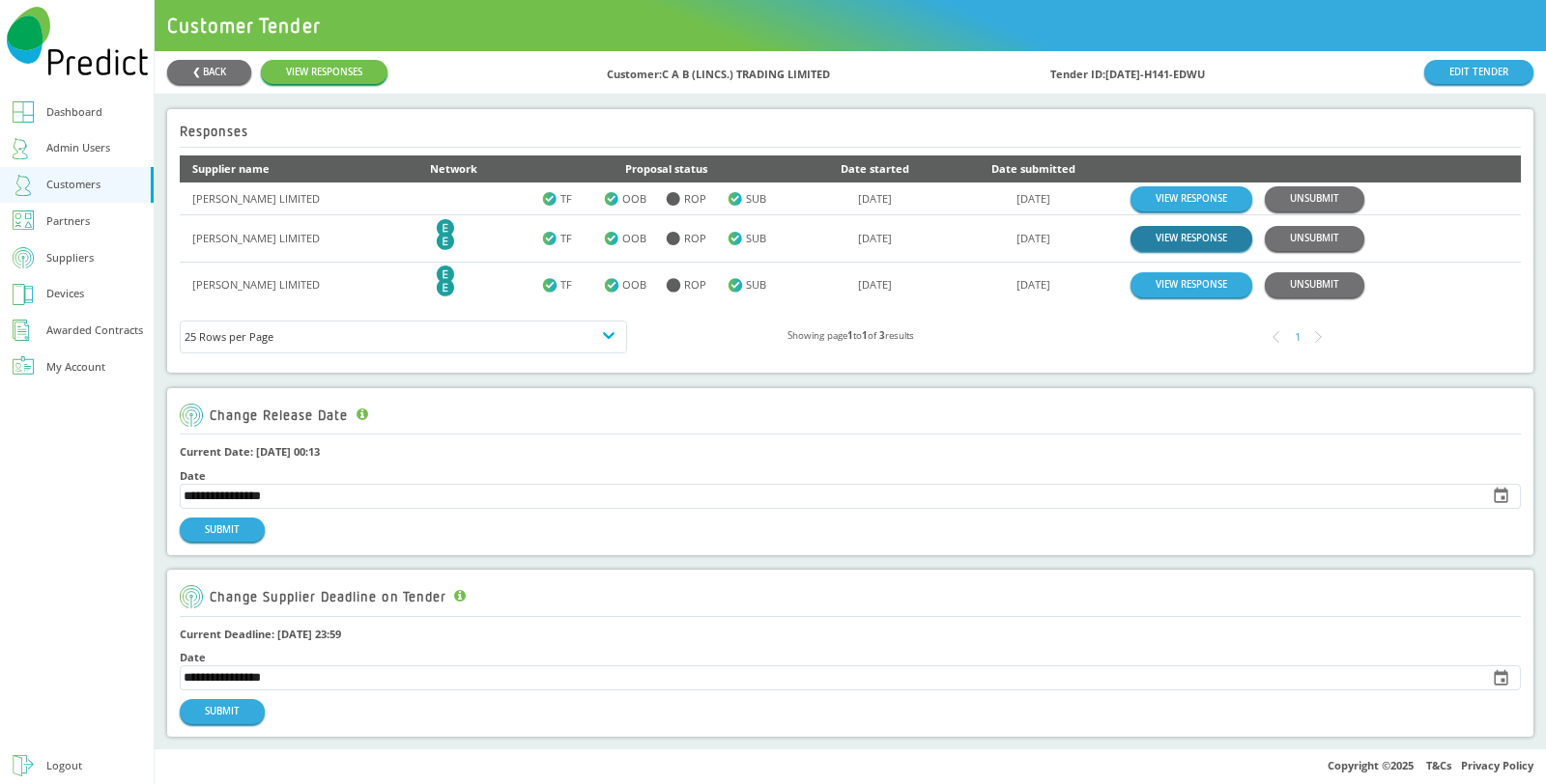
click at [1139, 232] on link "VIEW RESPONSE" at bounding box center [1192, 237] width 122 height 25
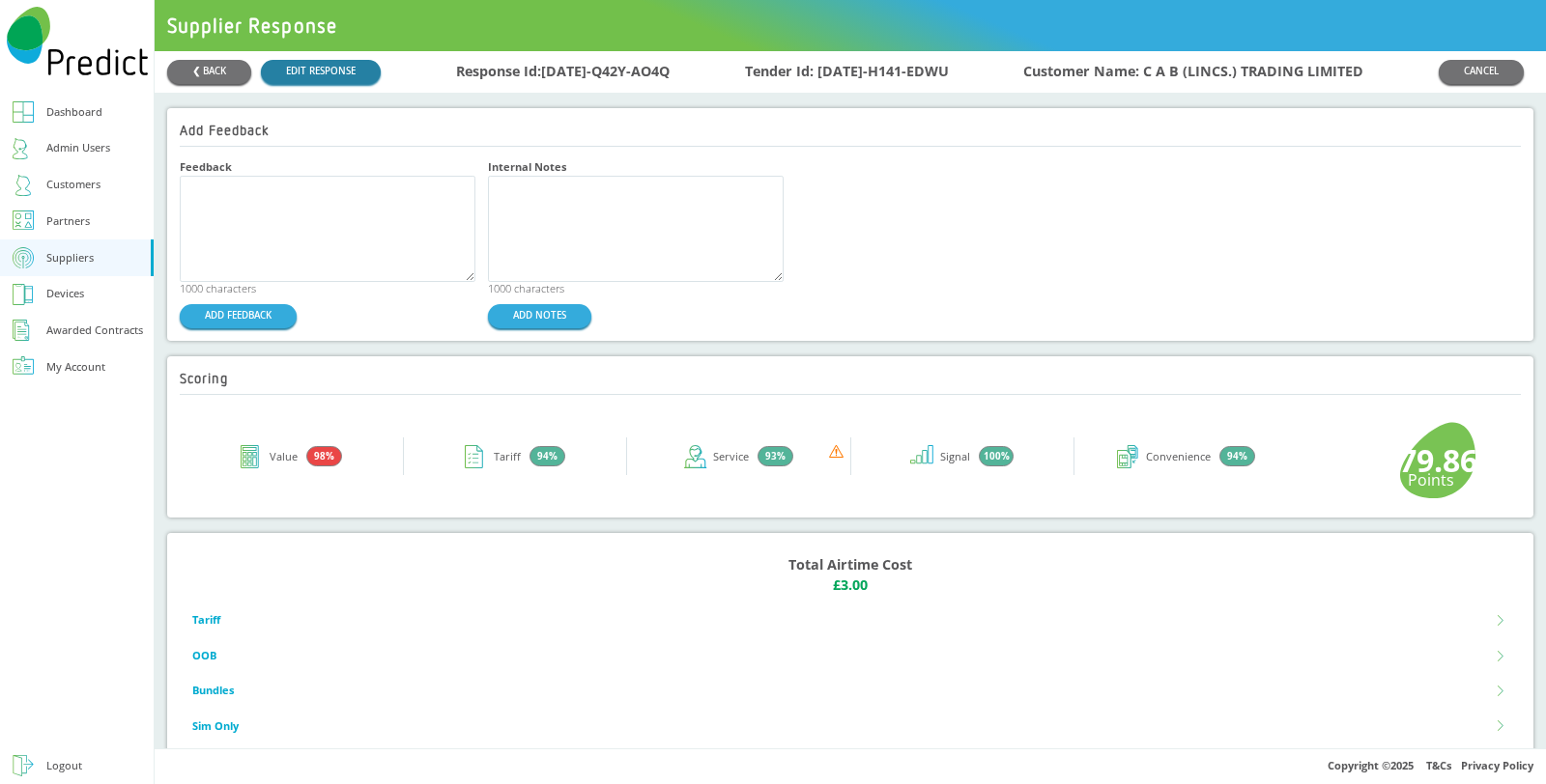
click at [334, 64] on link "EDIT RESPONSE" at bounding box center [321, 72] width 120 height 25
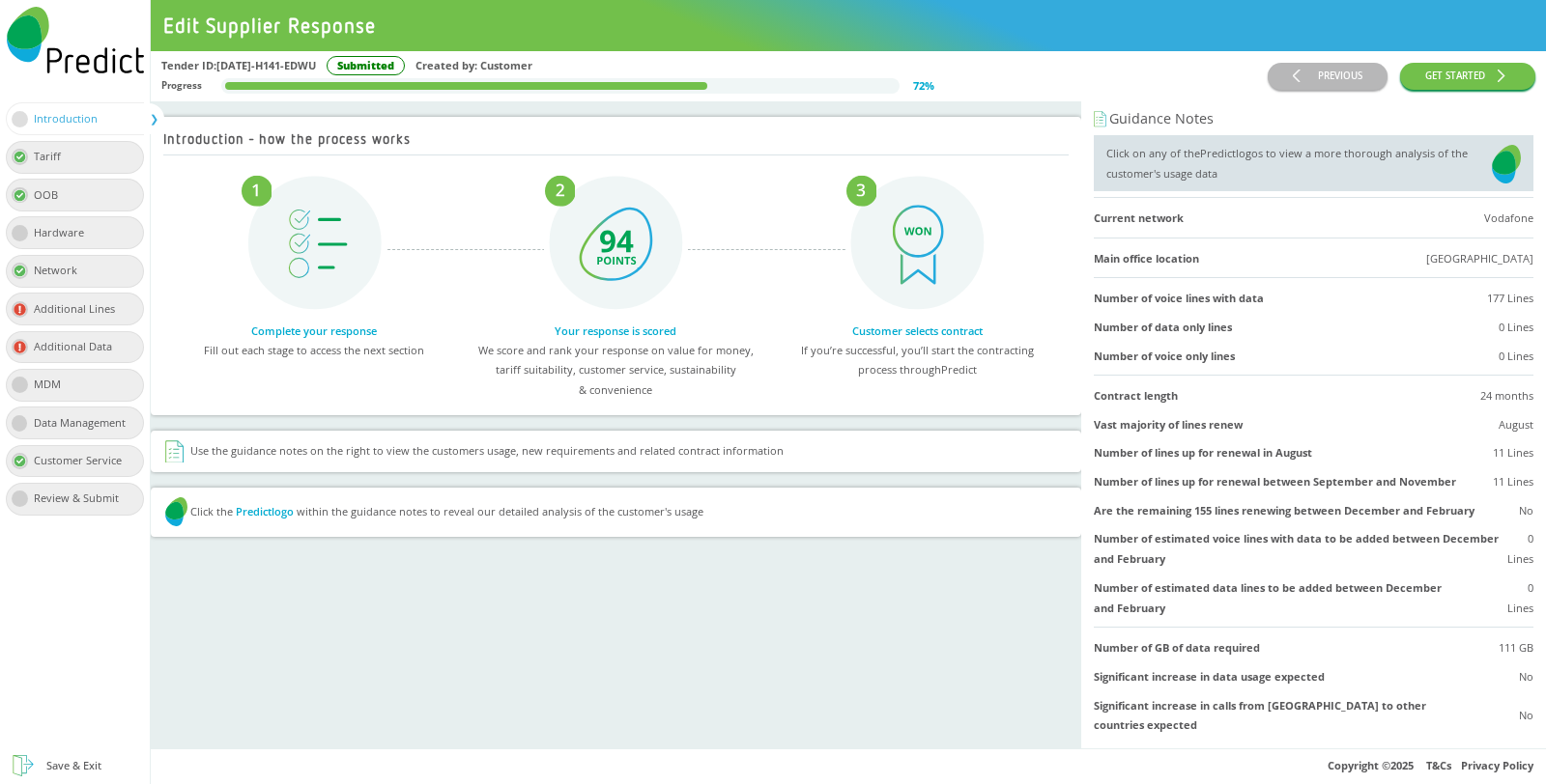
drag, startPoint x: 1524, startPoint y: 134, endPoint x: 1519, endPoint y: 149, distance: 15.8
click at [1522, 142] on div "Guidance Notes Click on any of the Predict logos to view a more thorough analys…" at bounding box center [1314, 647] width 465 height 1092
click at [1492, 165] on img at bounding box center [1507, 164] width 29 height 40
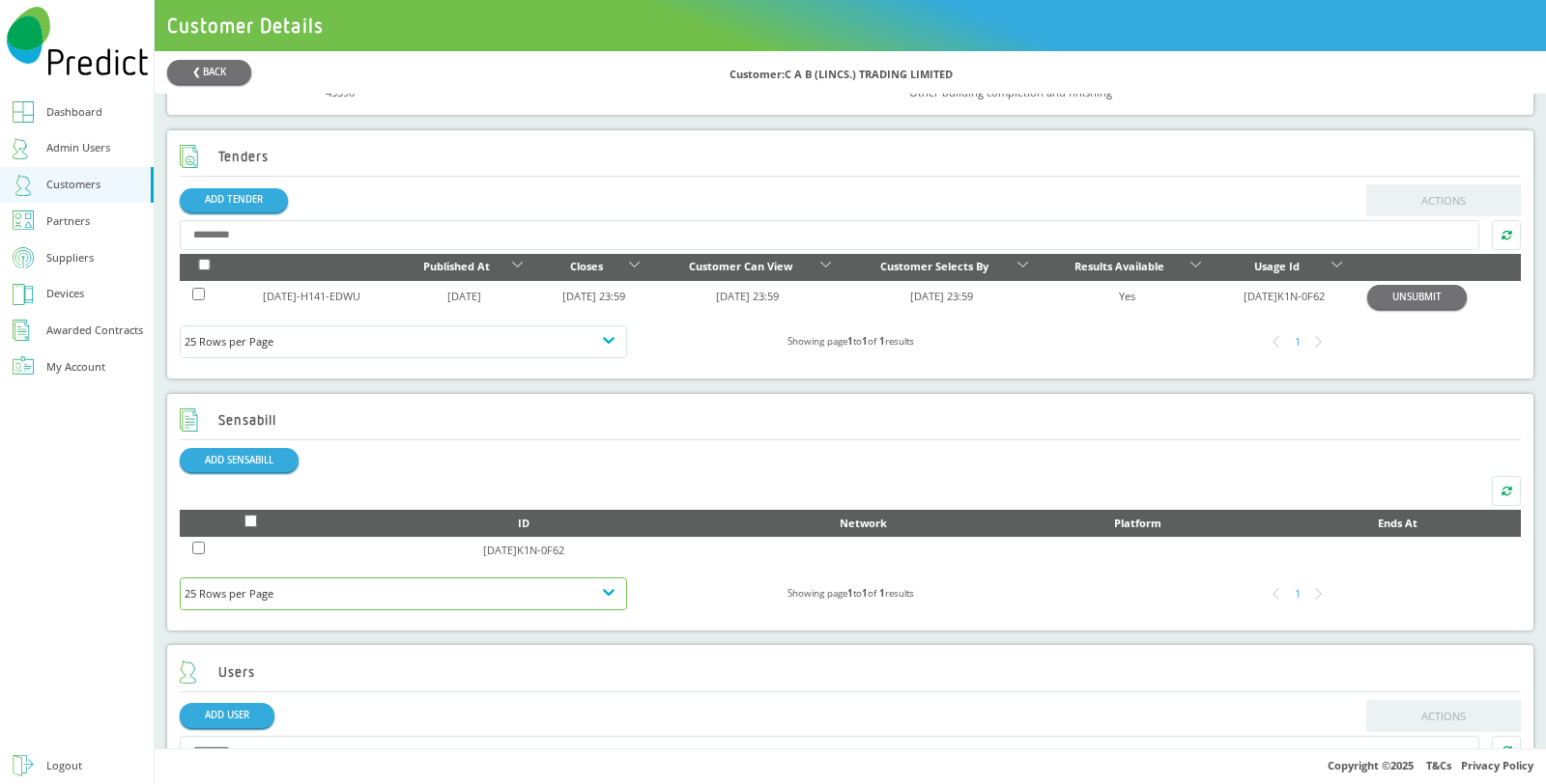
scroll to position [585, 0]
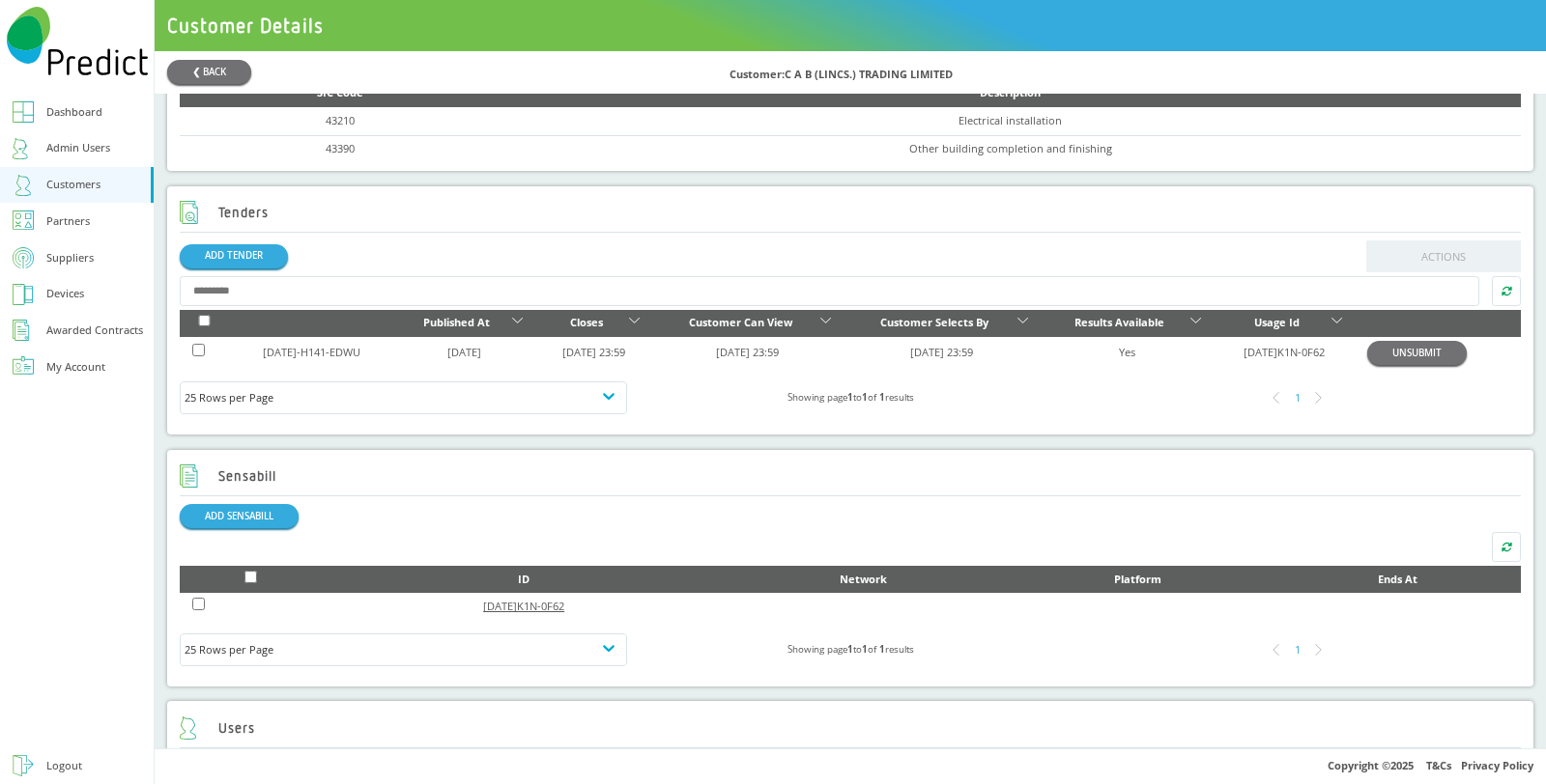
click at [534, 610] on link "[DATE]K1N-0F62" at bounding box center [523, 605] width 81 height 15
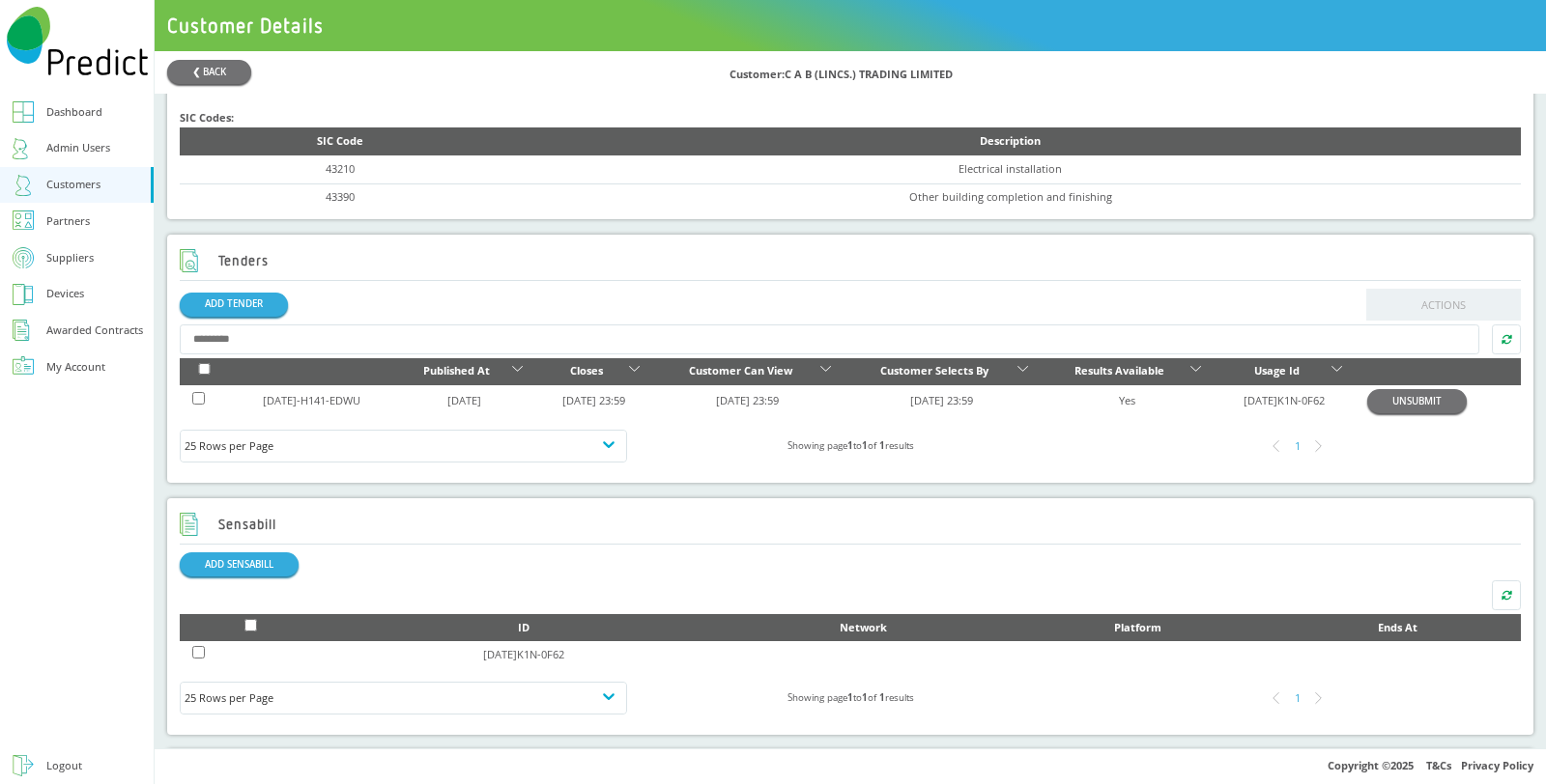
scroll to position [751, 0]
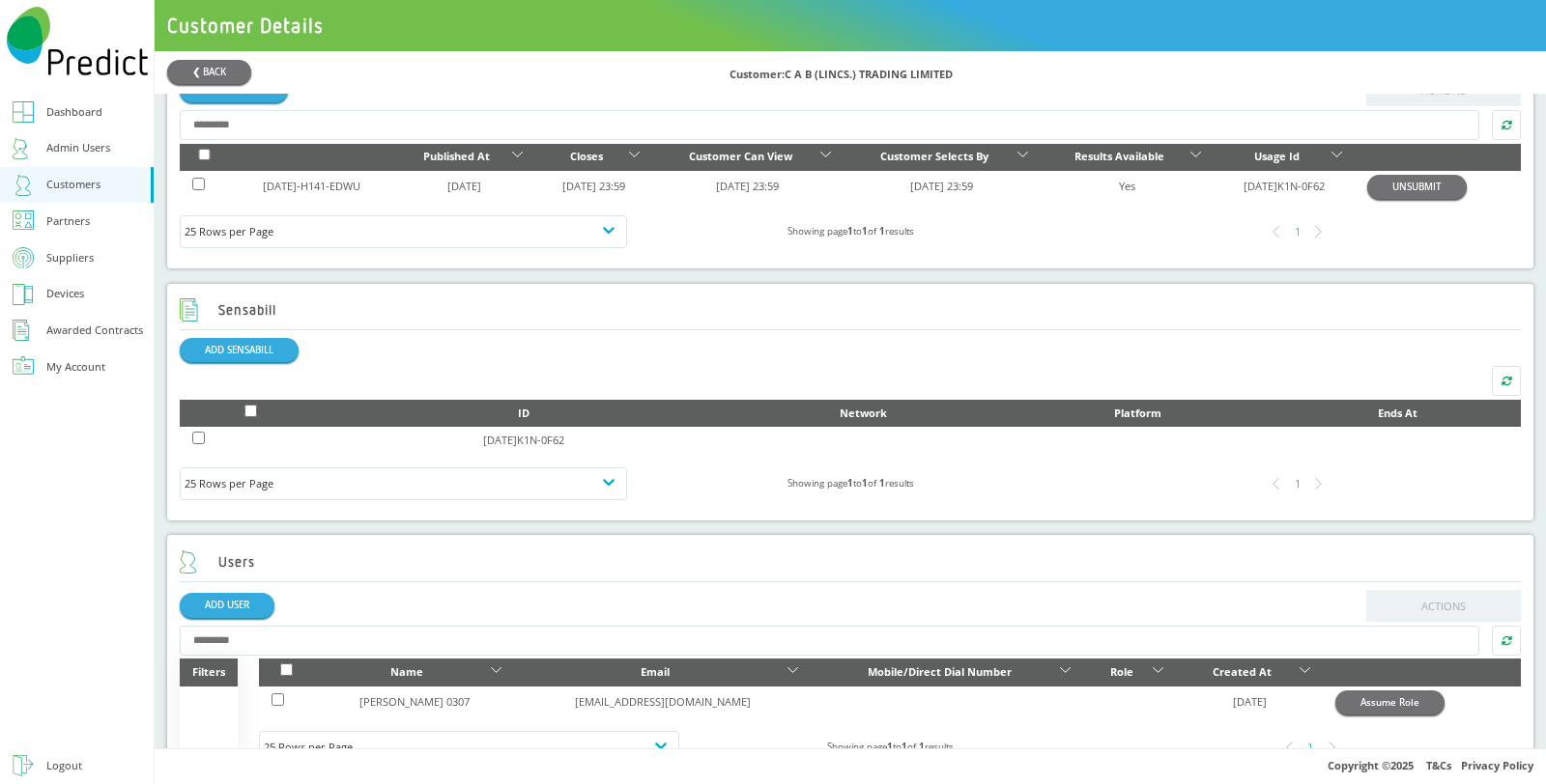
click at [192, 436] on td at bounding box center [251, 441] width 143 height 28
click at [500, 354] on div "ADD SENSABILL" at bounding box center [850, 350] width 1341 height 25
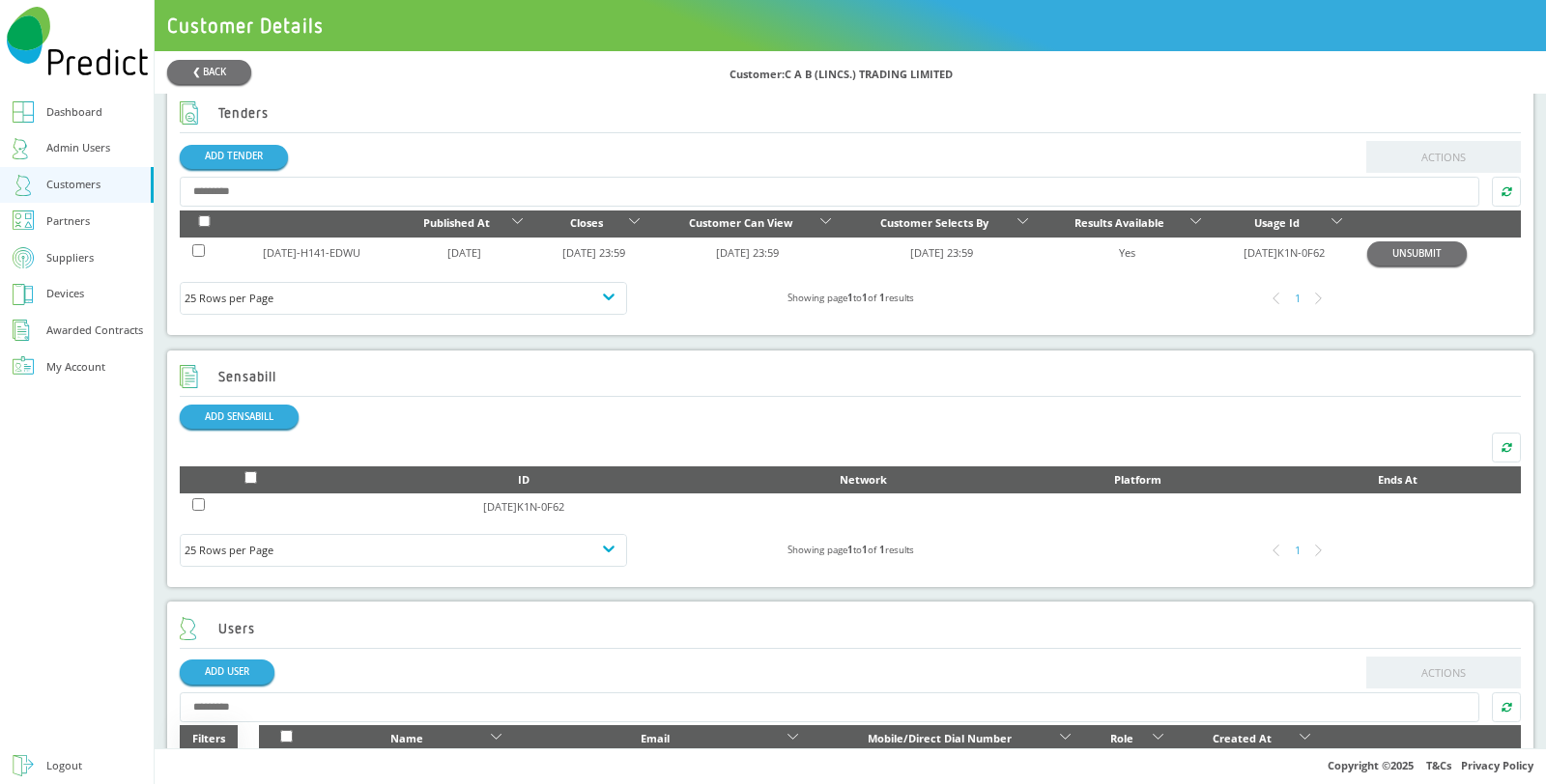
scroll to position [644, 0]
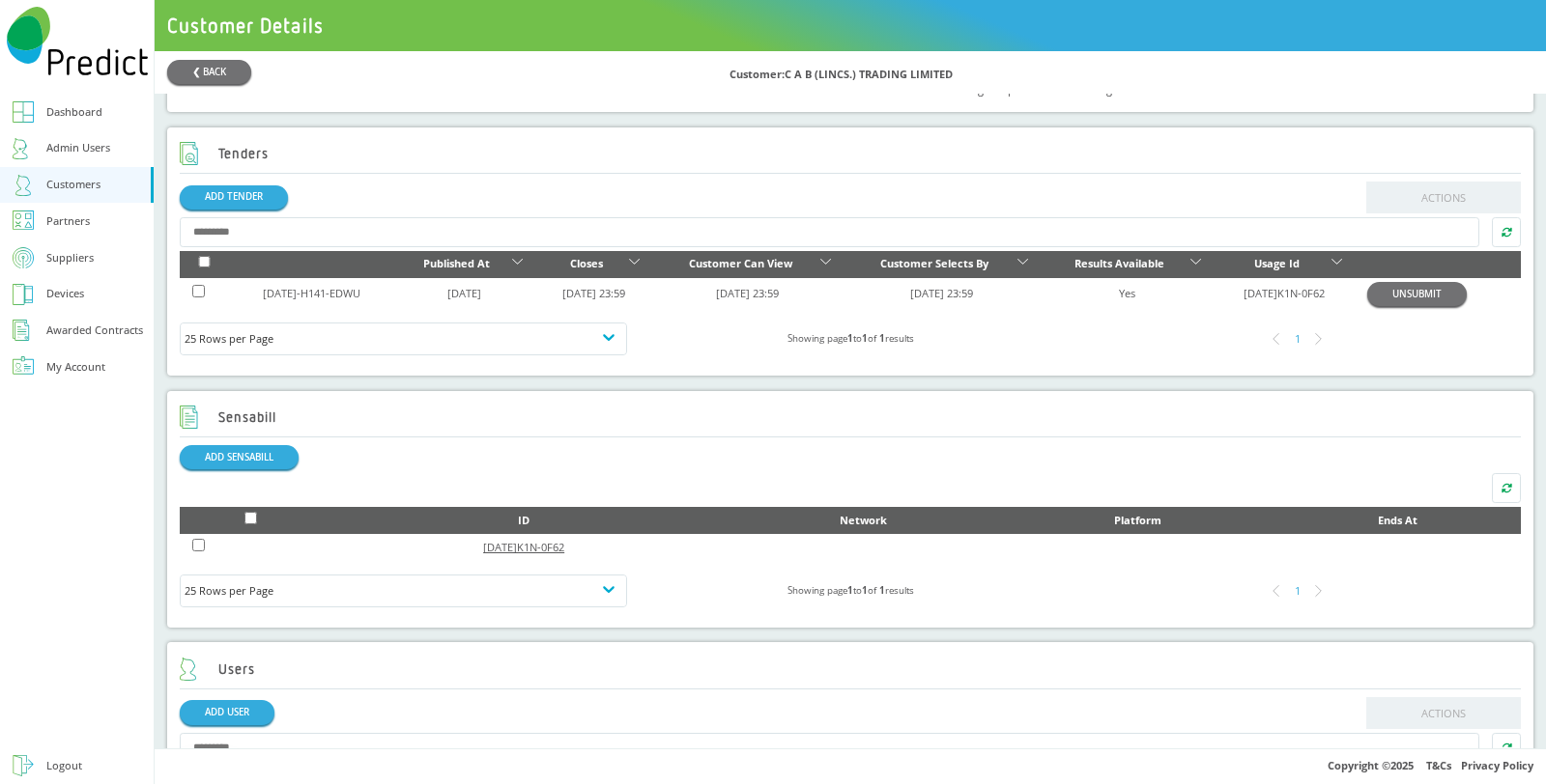
click at [549, 545] on link "[DATE]K1N-0F62" at bounding box center [523, 547] width 81 height 15
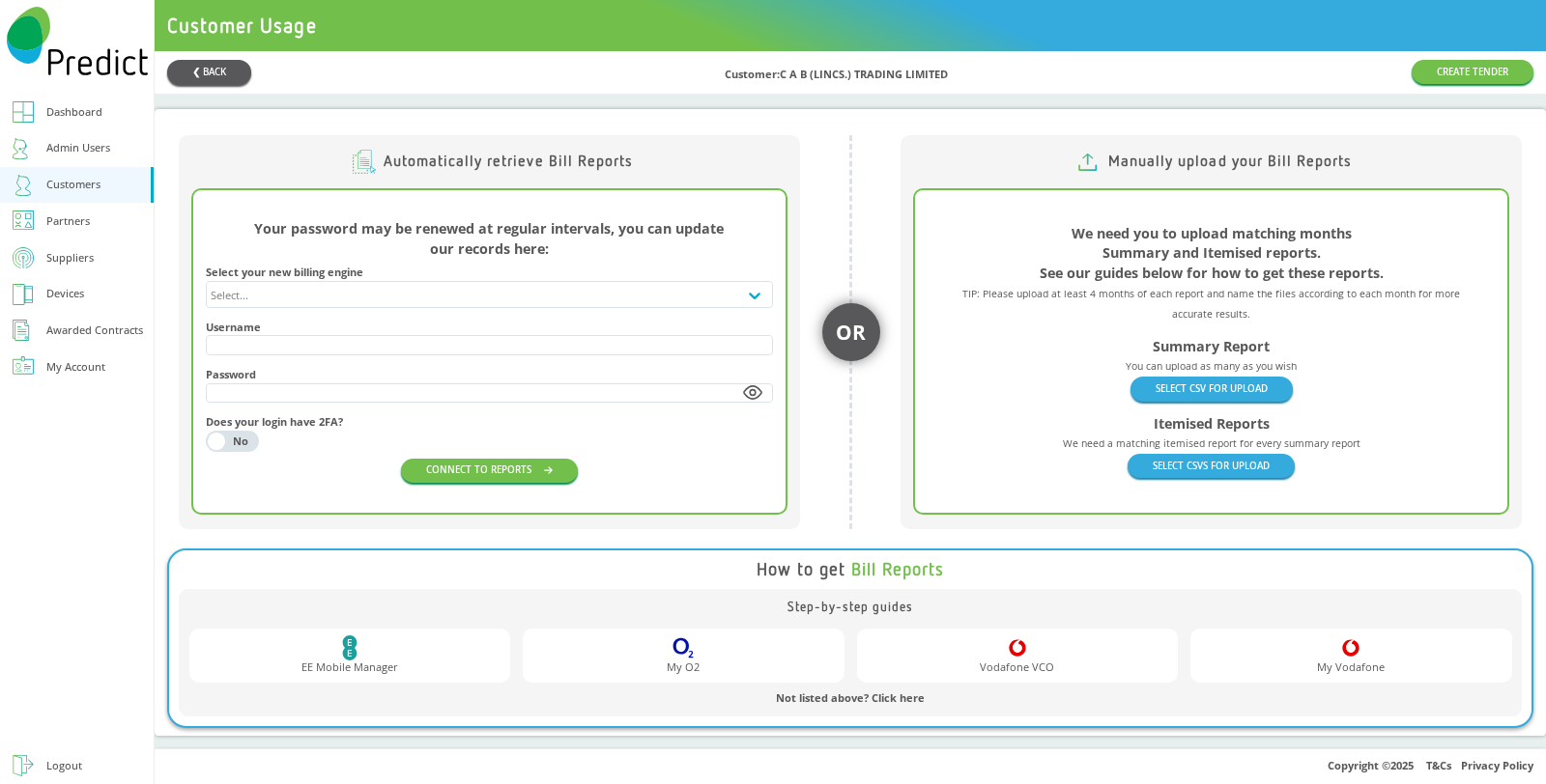
click at [194, 66] on button "❮ BACK" at bounding box center [209, 73] width 84 height 26
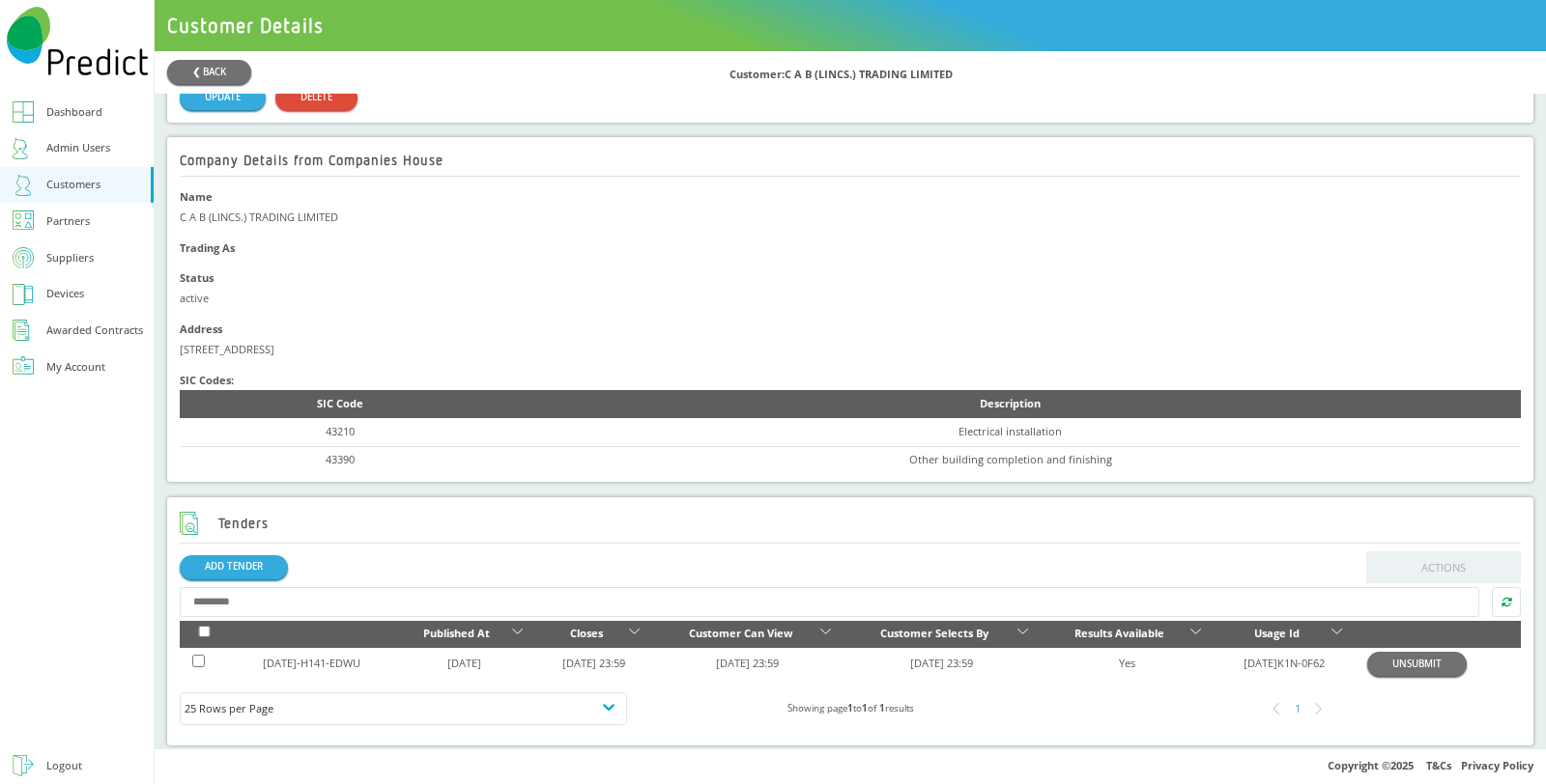
scroll to position [322, 0]
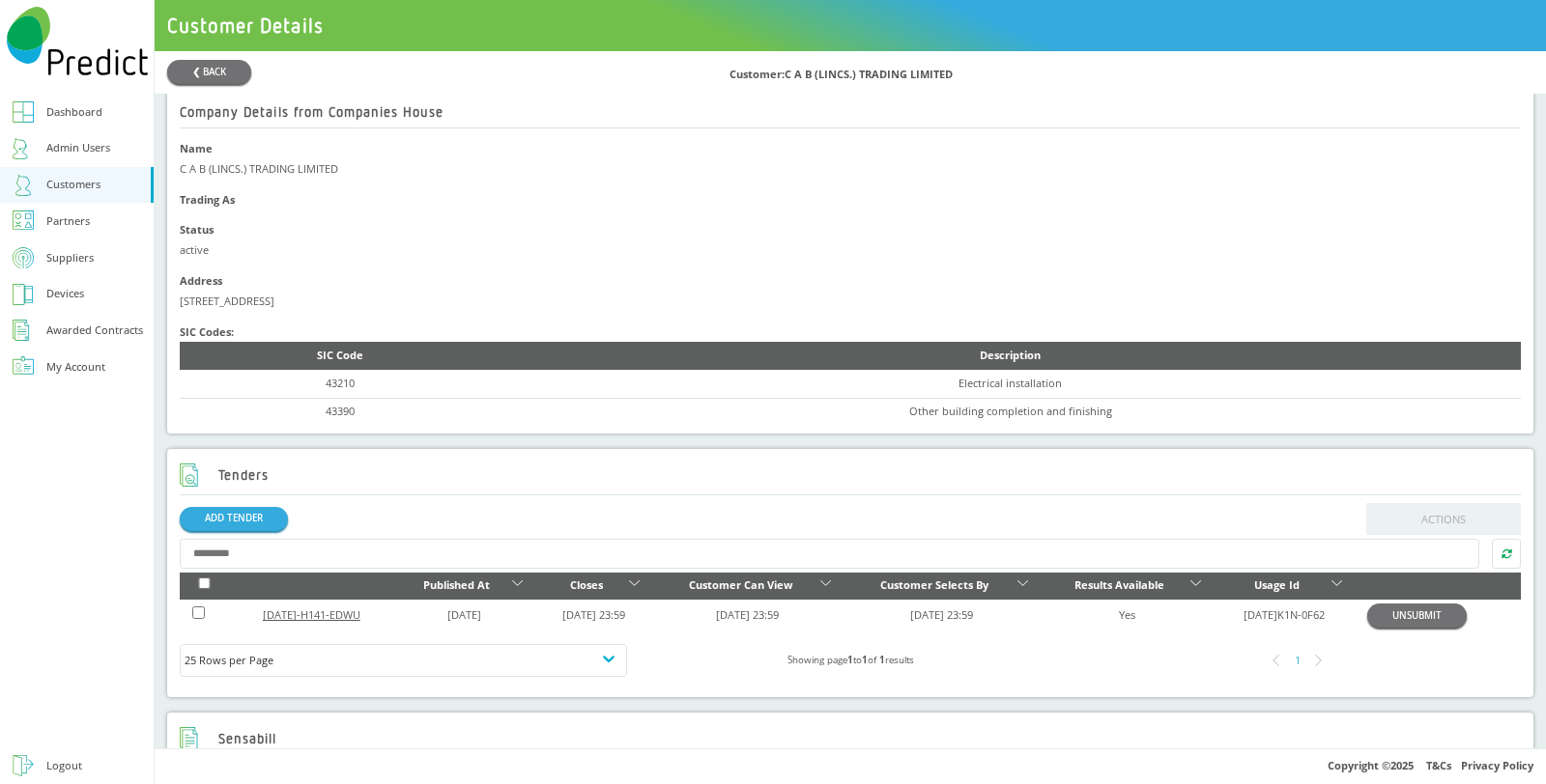
click at [331, 616] on link "[DATE]-H141-EDWU" at bounding box center [311, 614] width 97 height 15
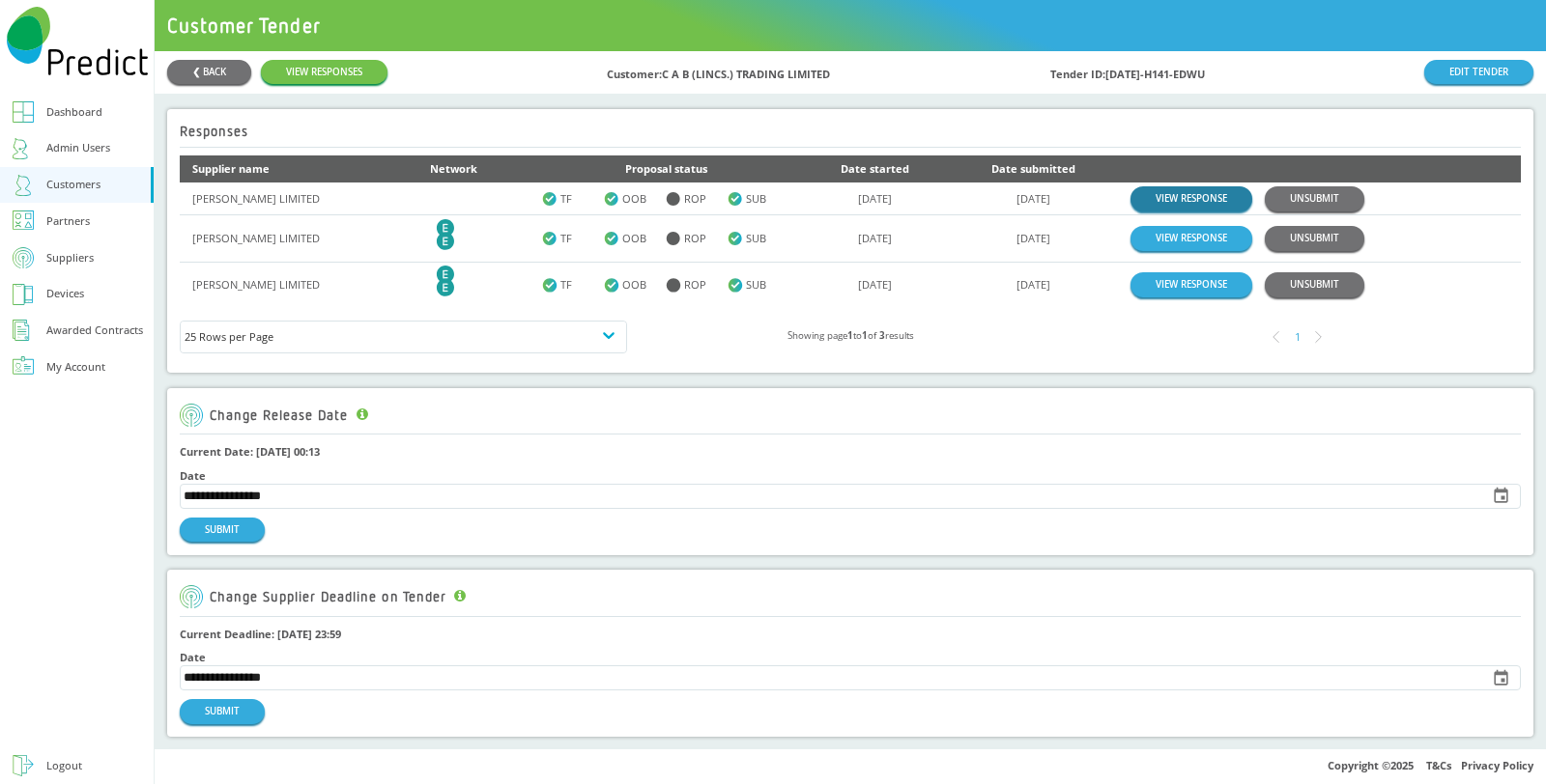
click at [1155, 186] on link "VIEW RESPONSE" at bounding box center [1192, 198] width 122 height 25
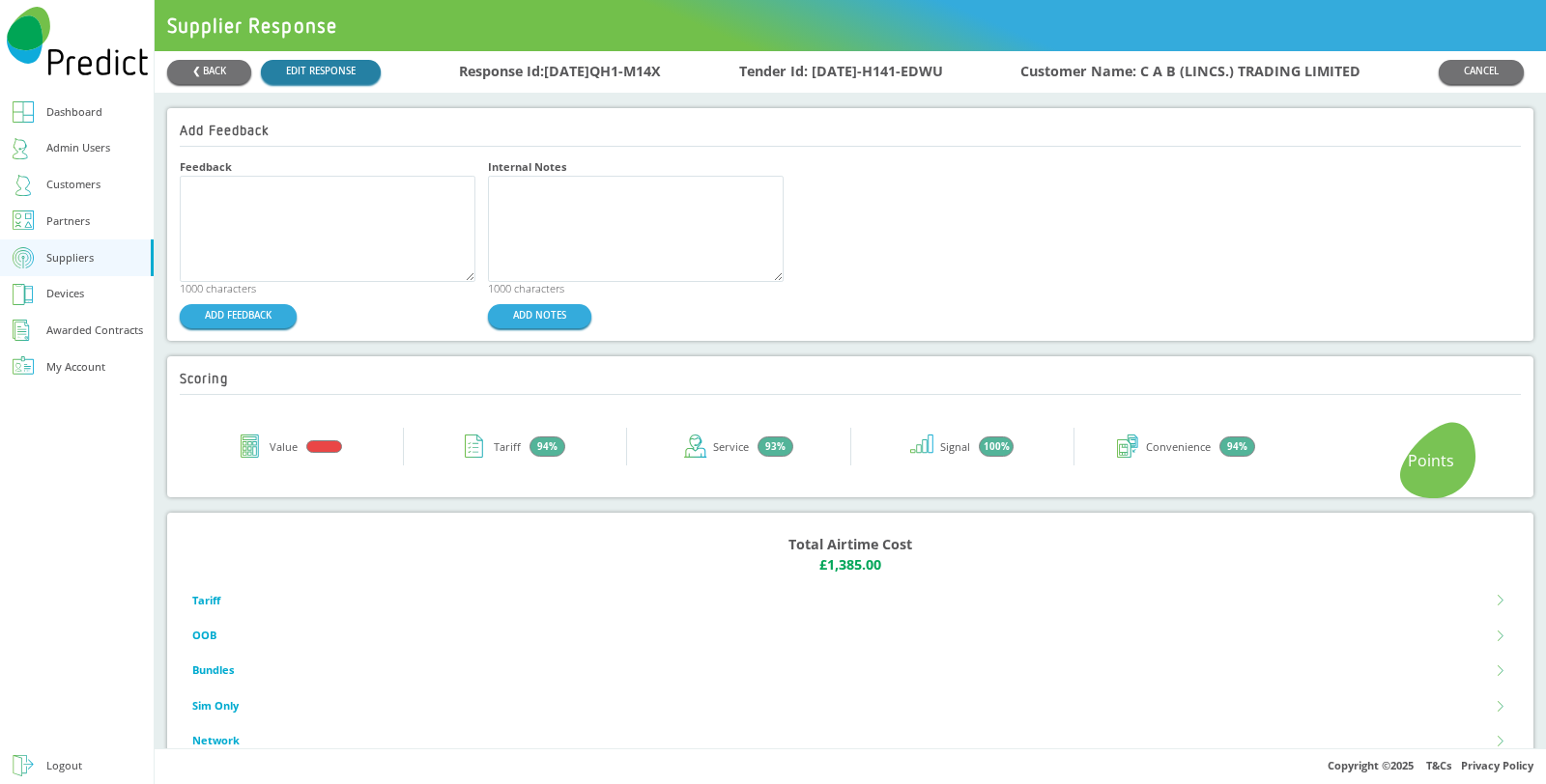
click at [337, 69] on link "EDIT RESPONSE" at bounding box center [321, 72] width 120 height 25
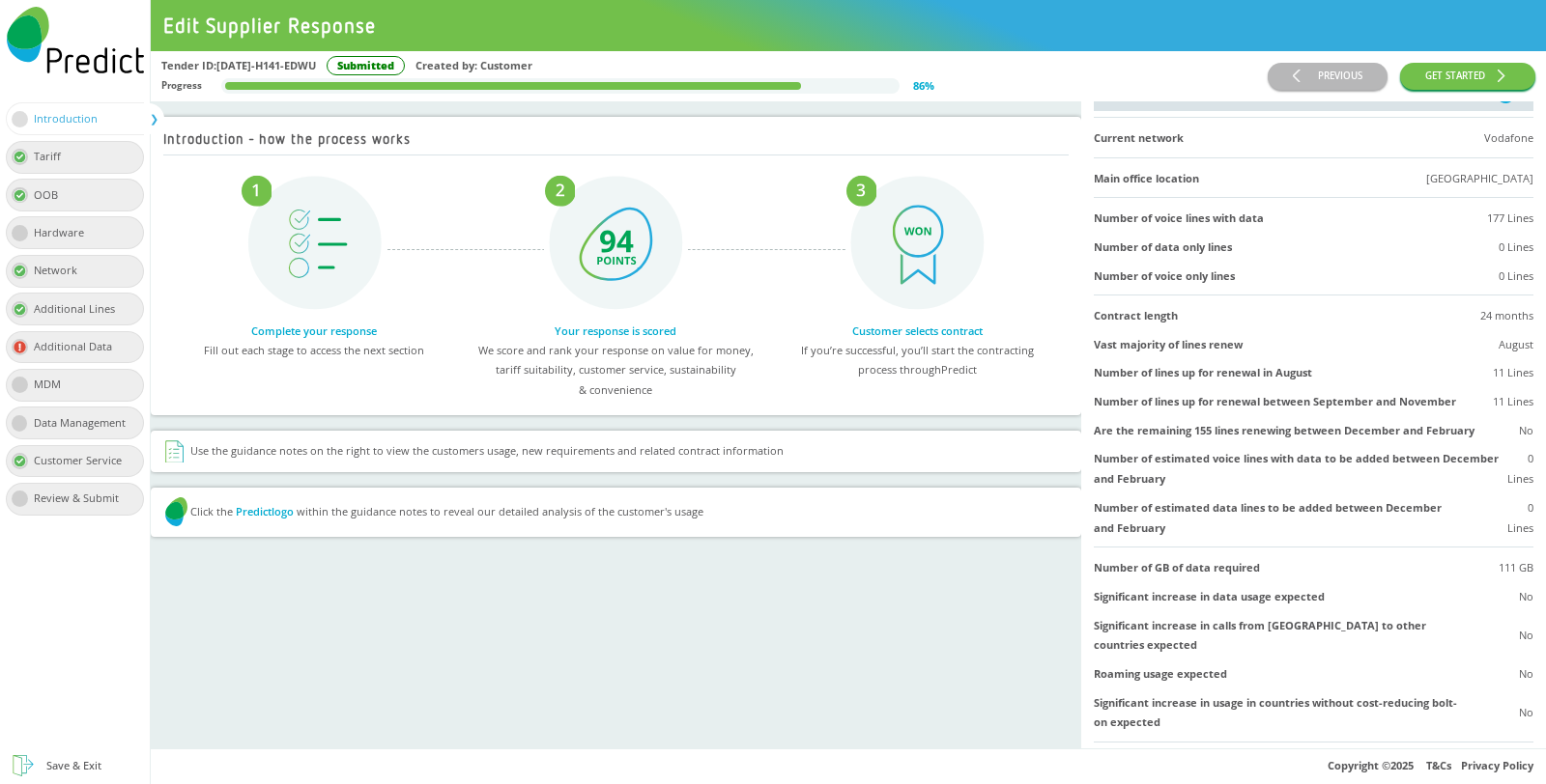
scroll to position [107, 0]
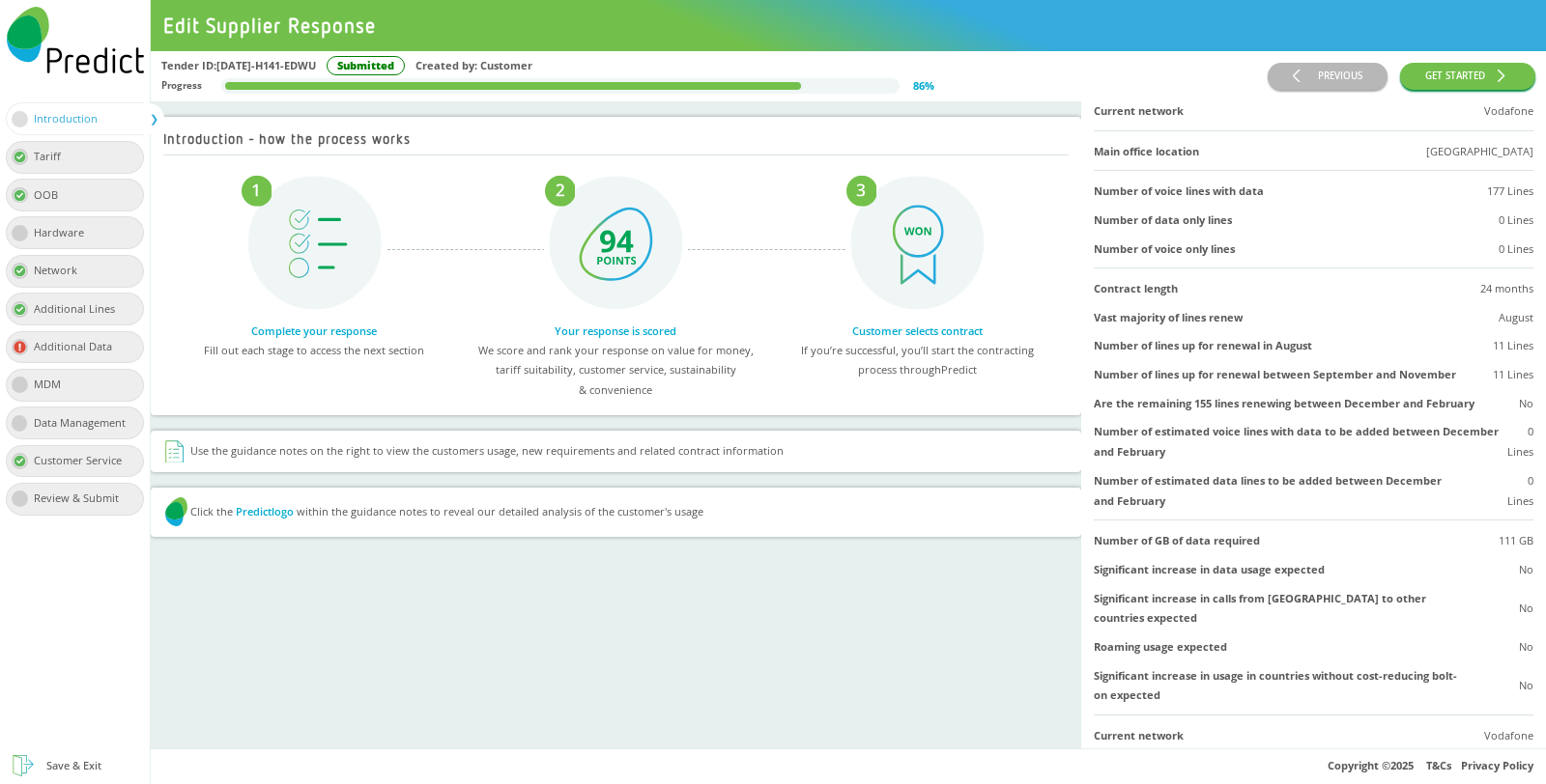
click at [103, 143] on div "Tariff" at bounding box center [76, 157] width 139 height 32
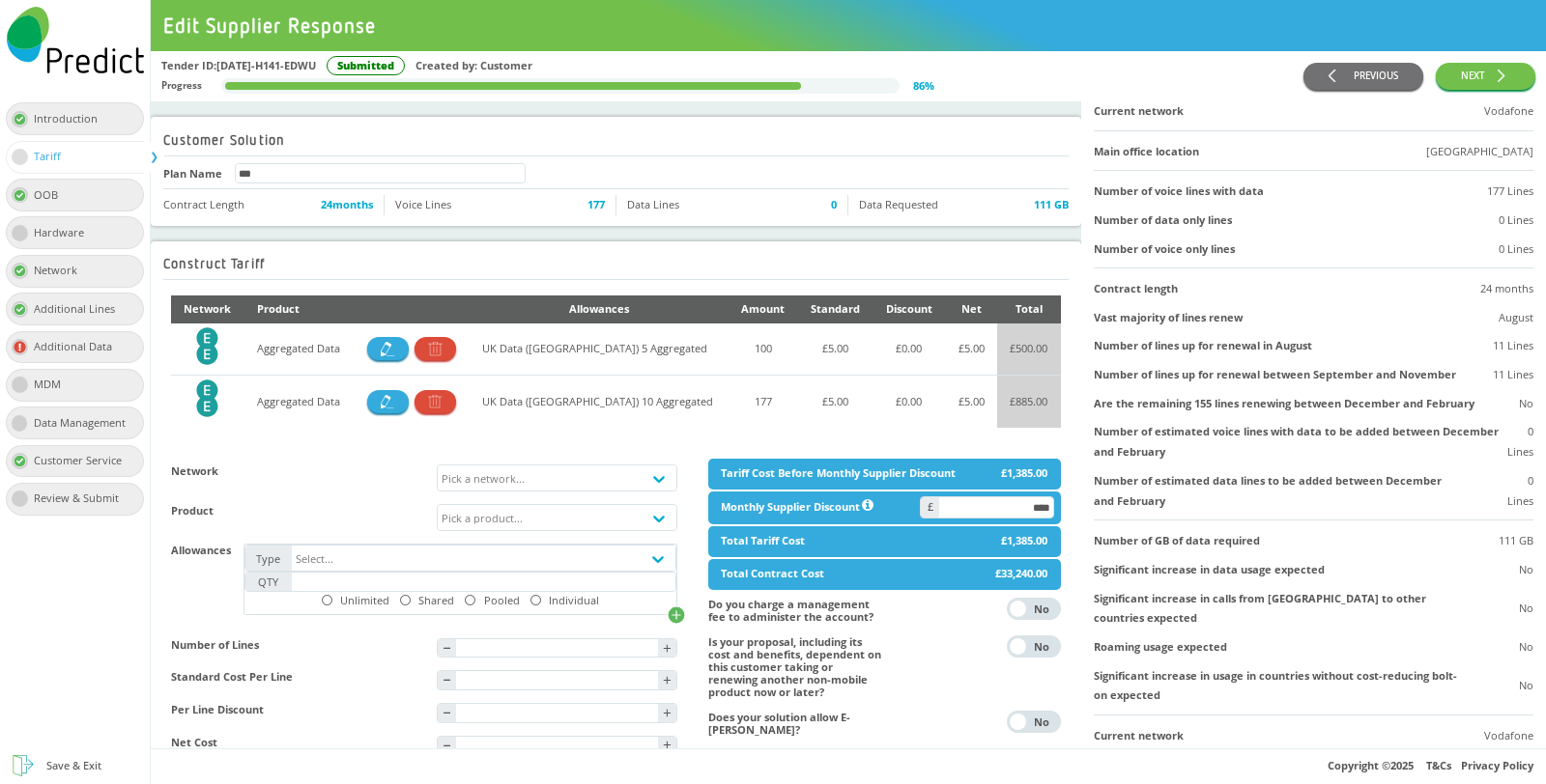
scroll to position [0, 0]
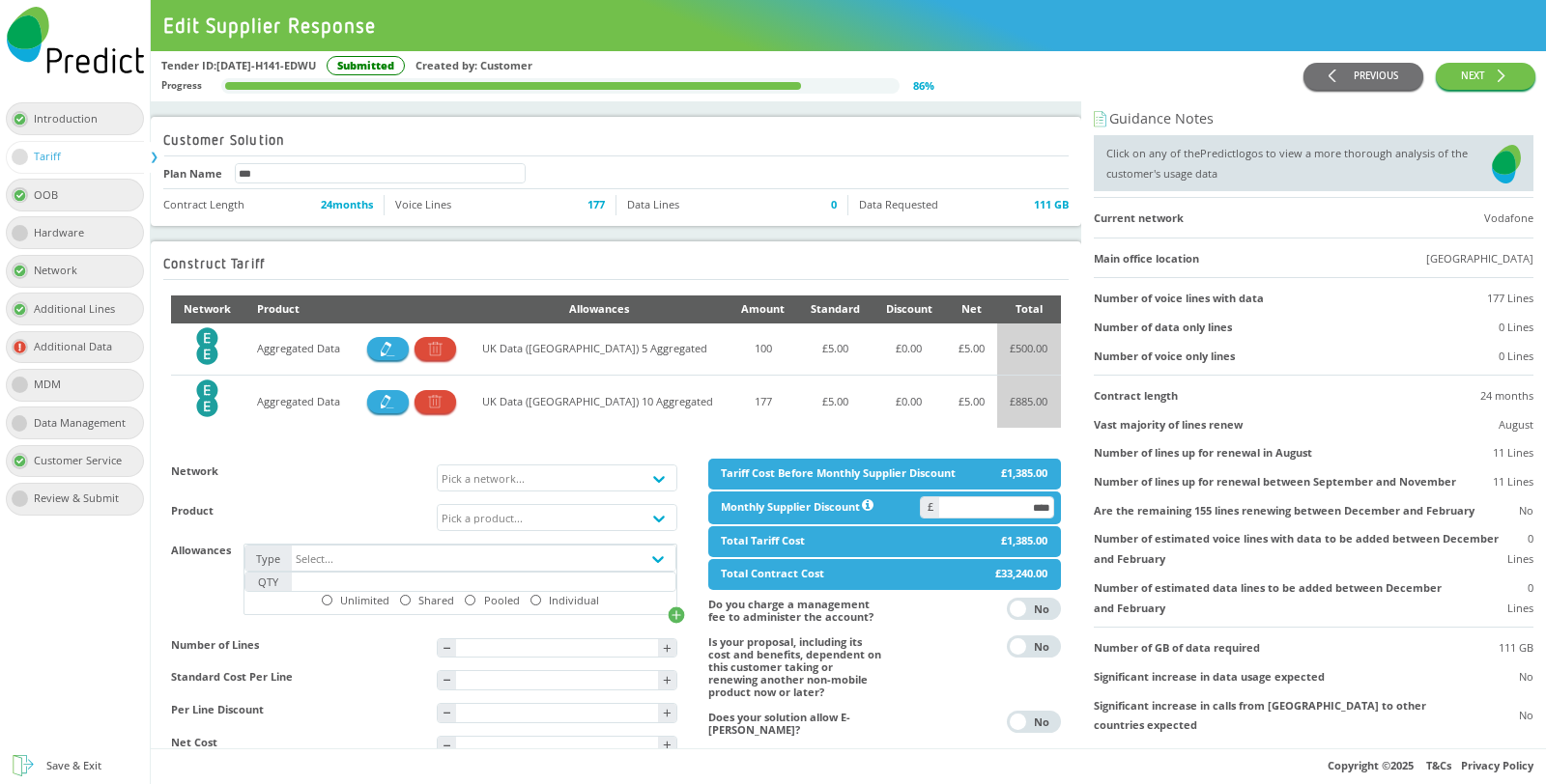
click at [1499, 161] on img at bounding box center [1507, 164] width 29 height 40
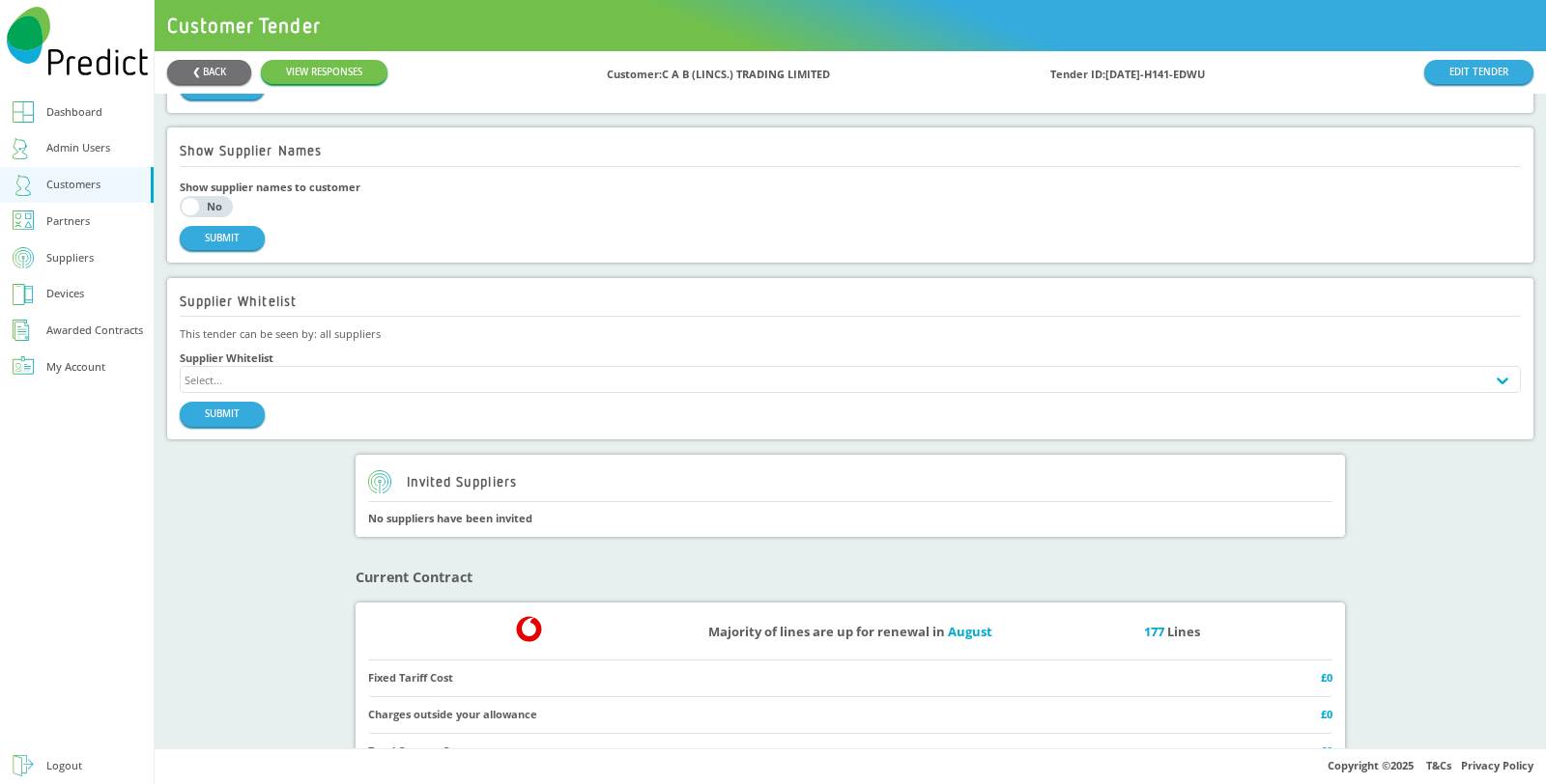
scroll to position [1073, 0]
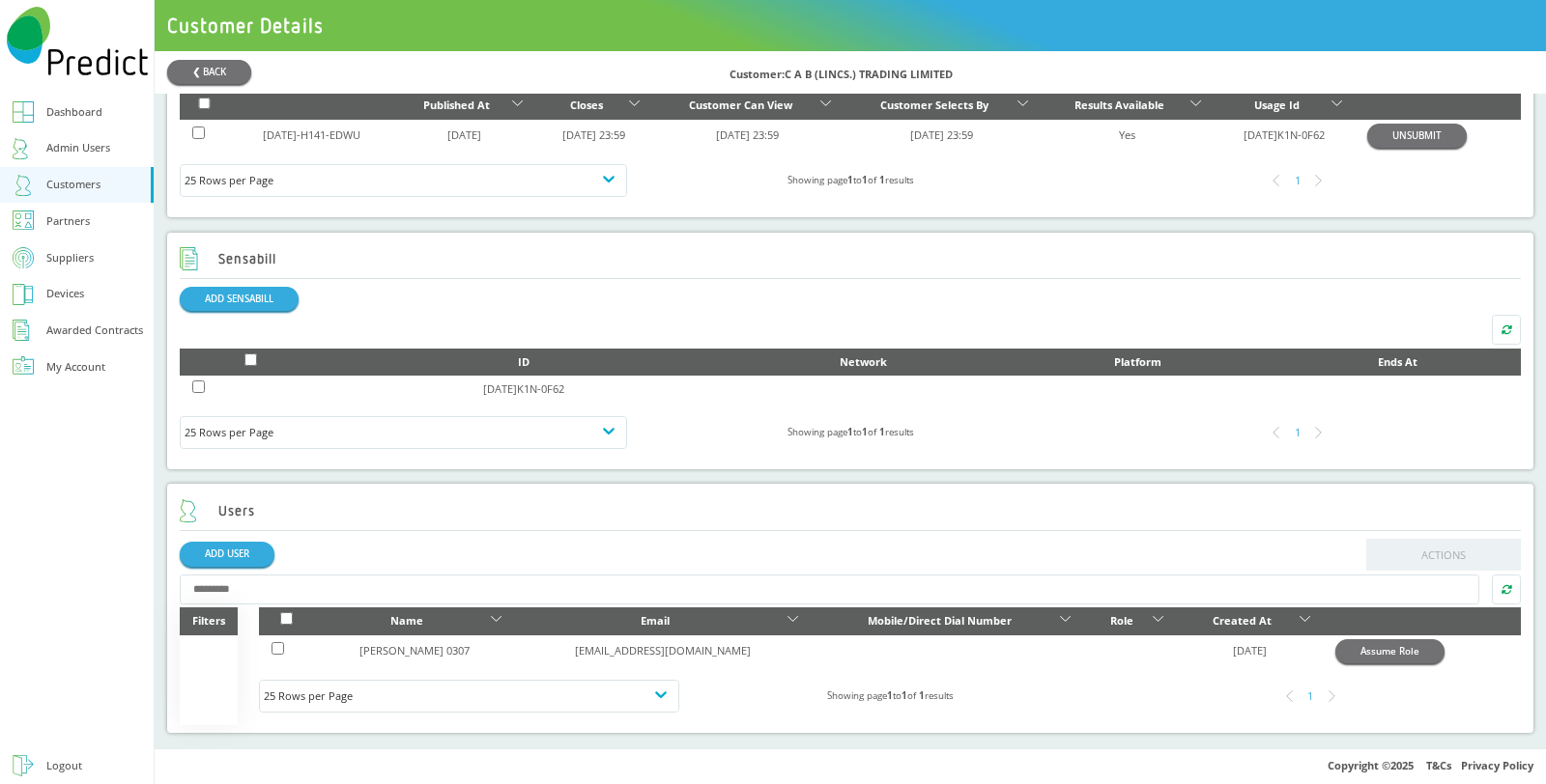
scroll to position [800, 0]
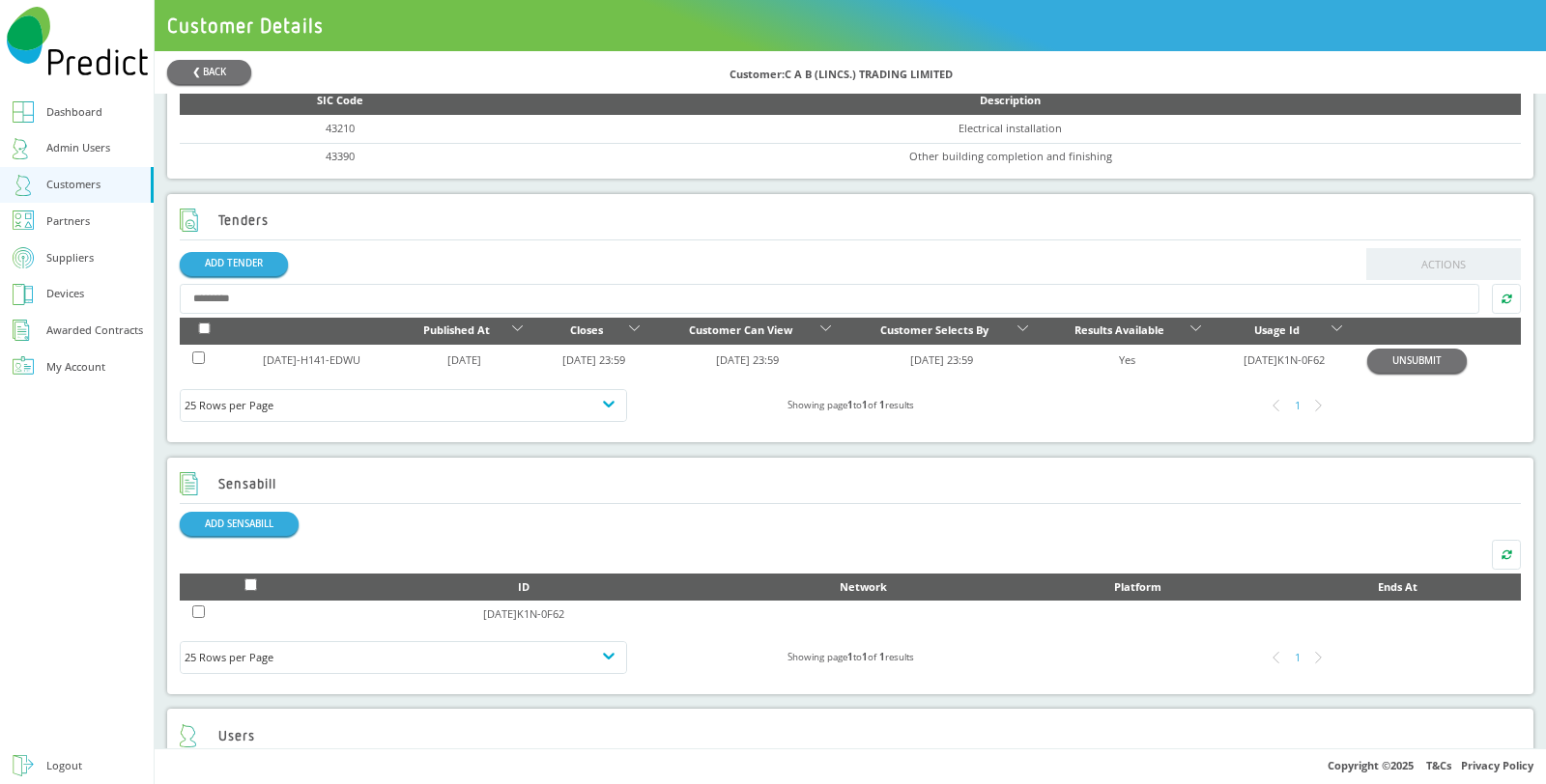
scroll to position [751, 0]
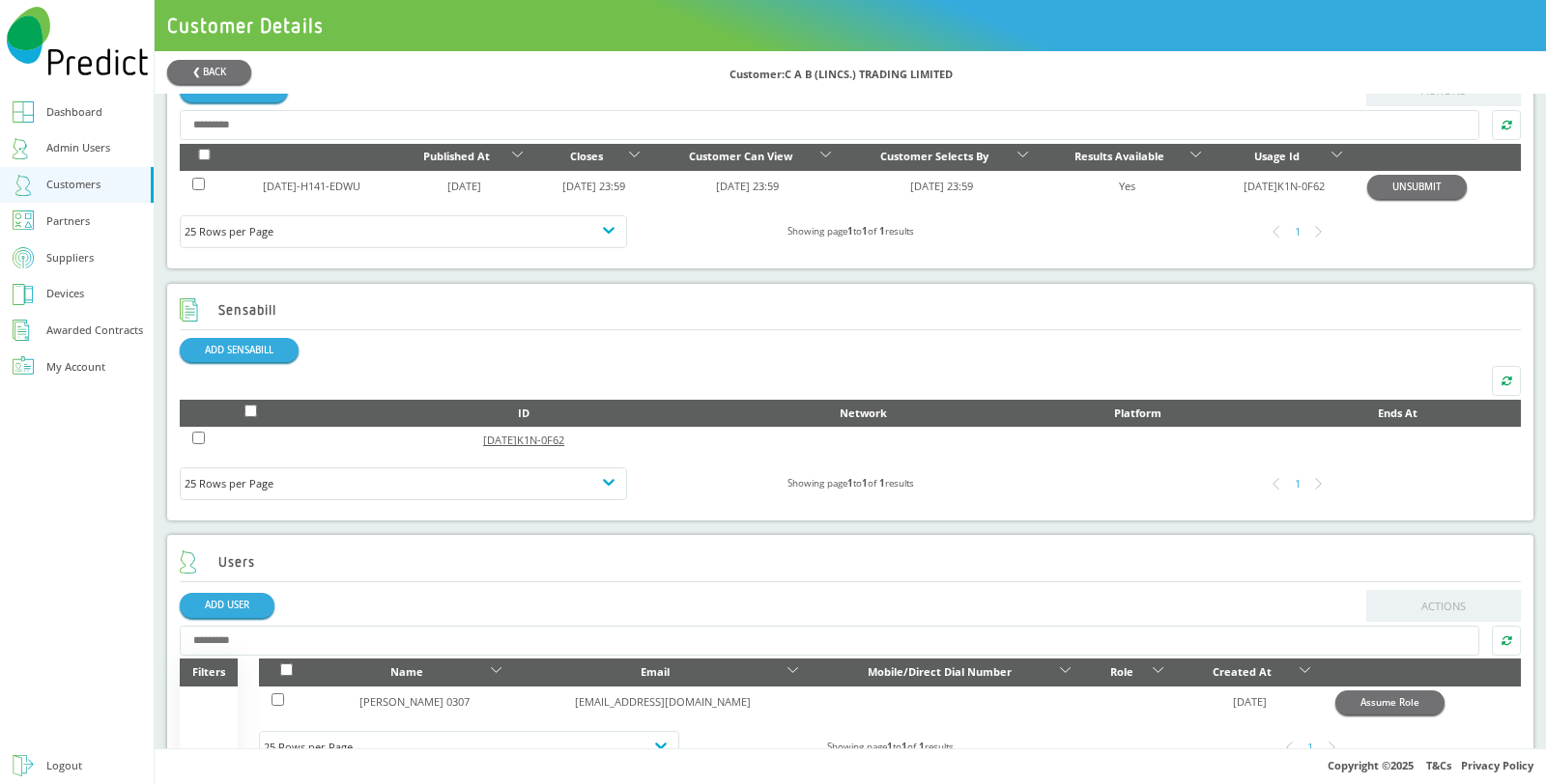
click at [525, 445] on link "[DATE]K1N-0F62" at bounding box center [523, 440] width 81 height 15
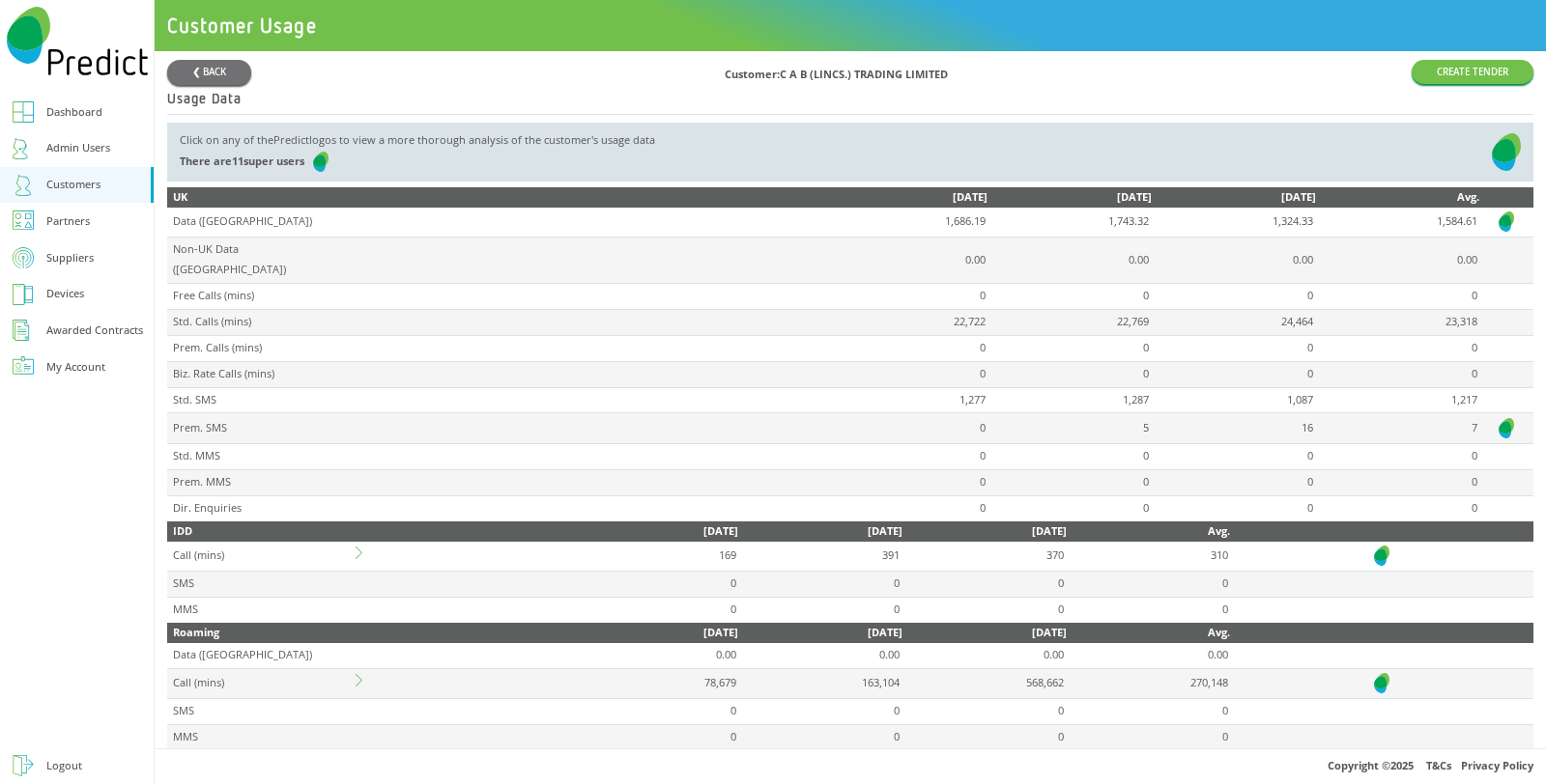
scroll to position [1127, 0]
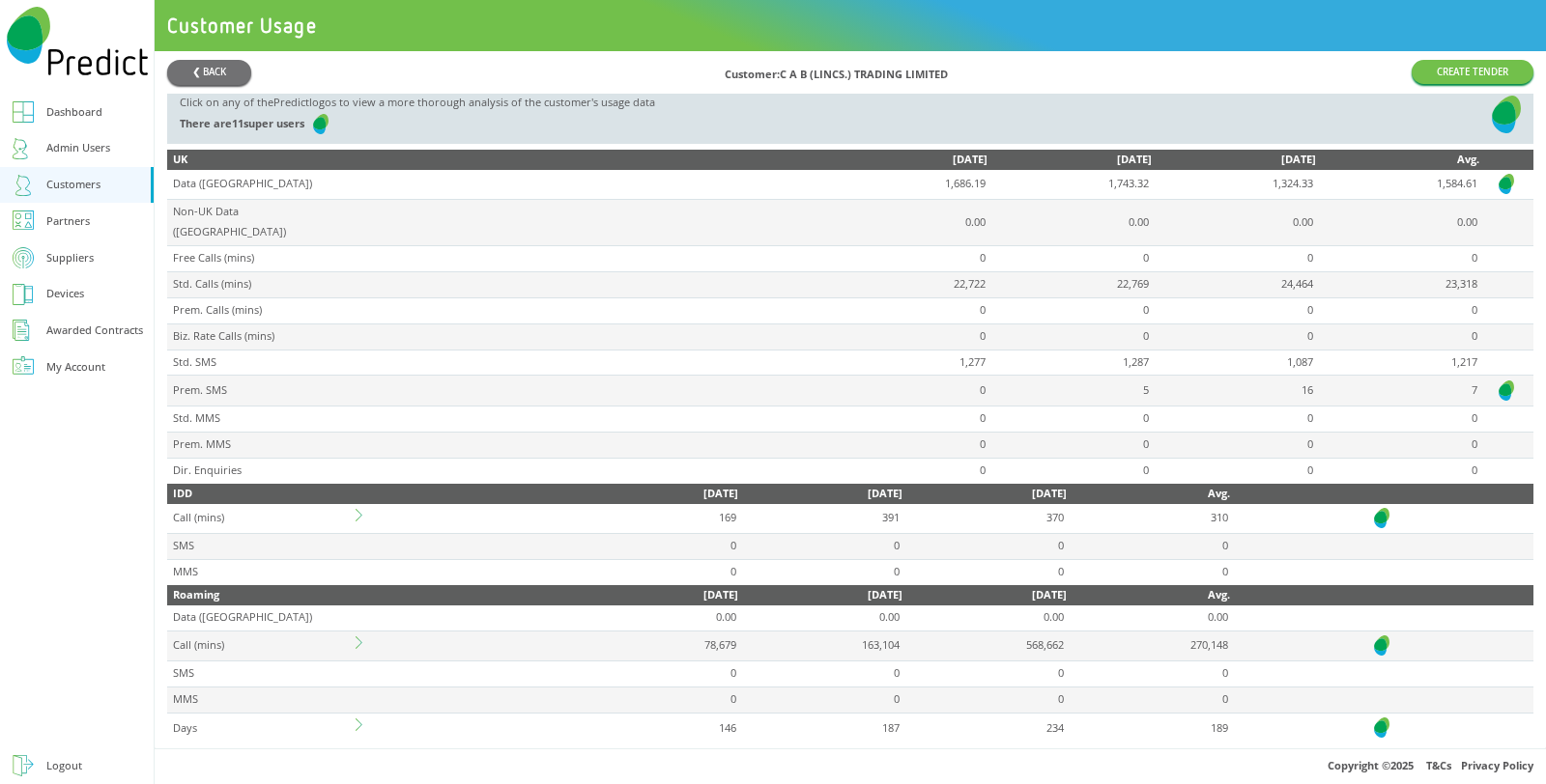
click at [368, 718] on icon at bounding box center [361, 724] width 13 height 13
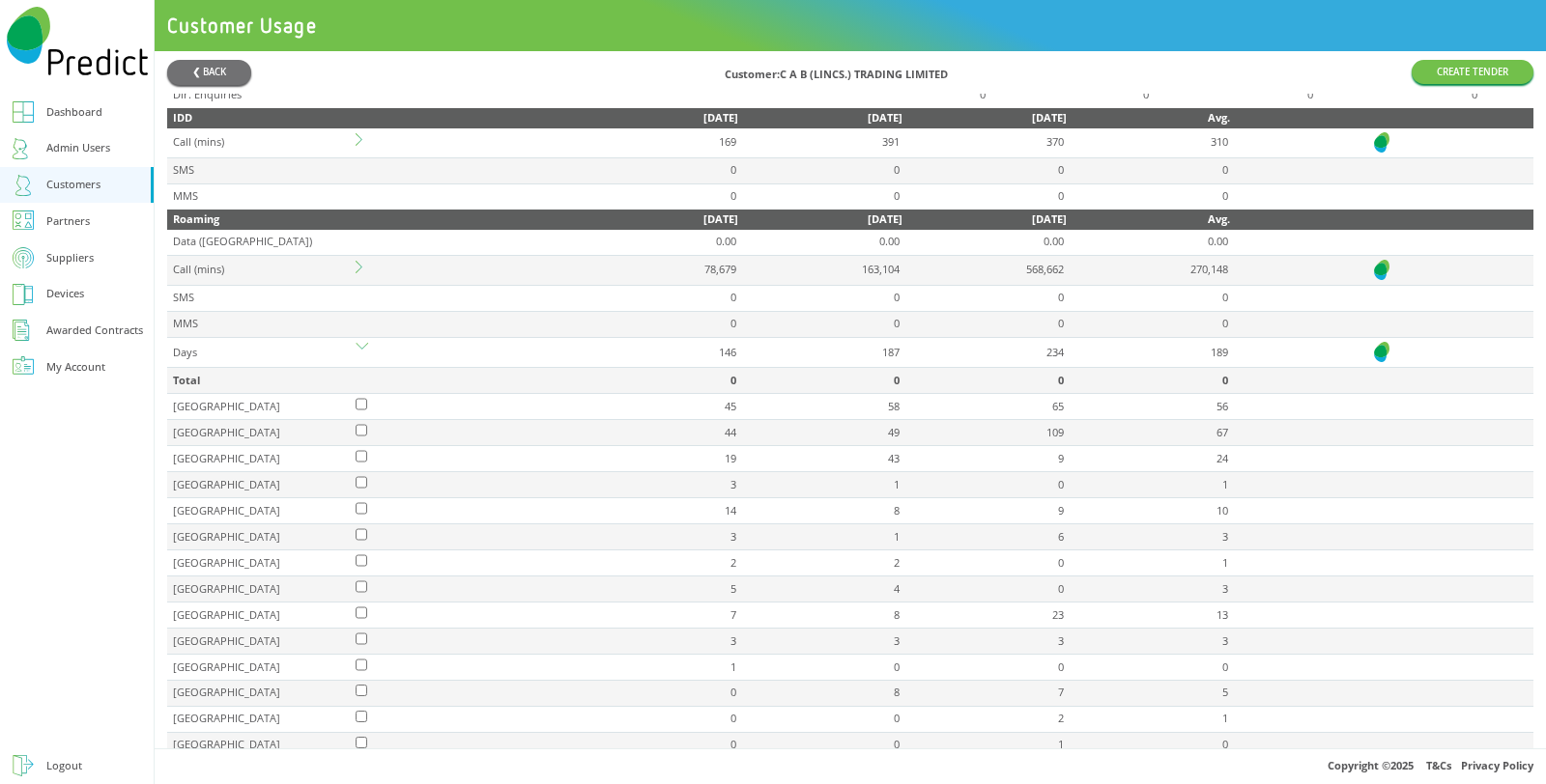
scroll to position [1537, 0]
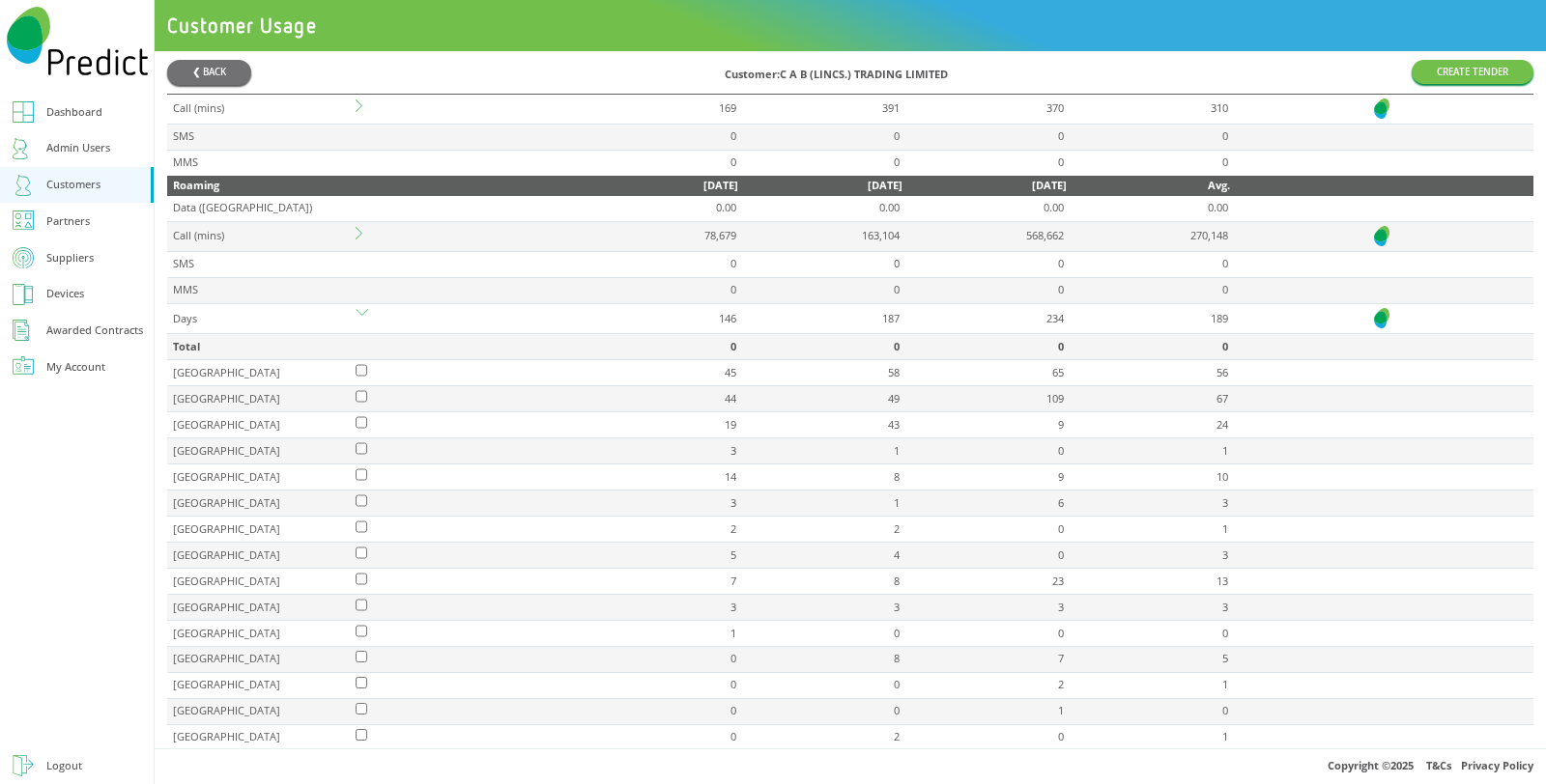
click at [1372, 224] on img at bounding box center [1382, 235] width 20 height 25
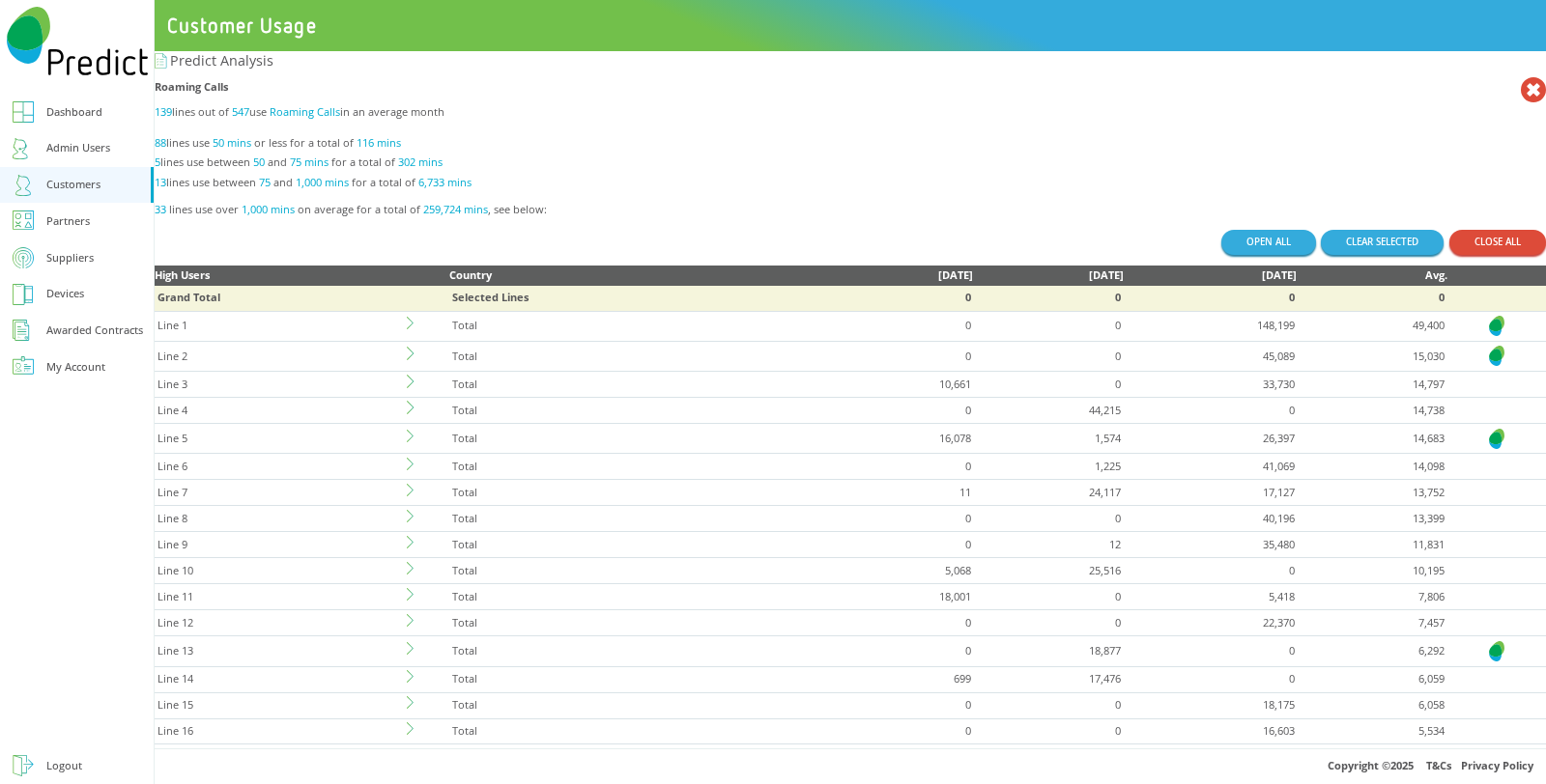
click at [1521, 94] on icon at bounding box center [1534, 90] width 26 height 26
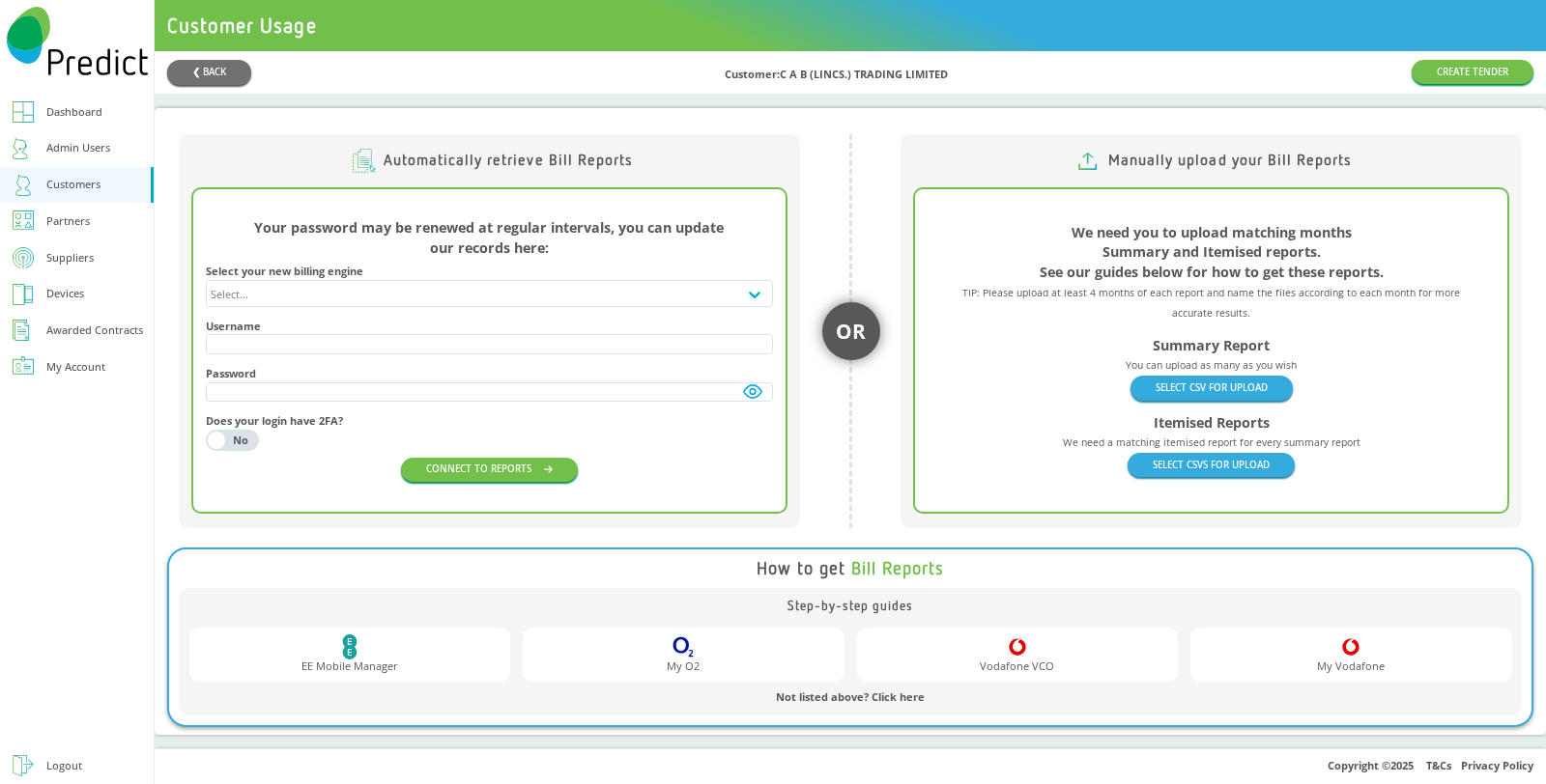
scroll to position [0, 0]
click at [215, 73] on button "❮ BACK" at bounding box center [209, 73] width 84 height 26
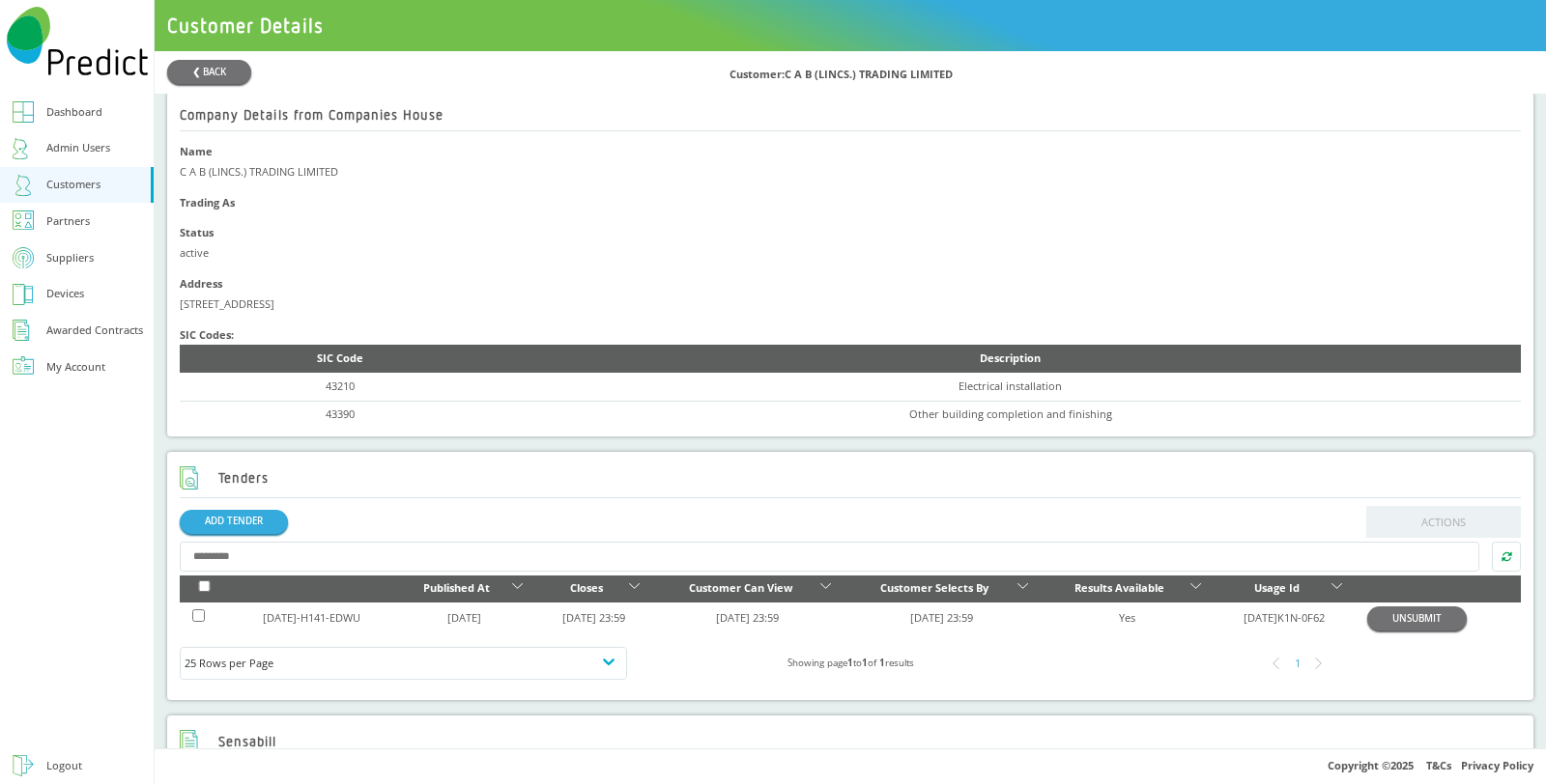
scroll to position [429, 0]
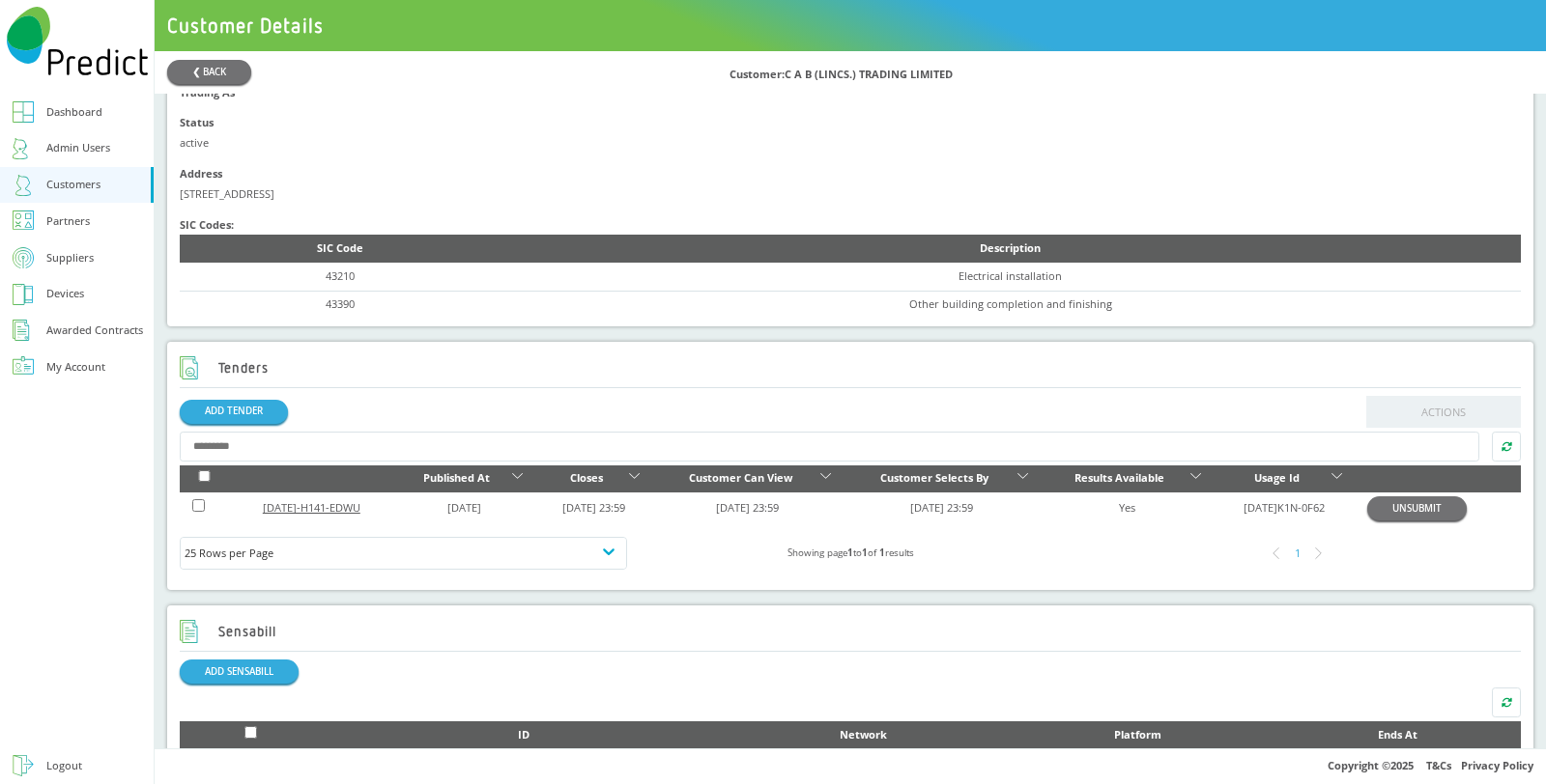
click at [314, 508] on link "[DATE]-H141-EDWU" at bounding box center [311, 507] width 97 height 15
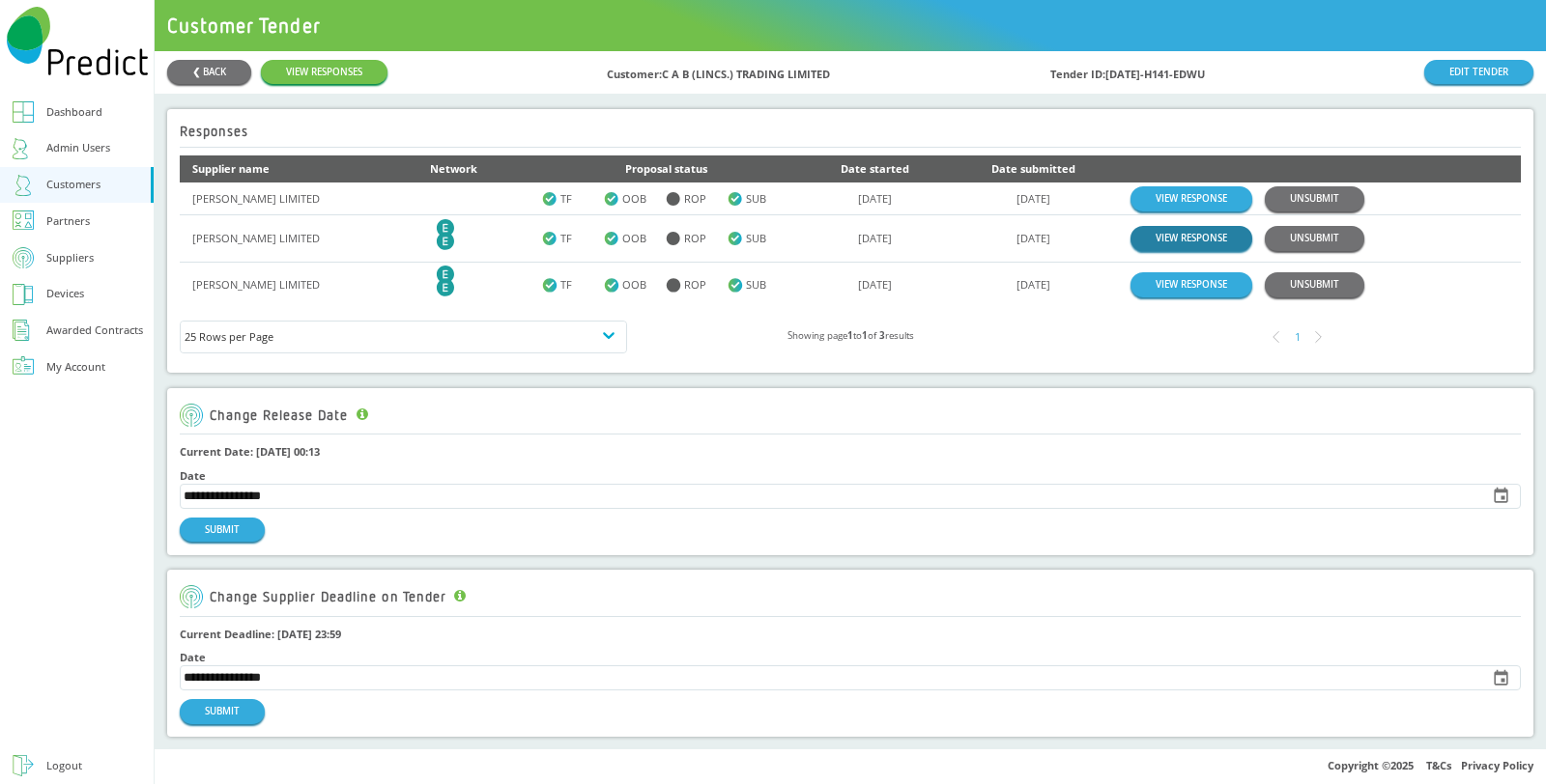
click at [1190, 230] on link "VIEW RESPONSE" at bounding box center [1192, 237] width 122 height 25
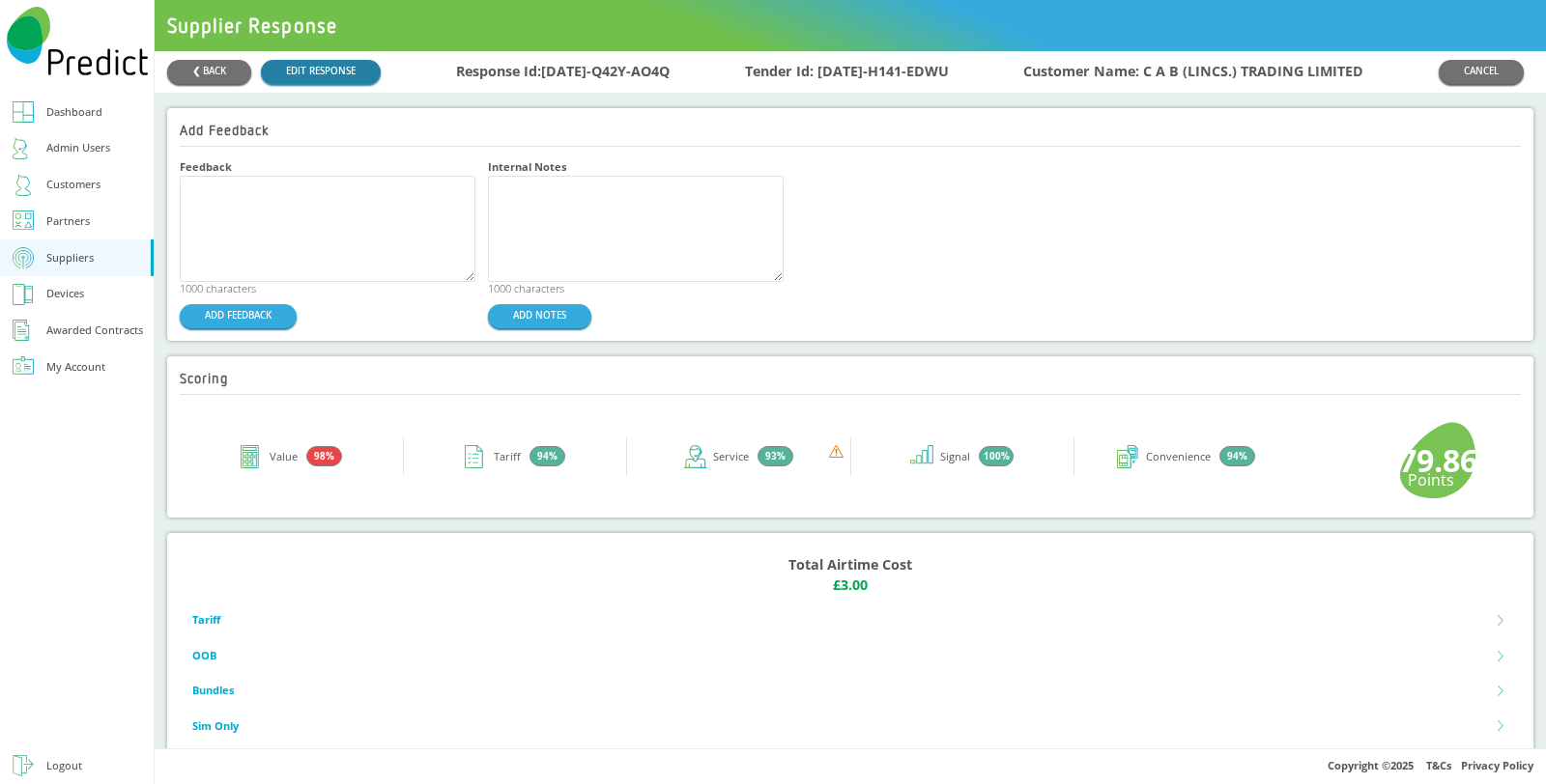
click at [314, 68] on link "EDIT RESPONSE" at bounding box center [321, 72] width 120 height 25
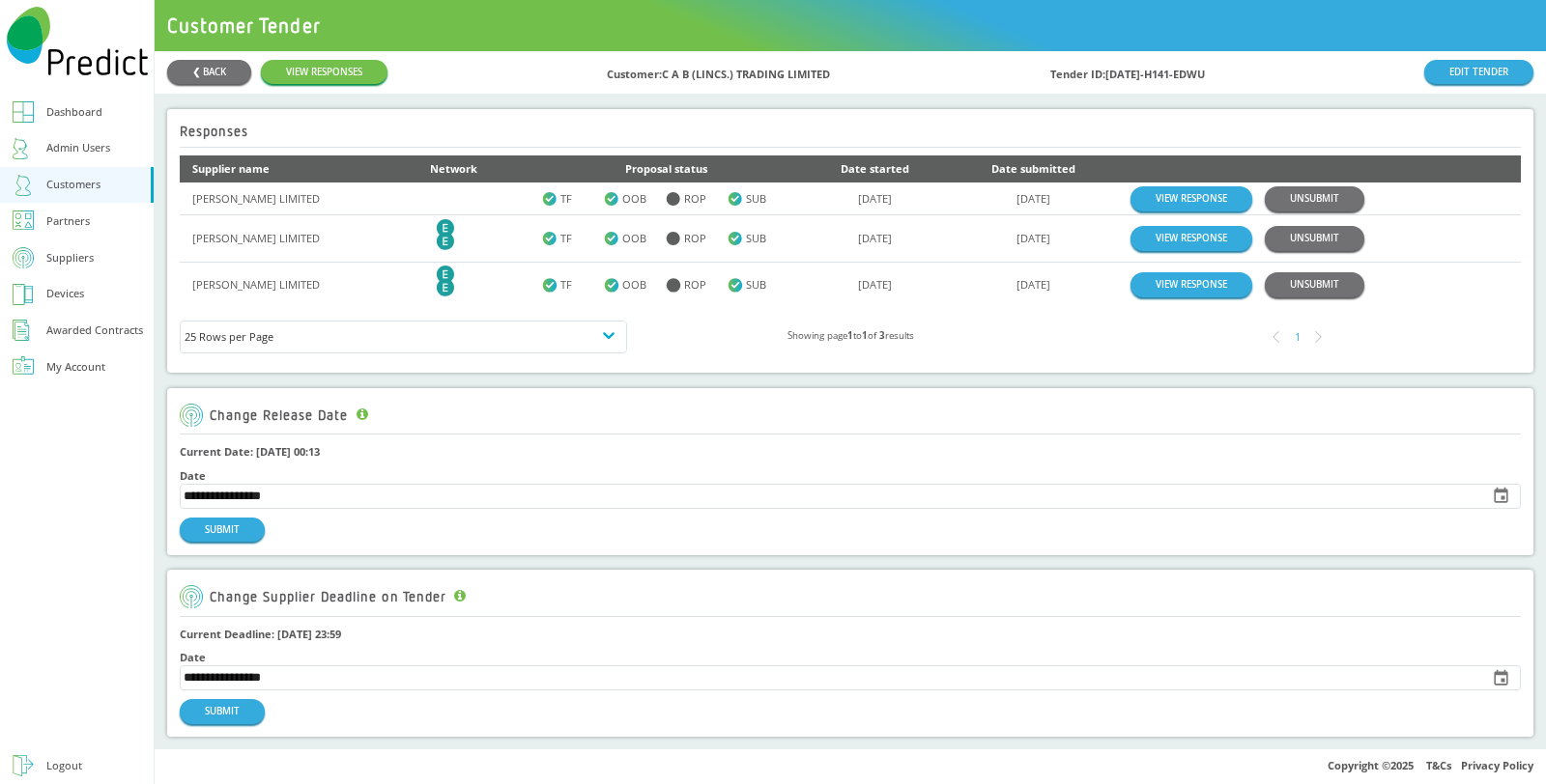
scroll to position [215, 0]
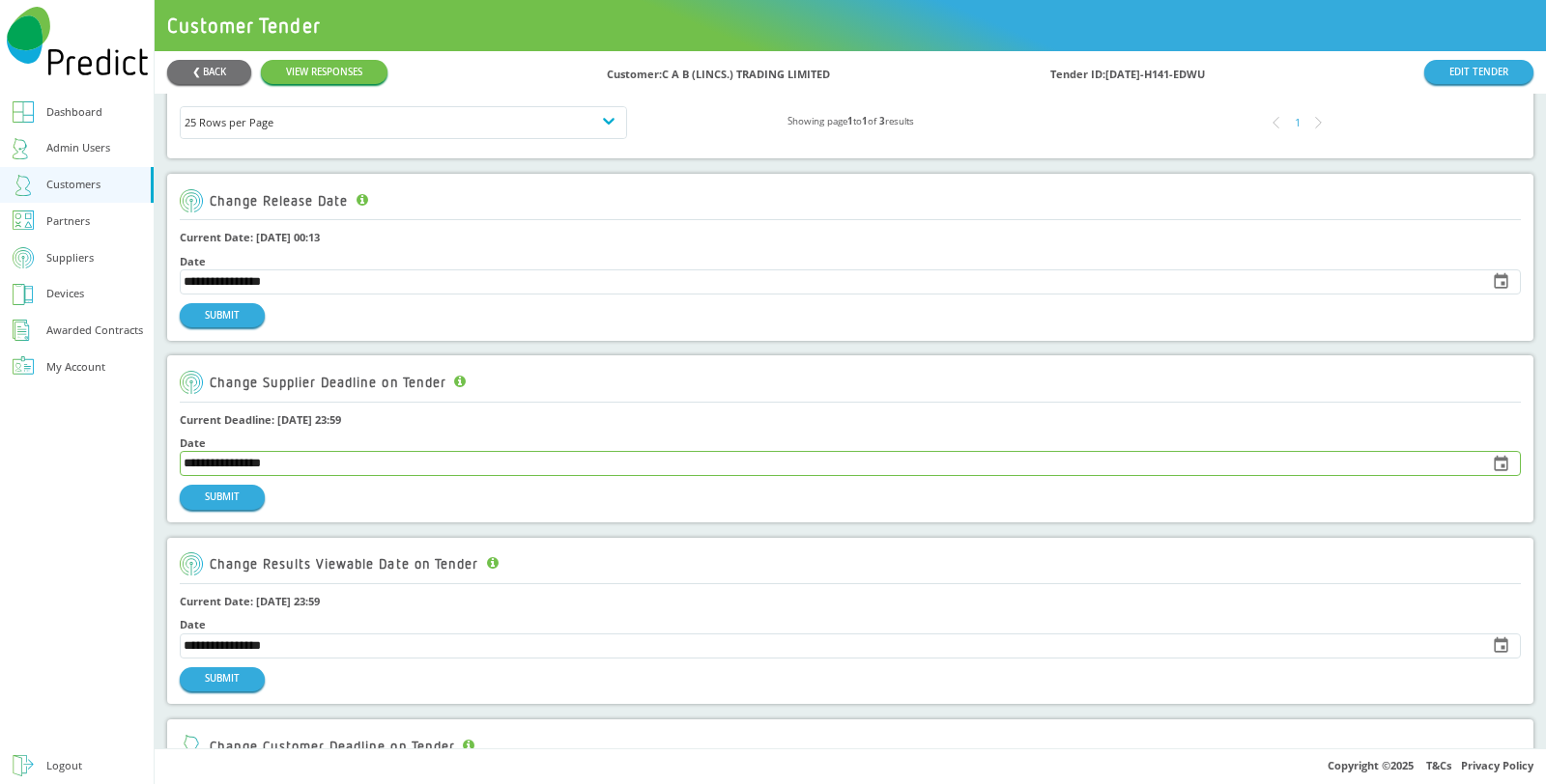
click at [339, 462] on input "**********" at bounding box center [828, 464] width 1296 height 24
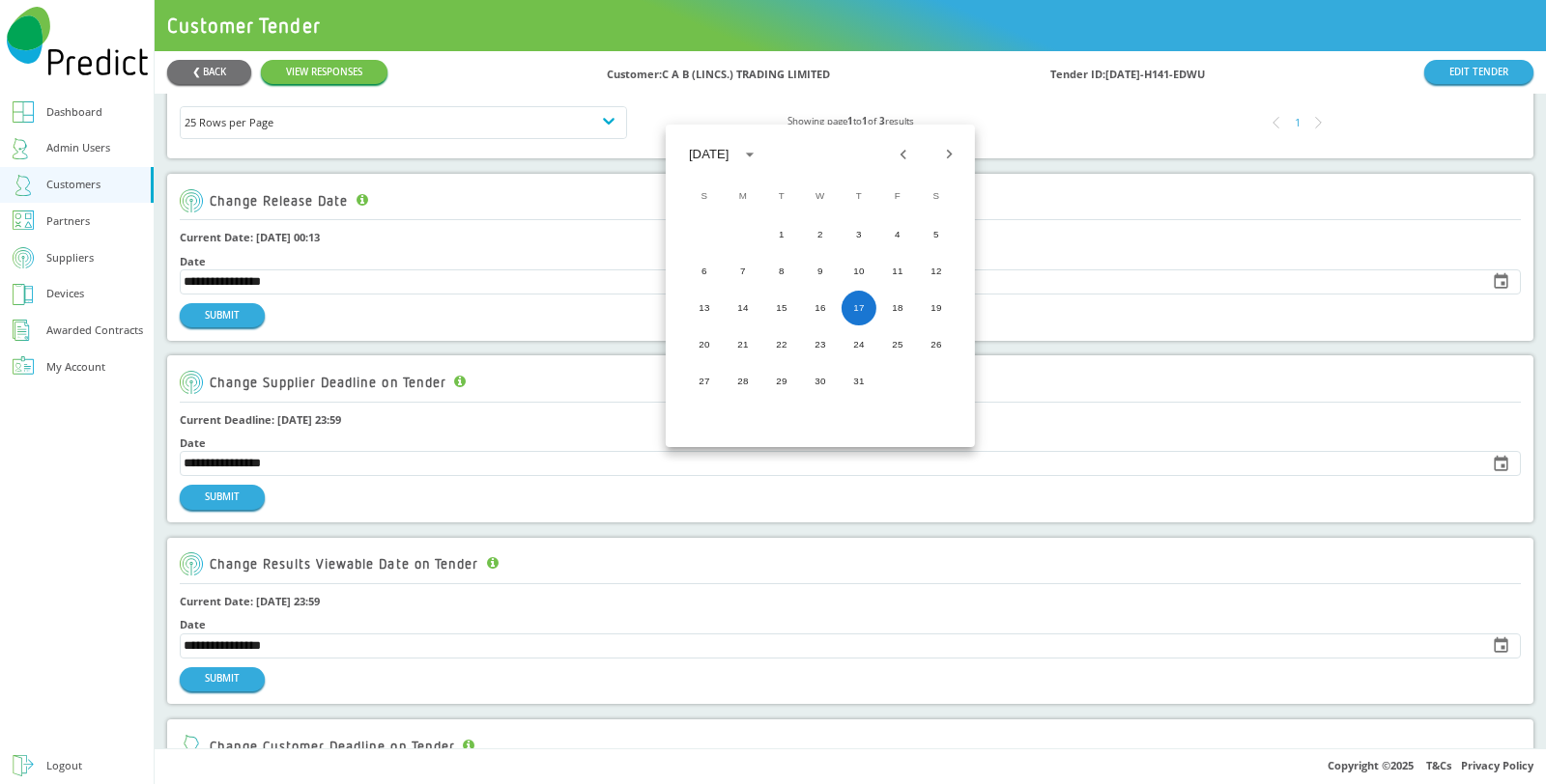
click at [954, 155] on icon "Next month" at bounding box center [949, 155] width 20 height 20
click at [778, 381] on button "30" at bounding box center [781, 381] width 34 height 34
type input "**********"
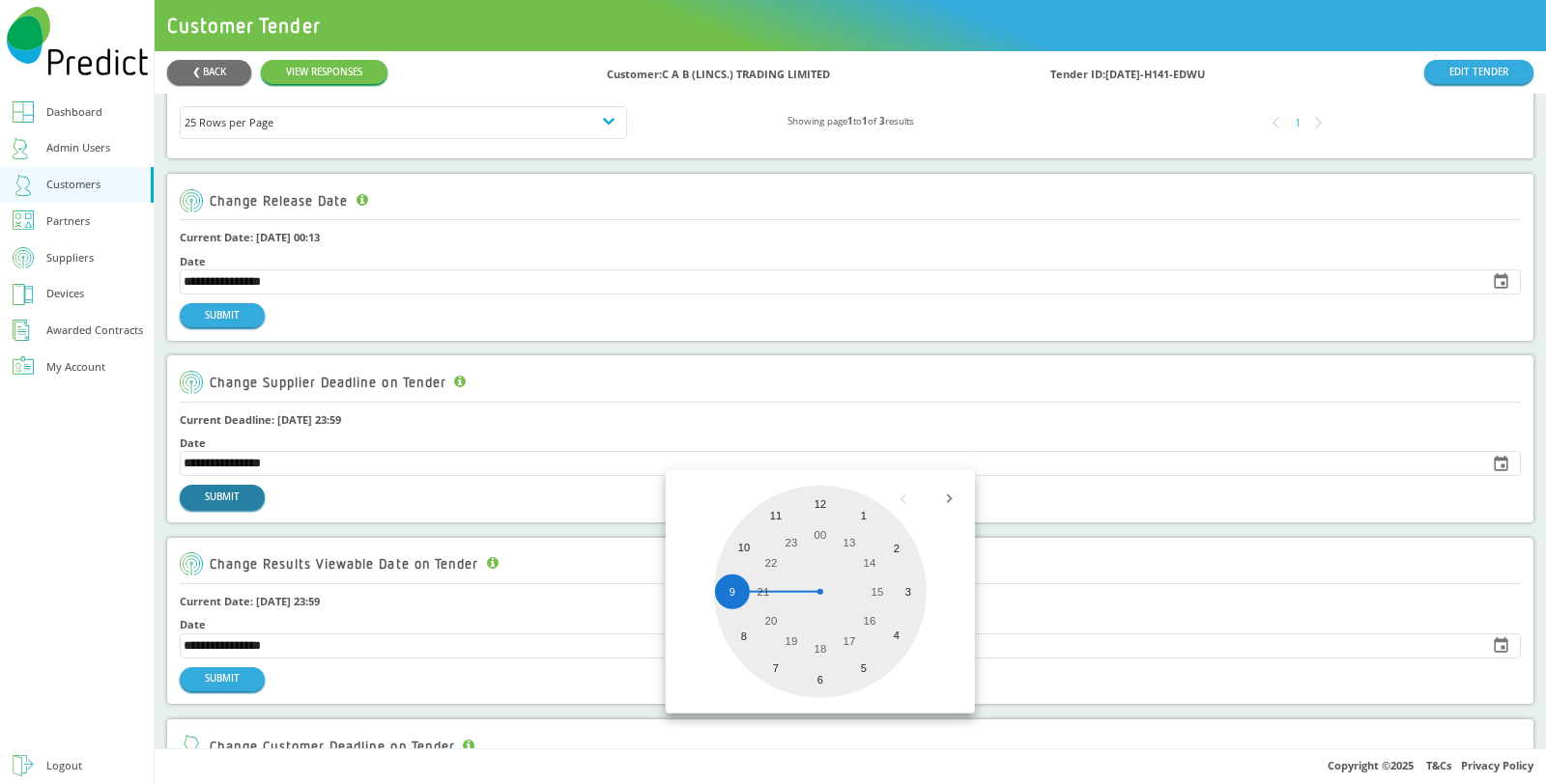
click at [218, 499] on button "SUBMIT" at bounding box center [222, 497] width 85 height 25
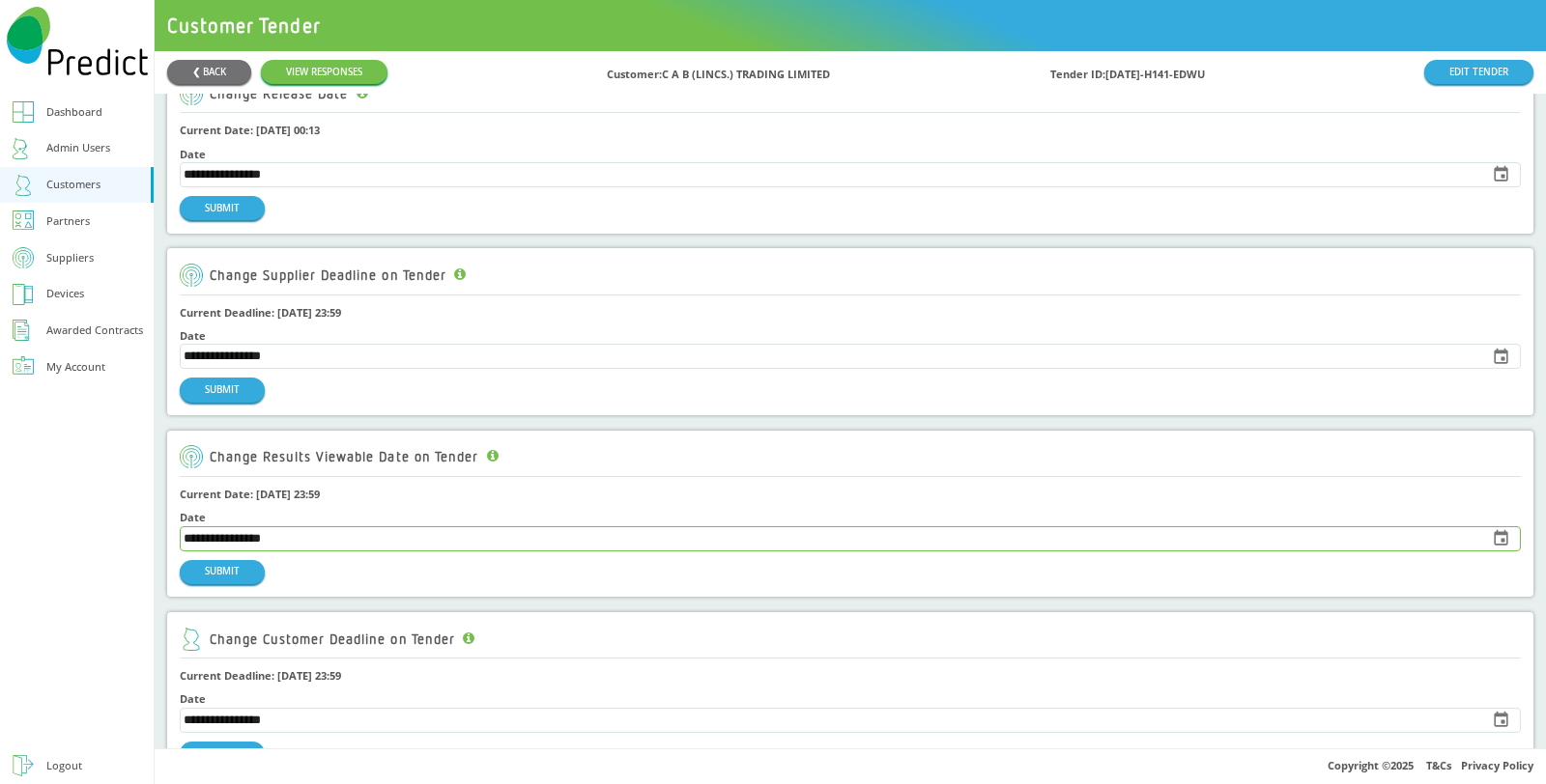
scroll to position [536, 0]
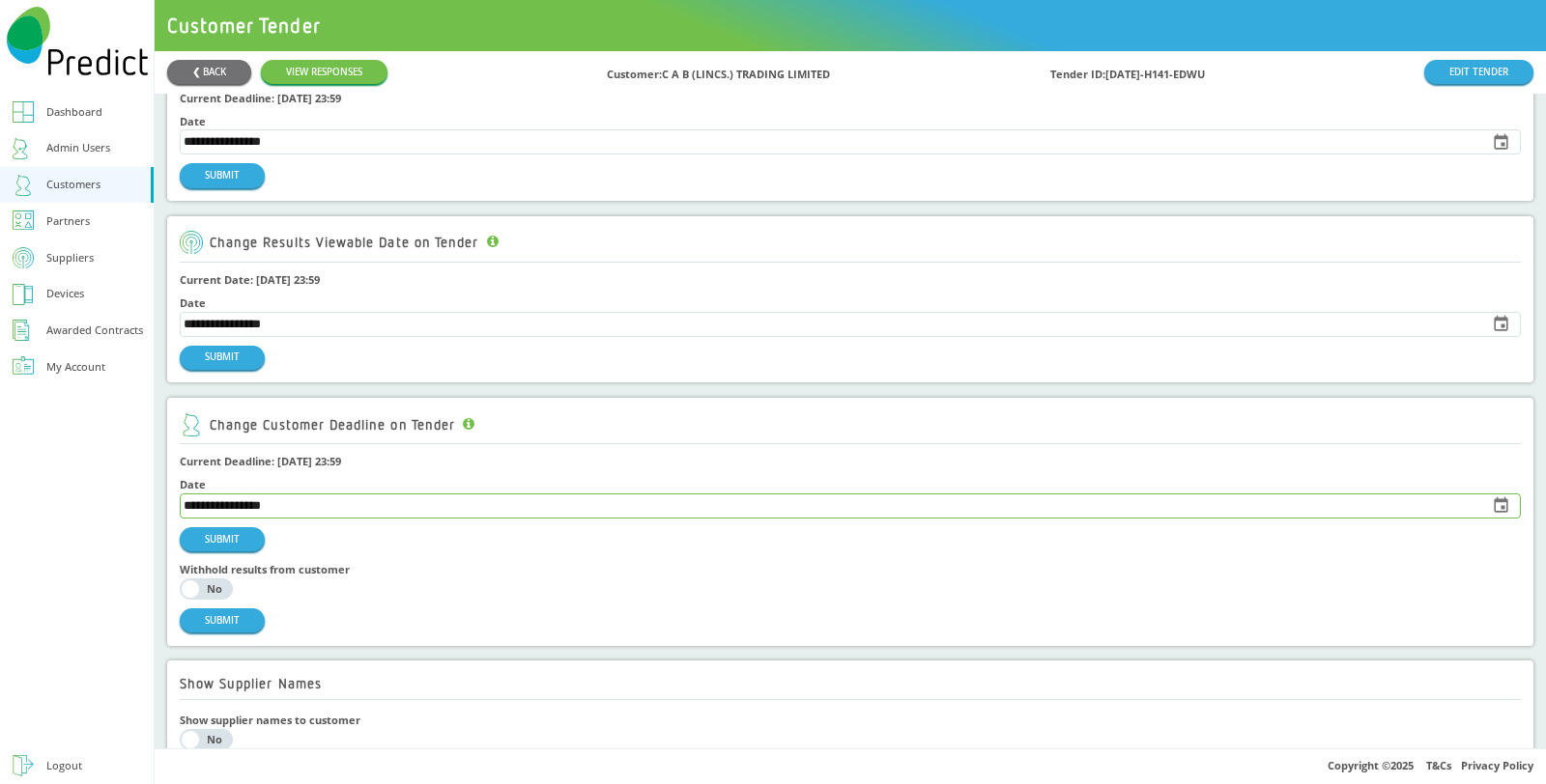
click at [384, 506] on input "**********" at bounding box center [828, 506] width 1296 height 24
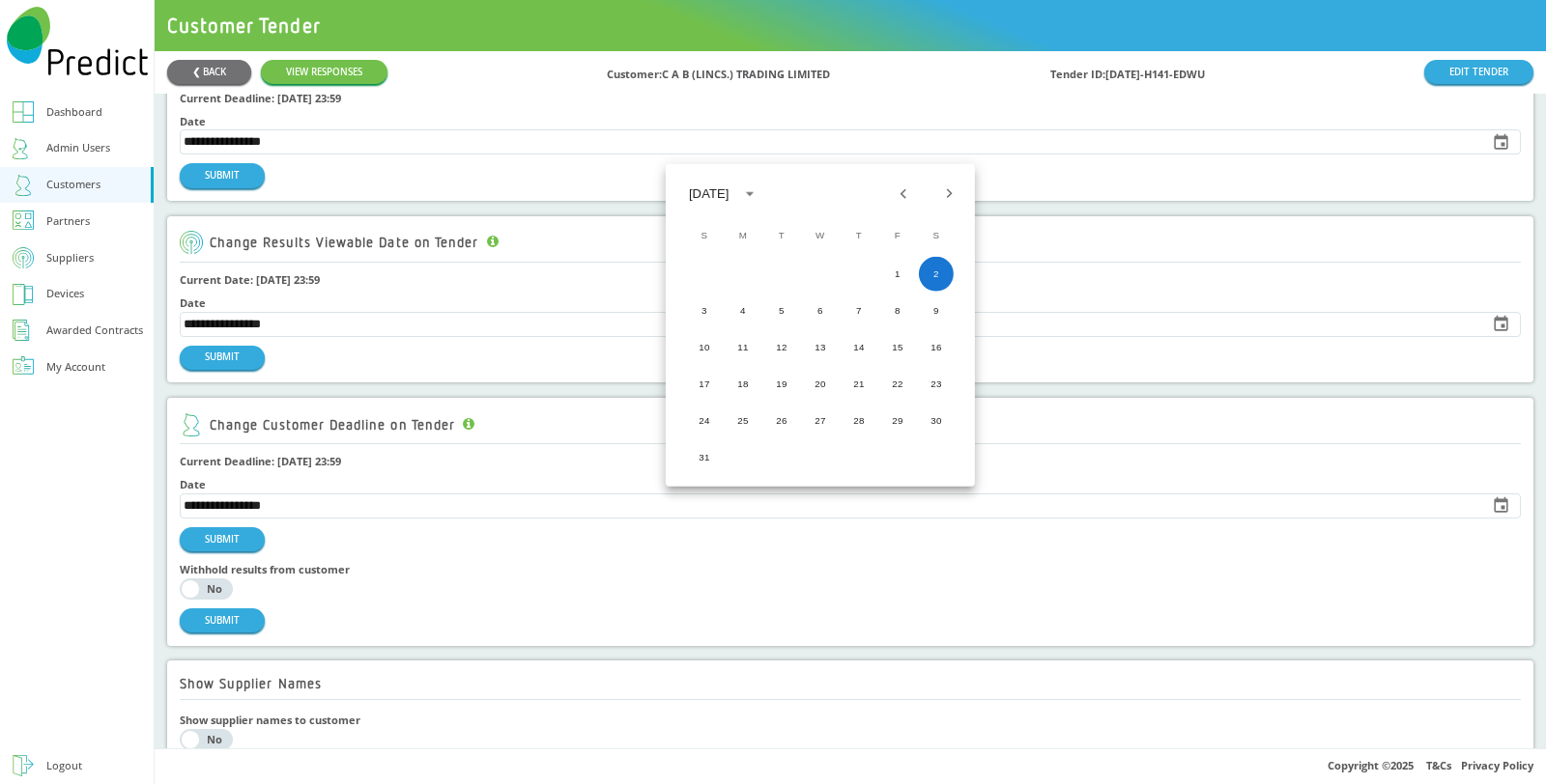
click at [942, 189] on icon "Next month" at bounding box center [949, 194] width 20 height 20
click at [777, 410] on button "30" at bounding box center [781, 421] width 34 height 34
type input "**********"
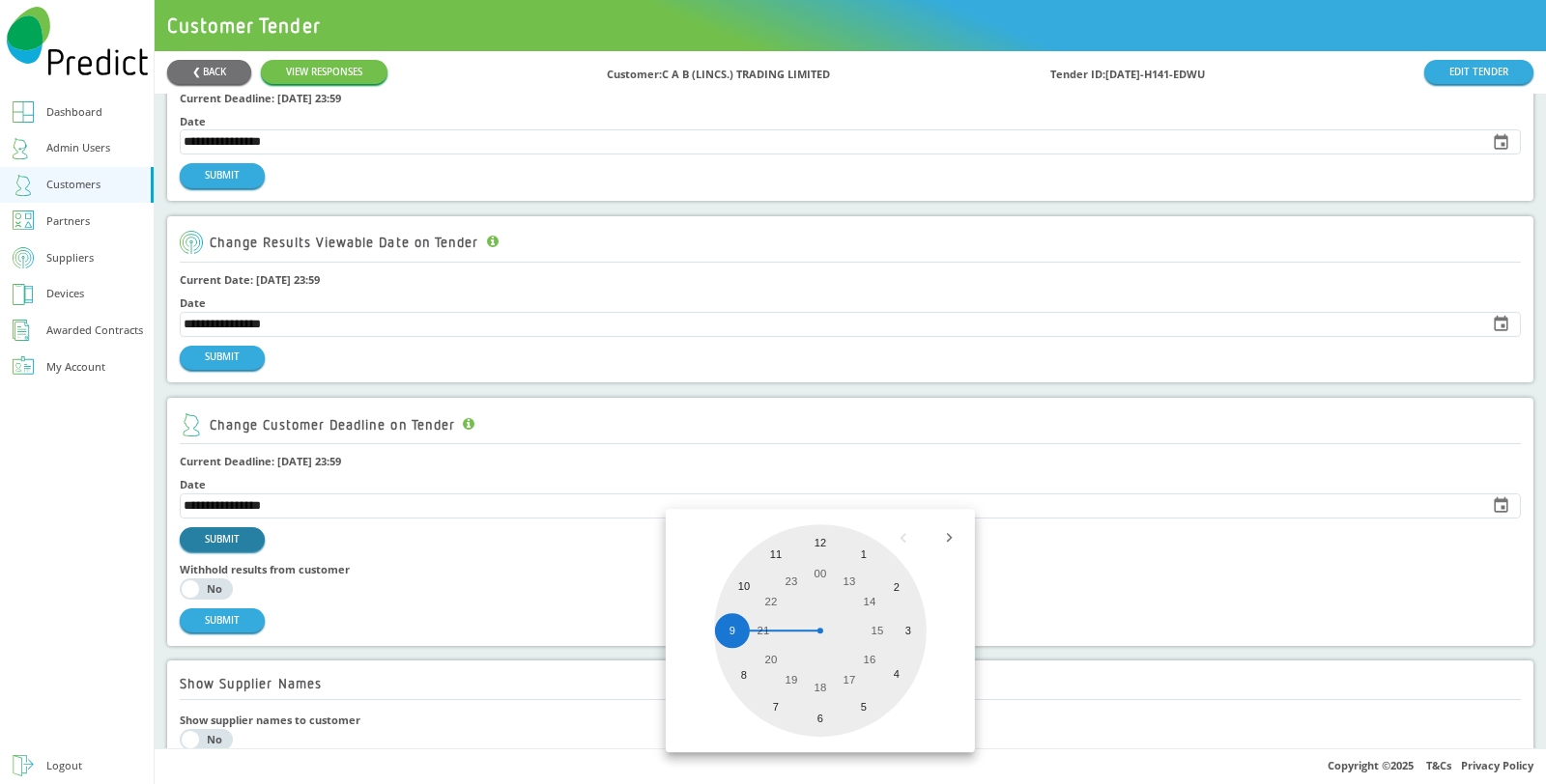
click at [228, 532] on button "SUBMIT" at bounding box center [222, 540] width 85 height 25
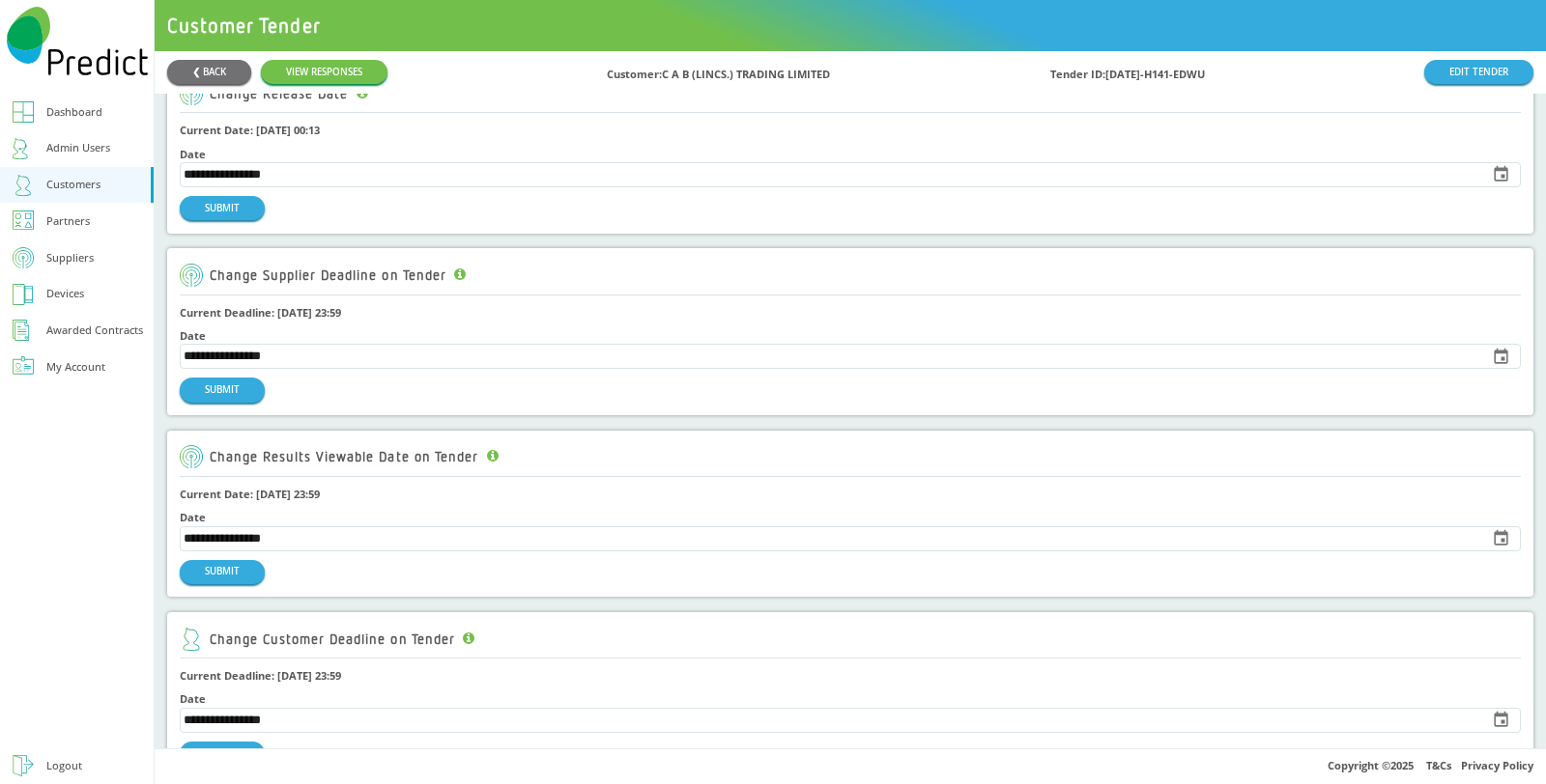
scroll to position [0, 0]
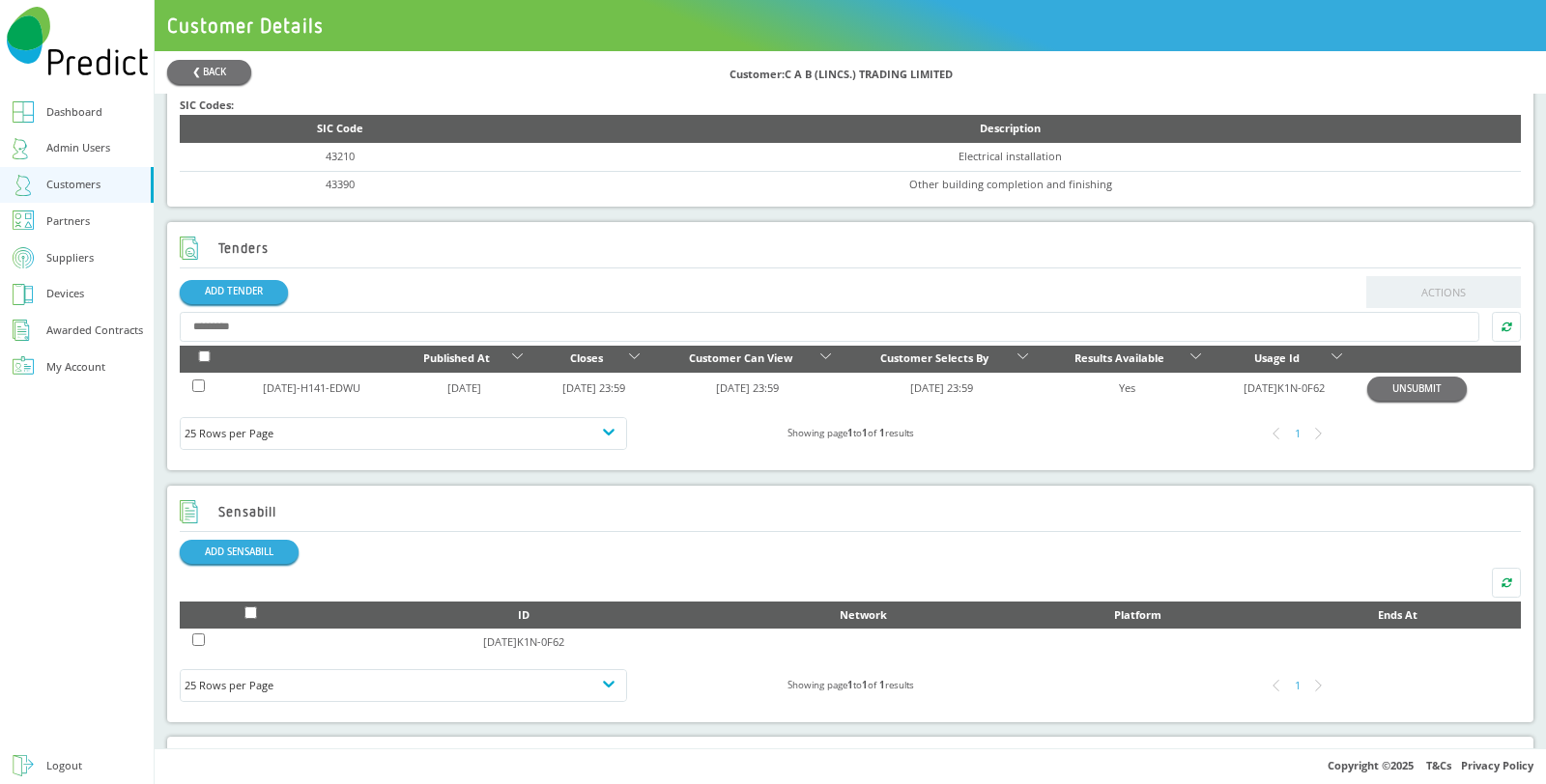
scroll to position [644, 0]
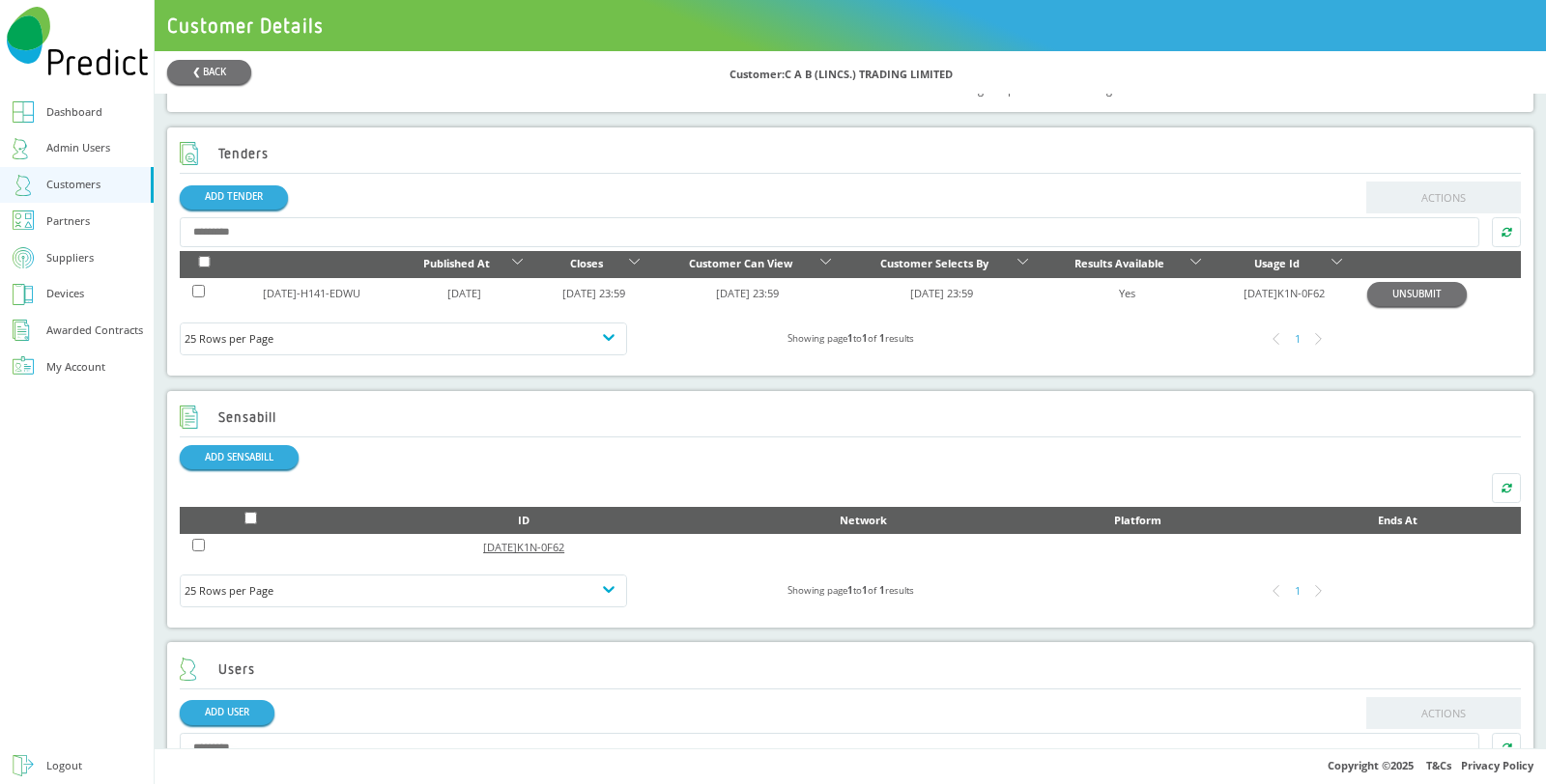
click at [512, 547] on link "[DATE]K1N-0F62" at bounding box center [523, 547] width 81 height 15
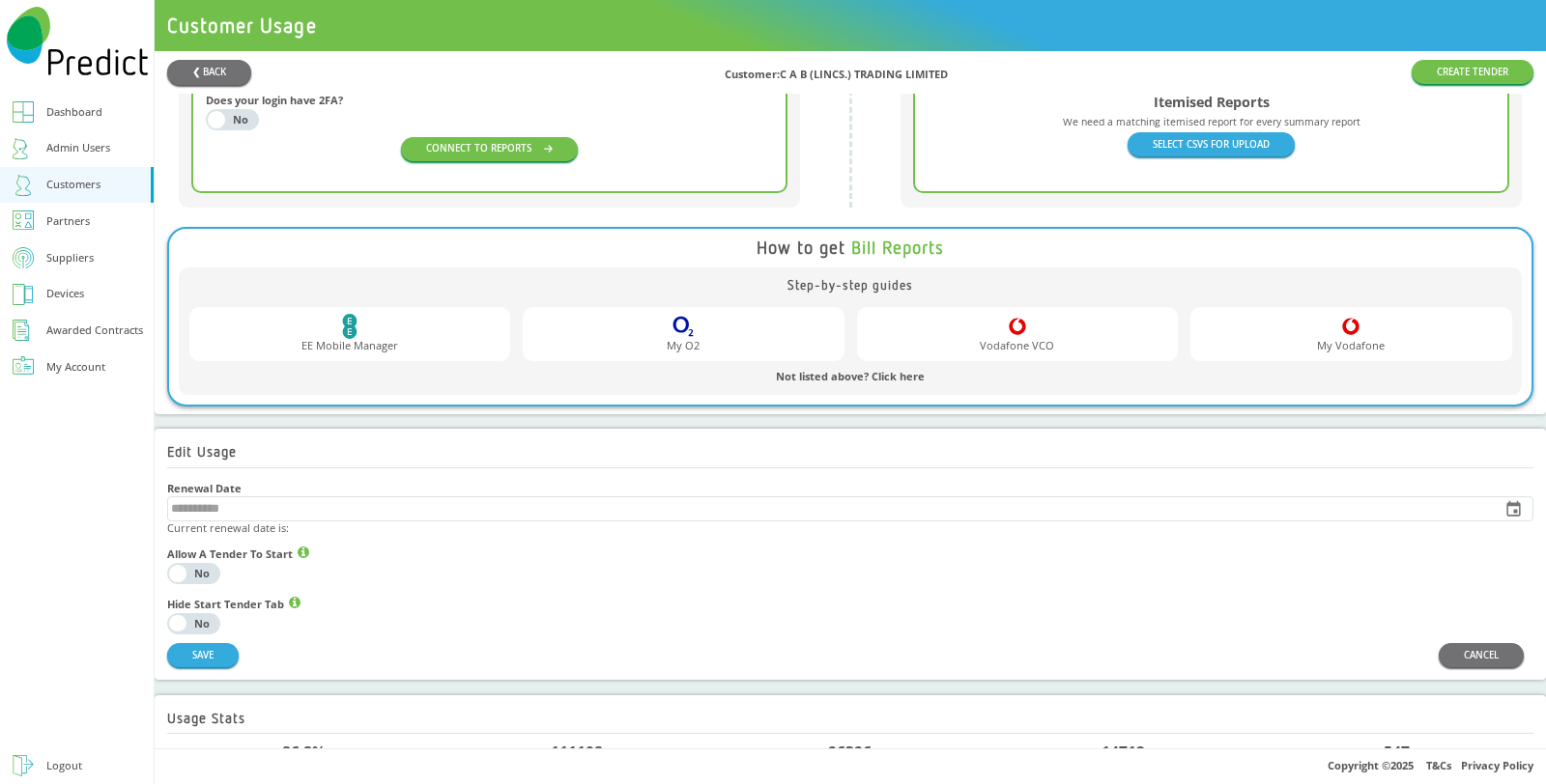
scroll to position [751, 0]
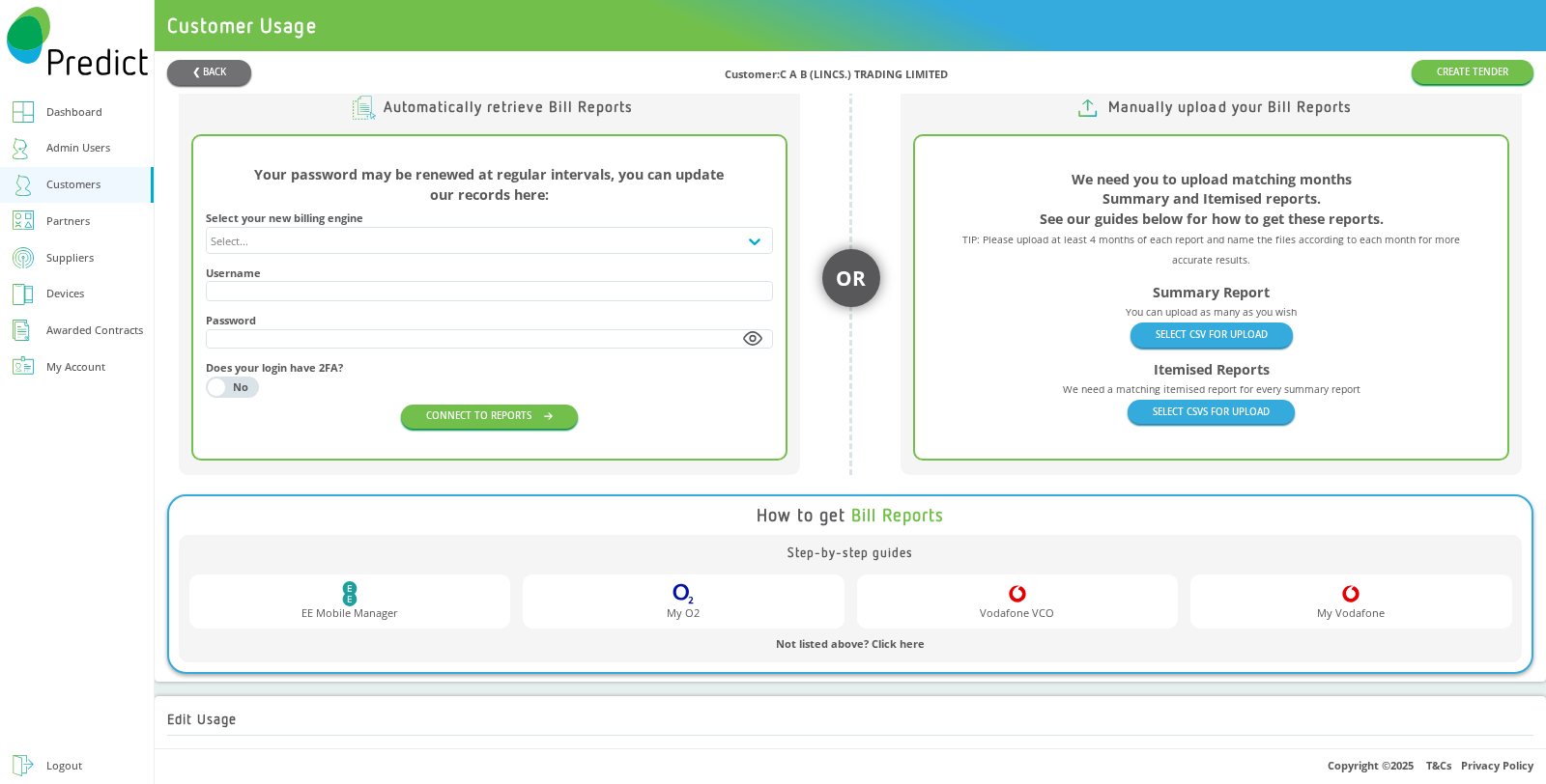
scroll to position [590, 0]
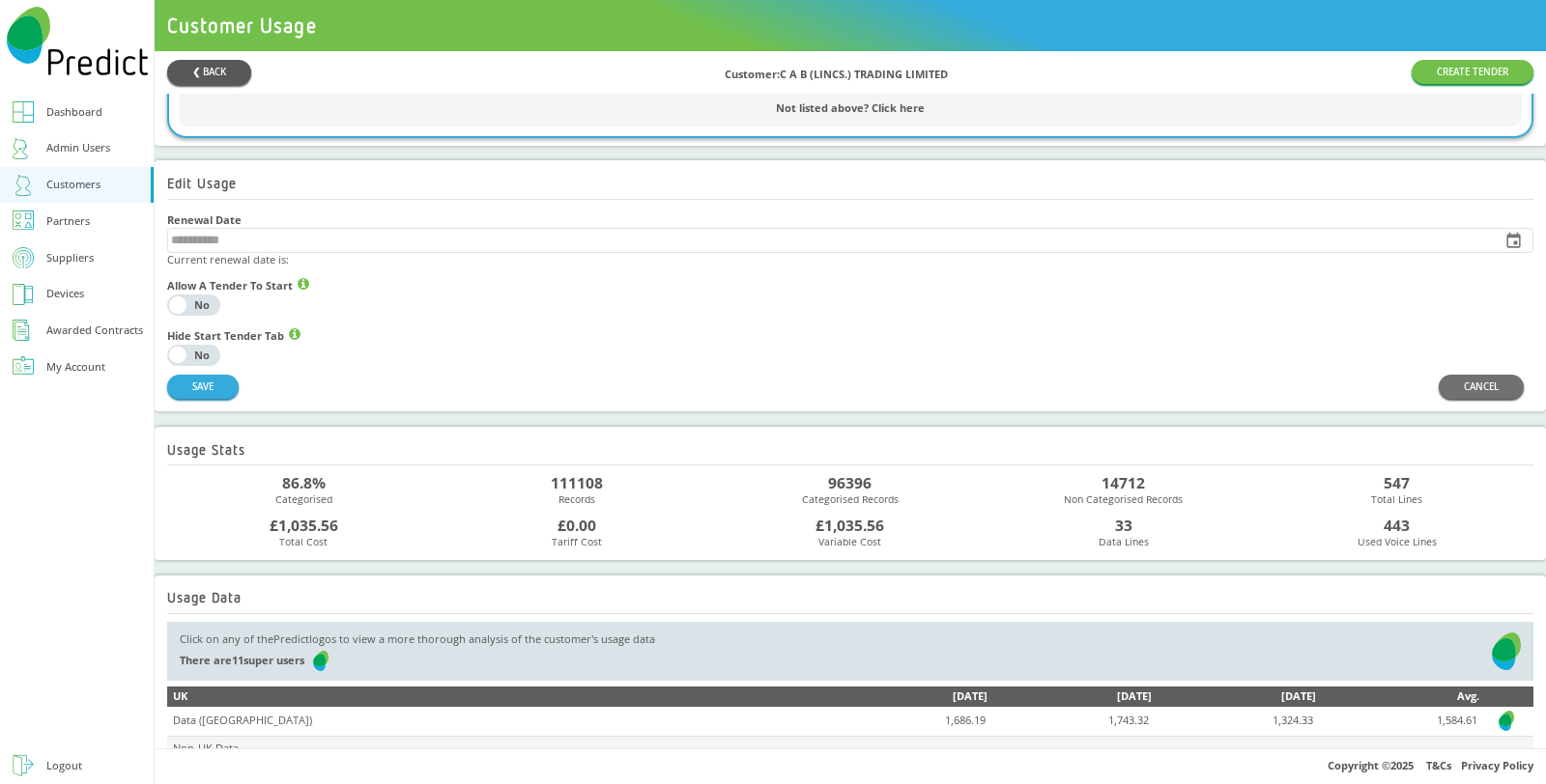
click at [190, 71] on button "❮ BACK" at bounding box center [209, 73] width 84 height 26
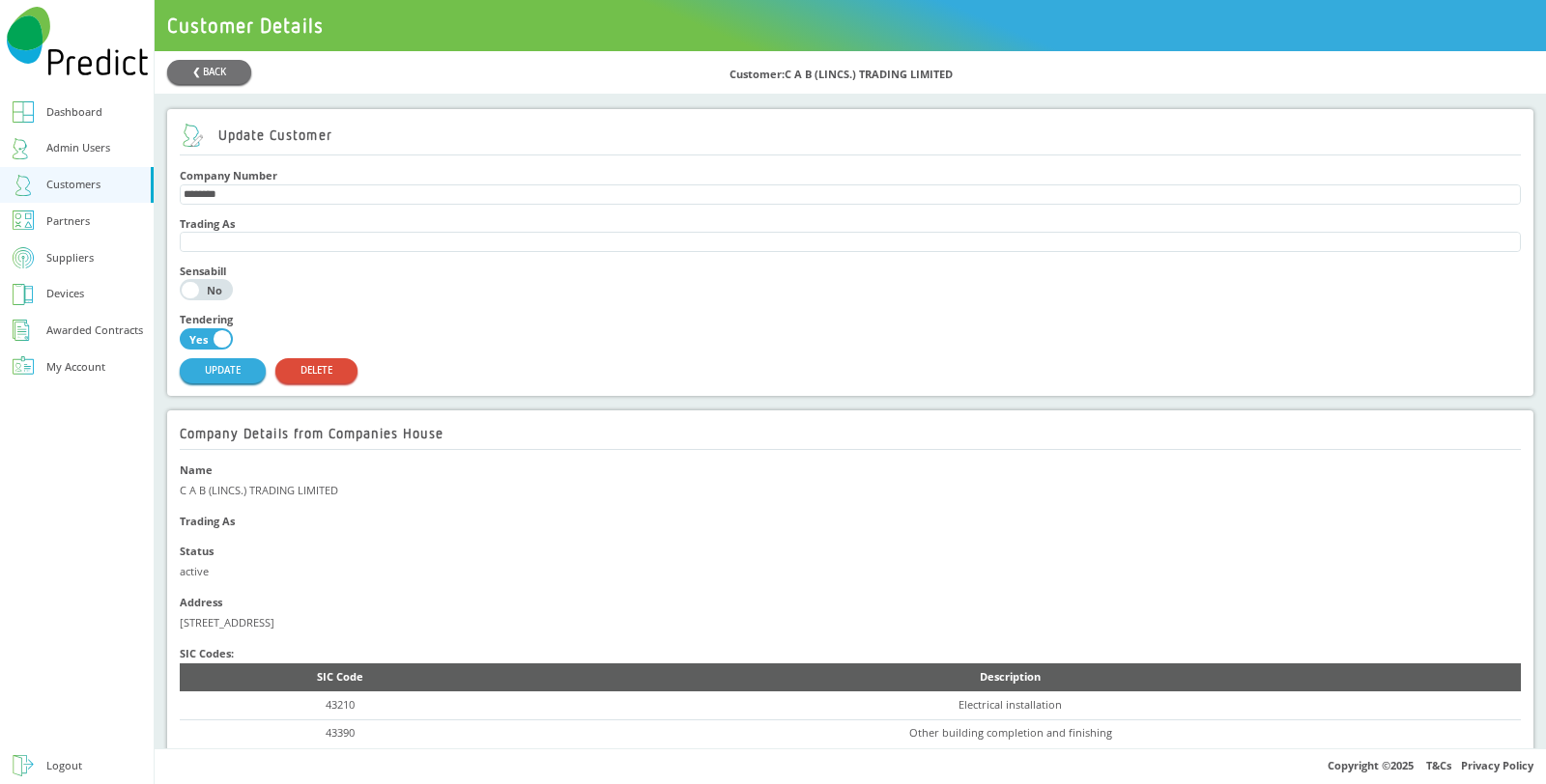
scroll to position [644, 0]
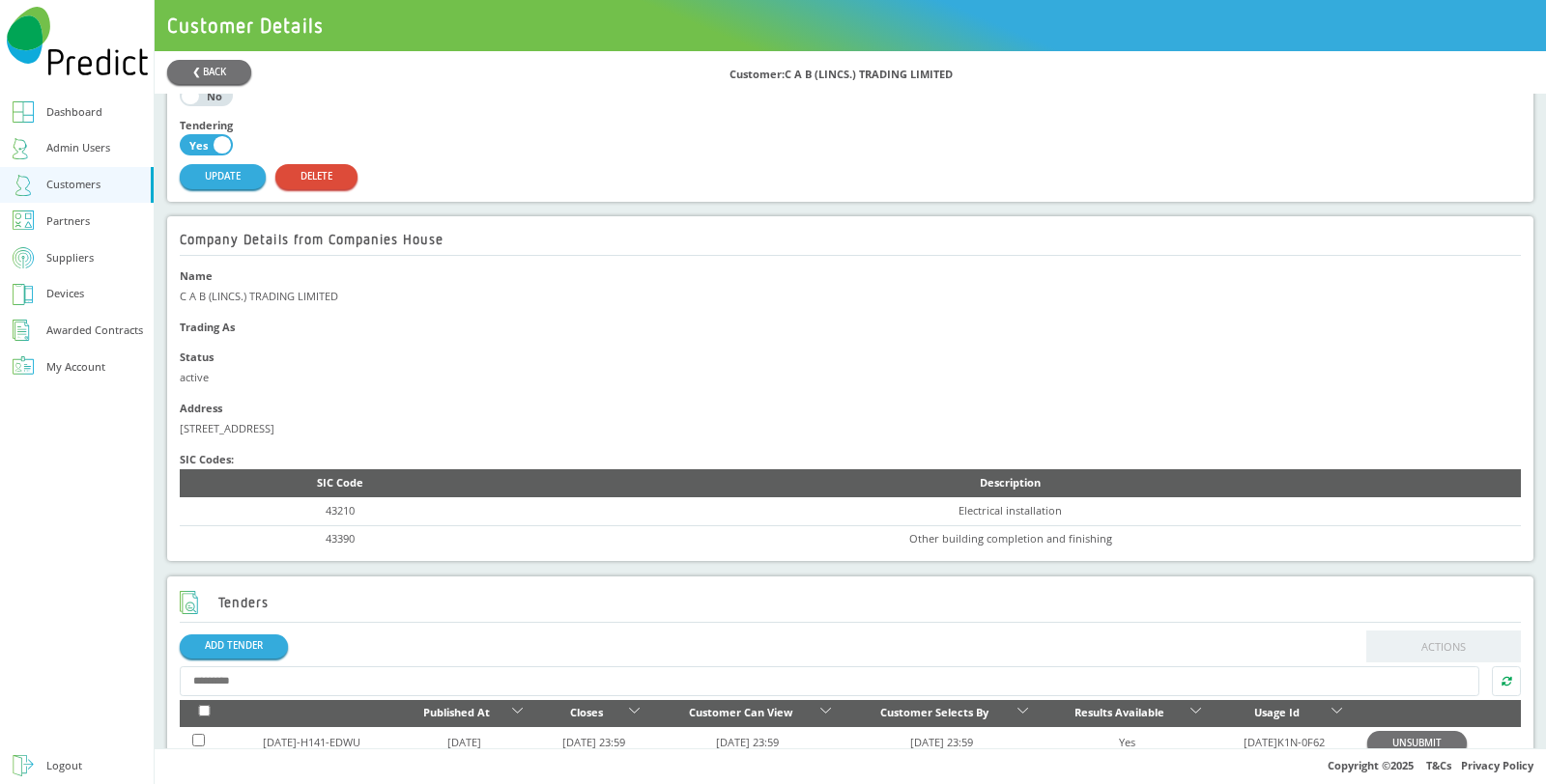
scroll to position [429, 0]
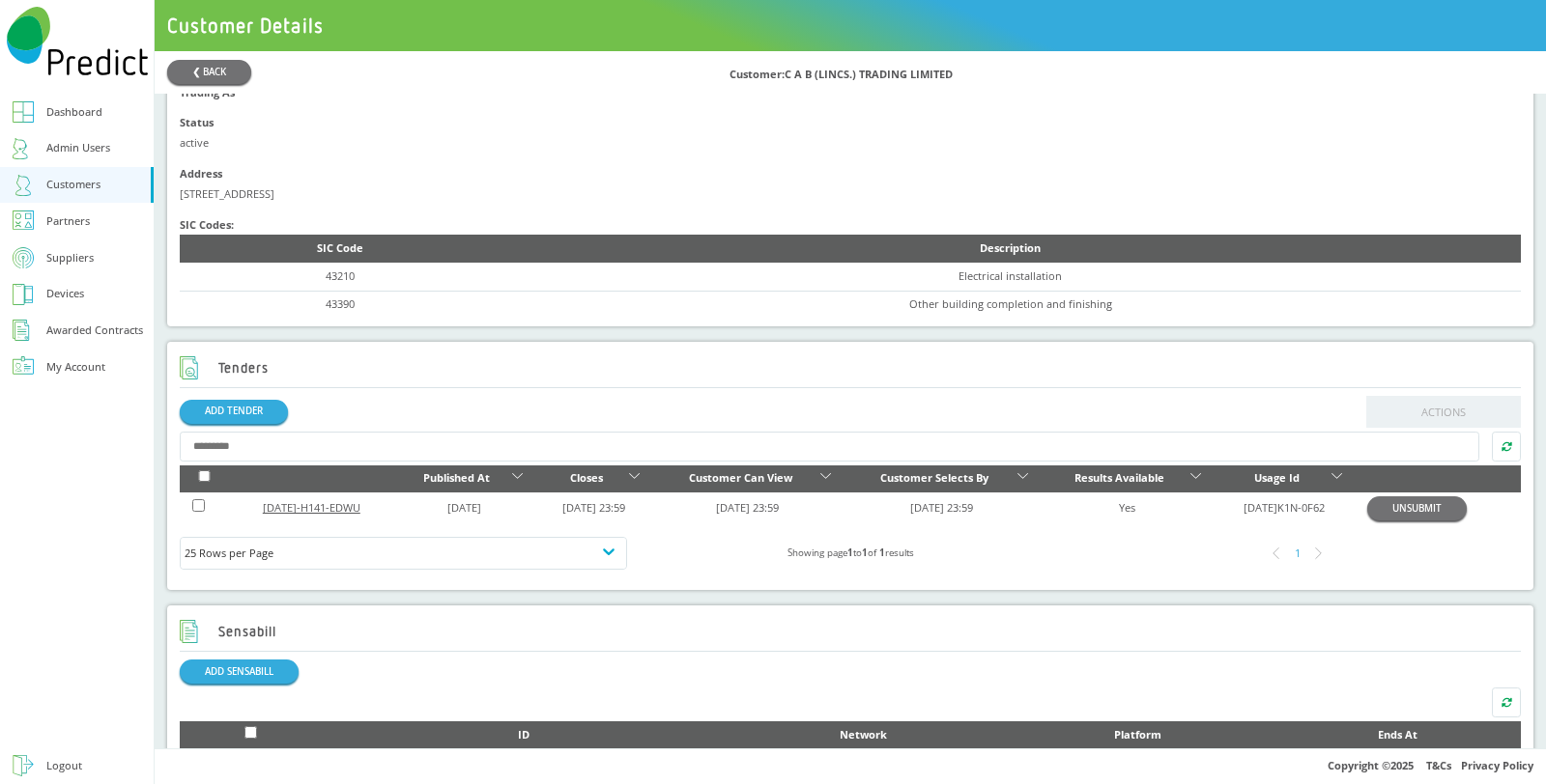
click at [320, 515] on link "[DATE]-H141-EDWU" at bounding box center [311, 507] width 97 height 15
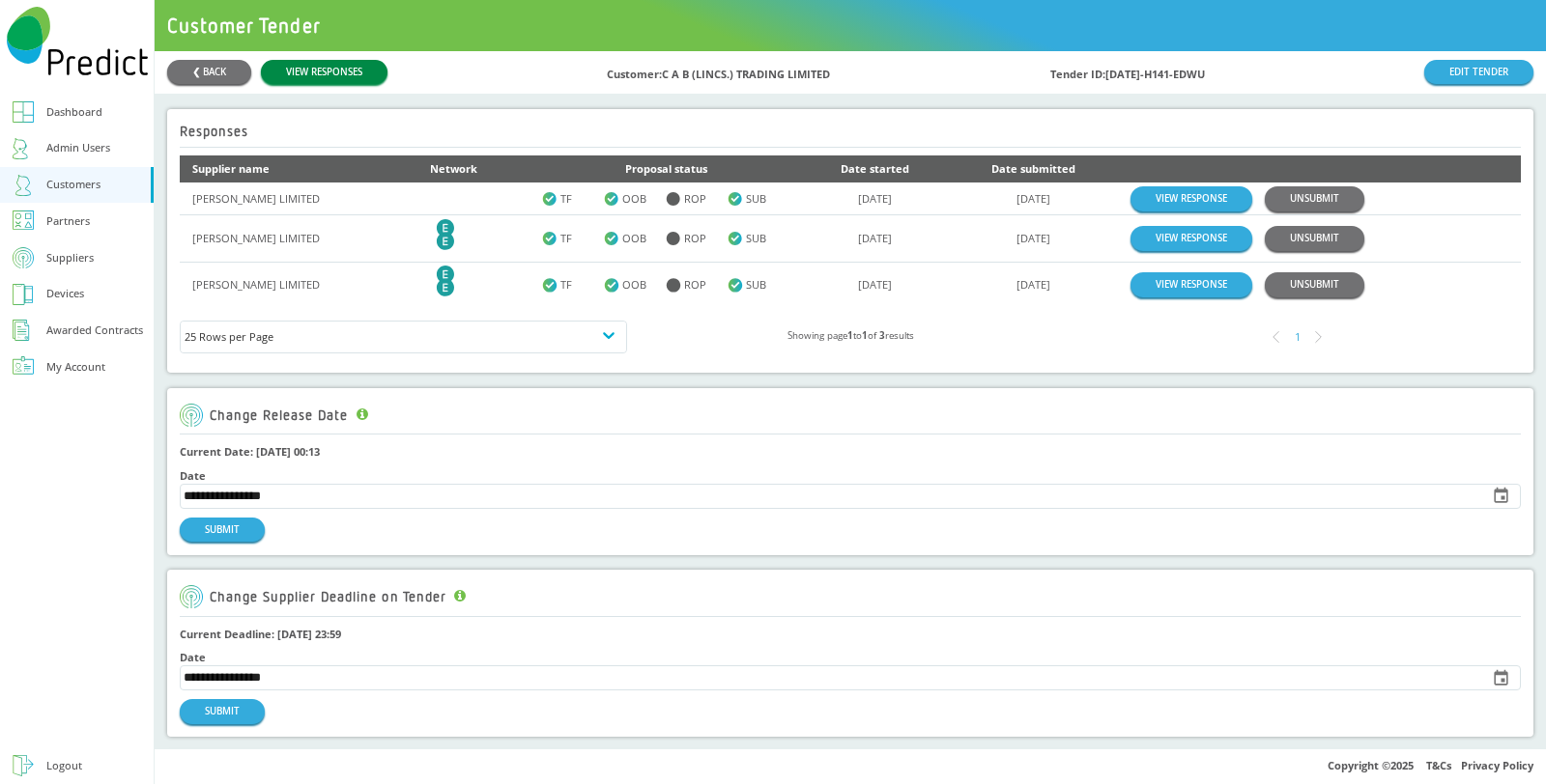
click at [370, 75] on link "VIEW RESPONSES" at bounding box center [324, 72] width 127 height 25
click at [1151, 203] on link "VIEW RESPONSE" at bounding box center [1192, 198] width 122 height 25
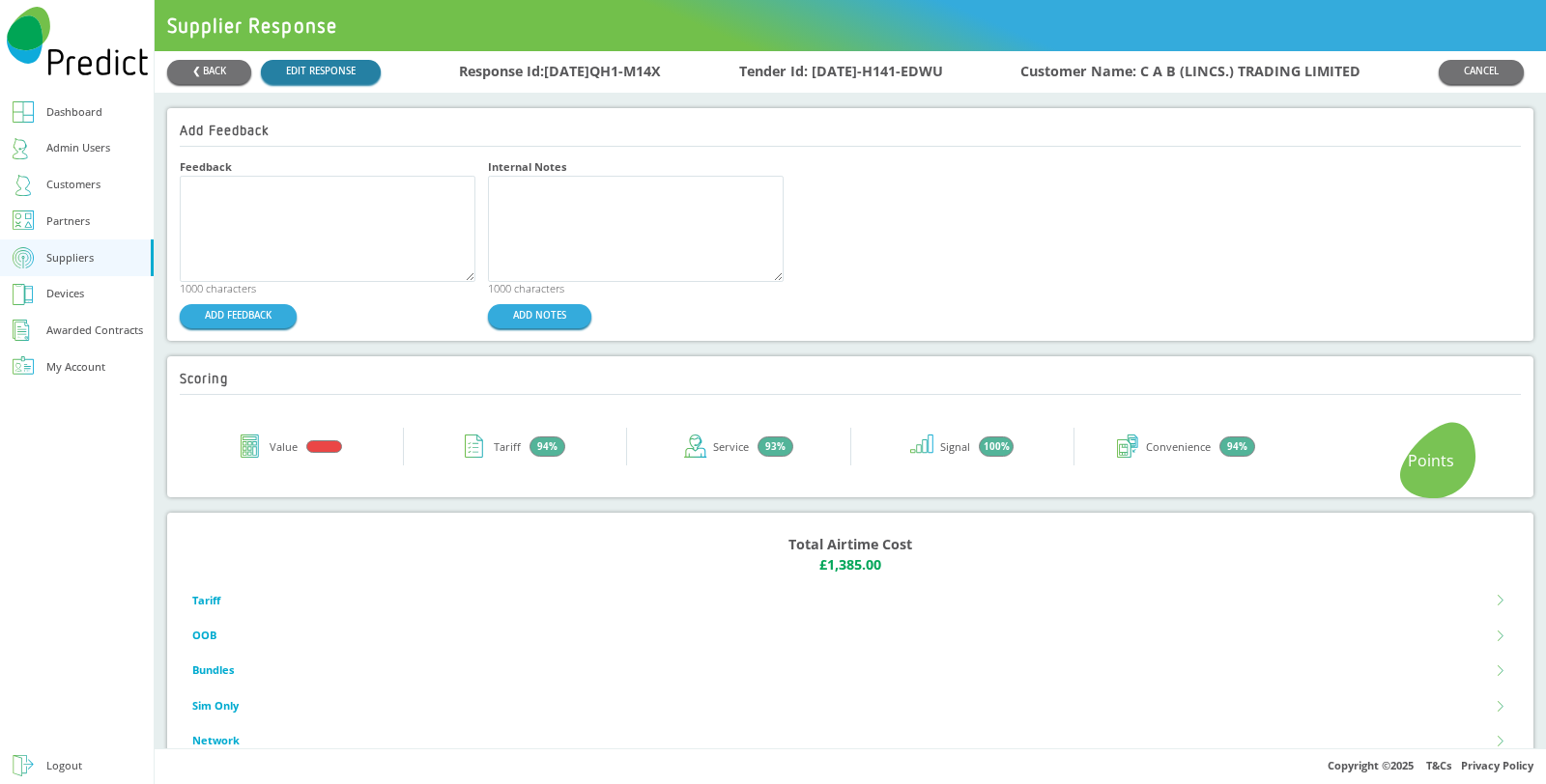
click at [313, 64] on link "EDIT RESPONSE" at bounding box center [321, 72] width 120 height 25
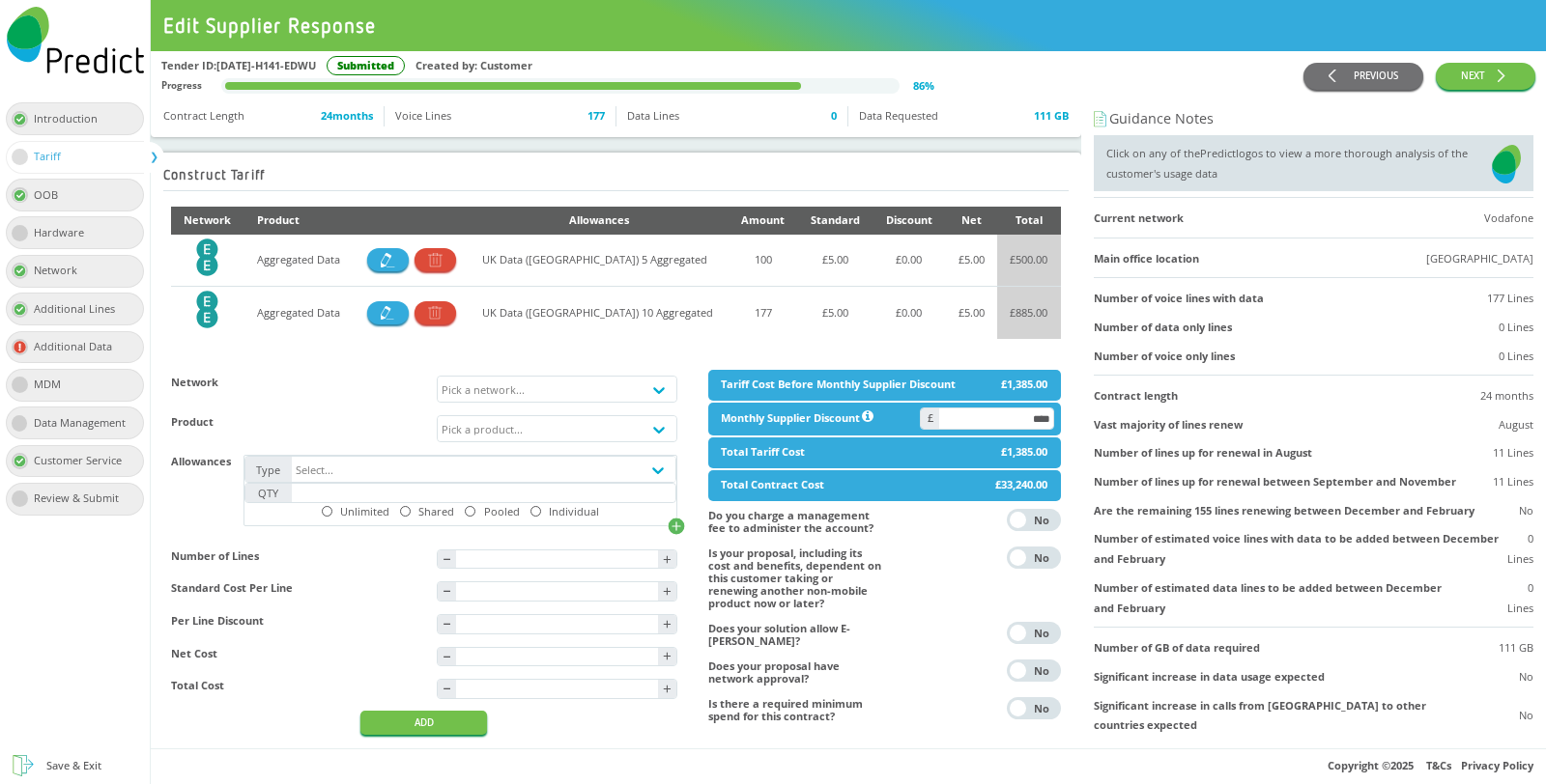
scroll to position [140, 0]
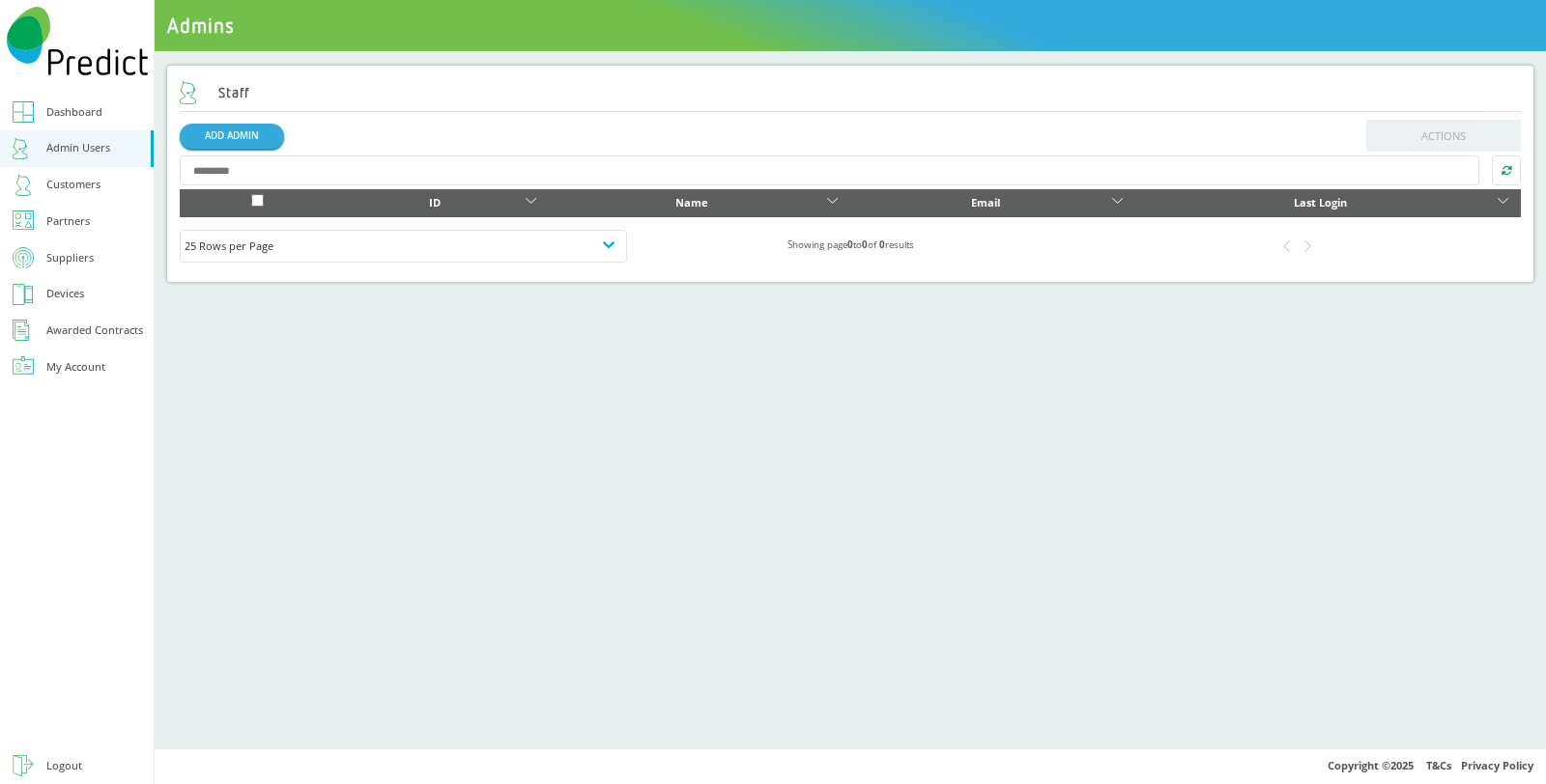
click at [72, 263] on div "Suppliers" at bounding box center [70, 258] width 47 height 21
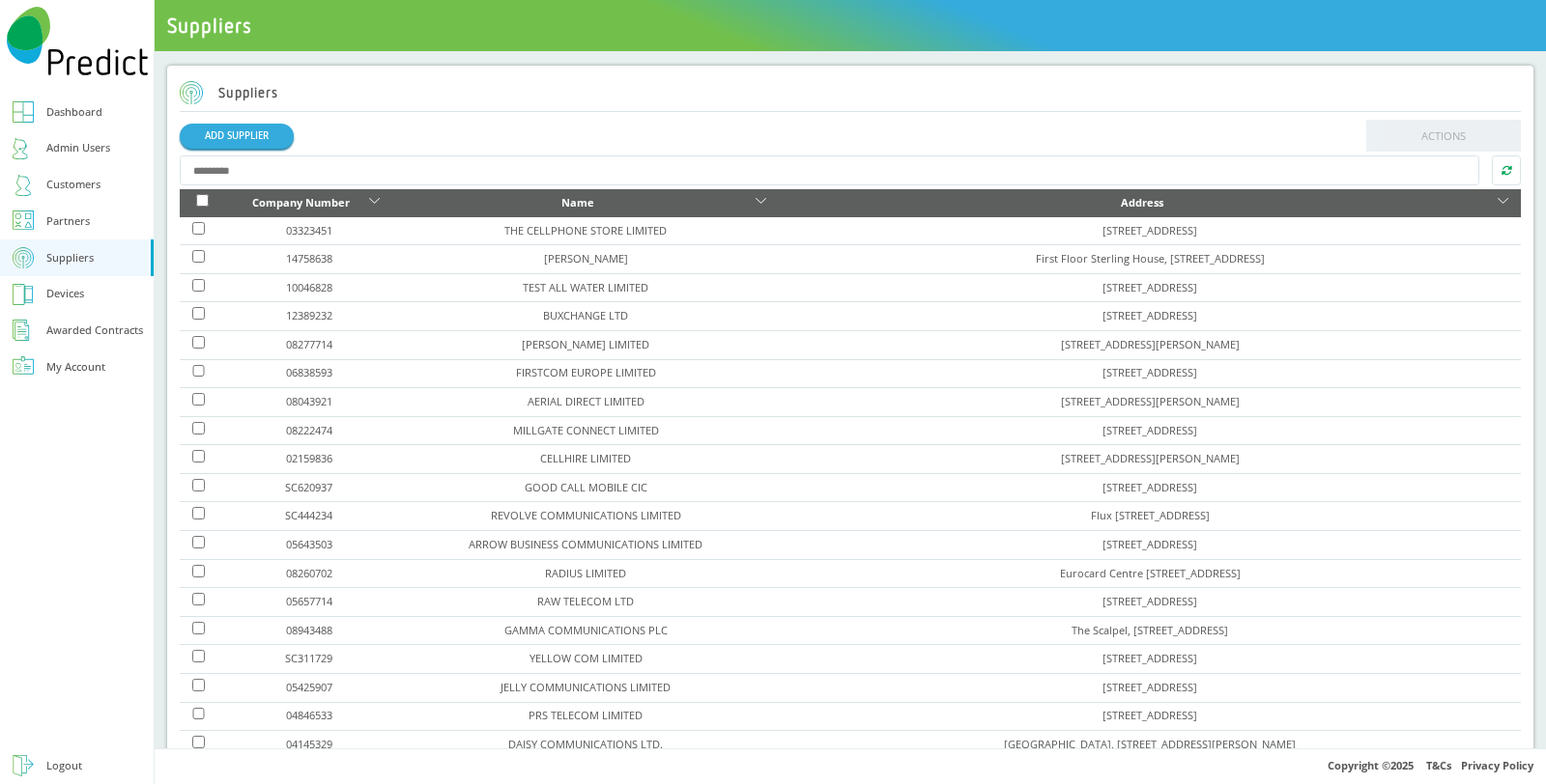
click at [78, 182] on div "Customers" at bounding box center [73, 184] width 54 height 21
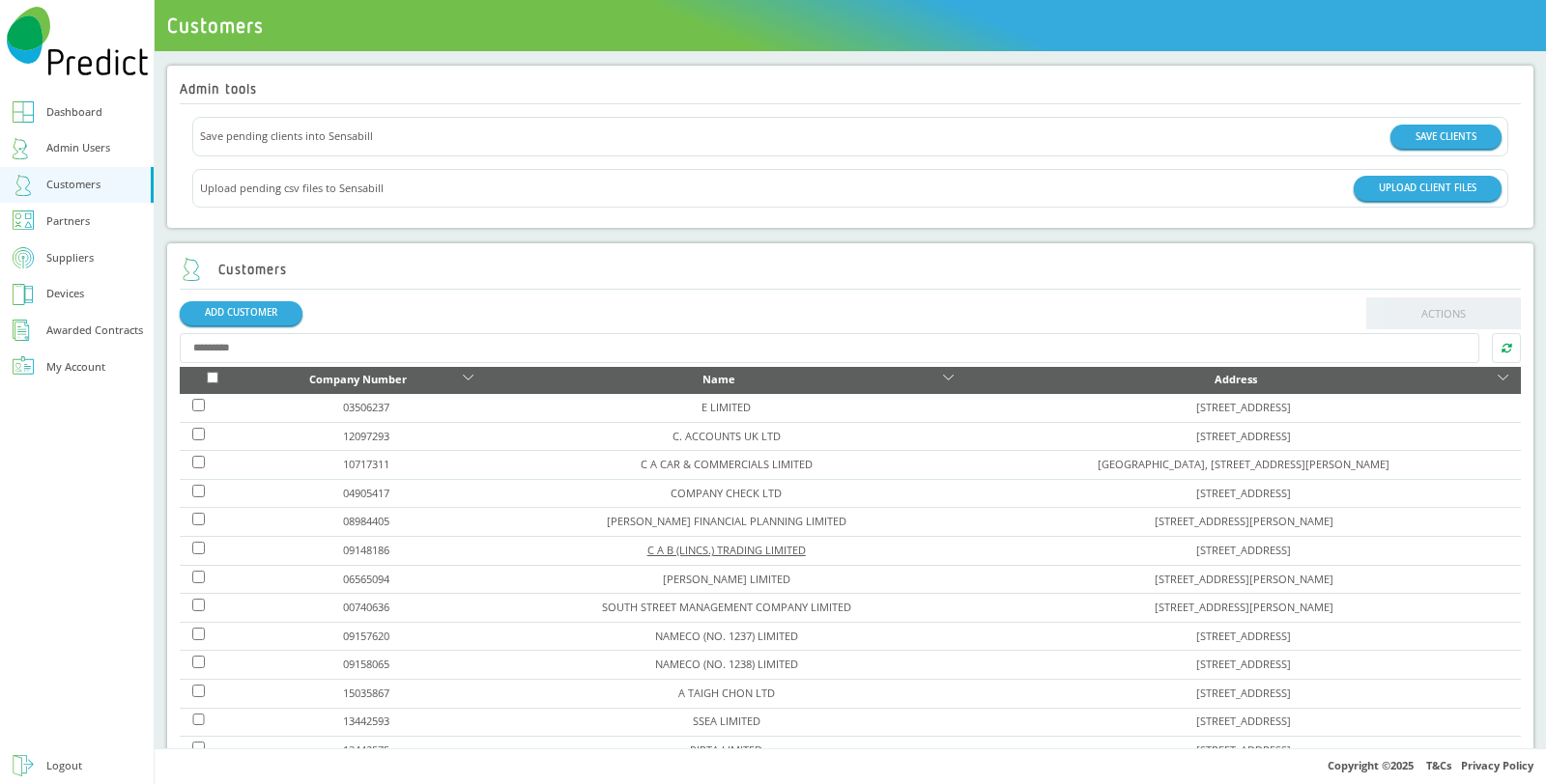
click at [649, 548] on link "C A B (LINCS.) TRADING LIMITED" at bounding box center [726, 549] width 158 height 15
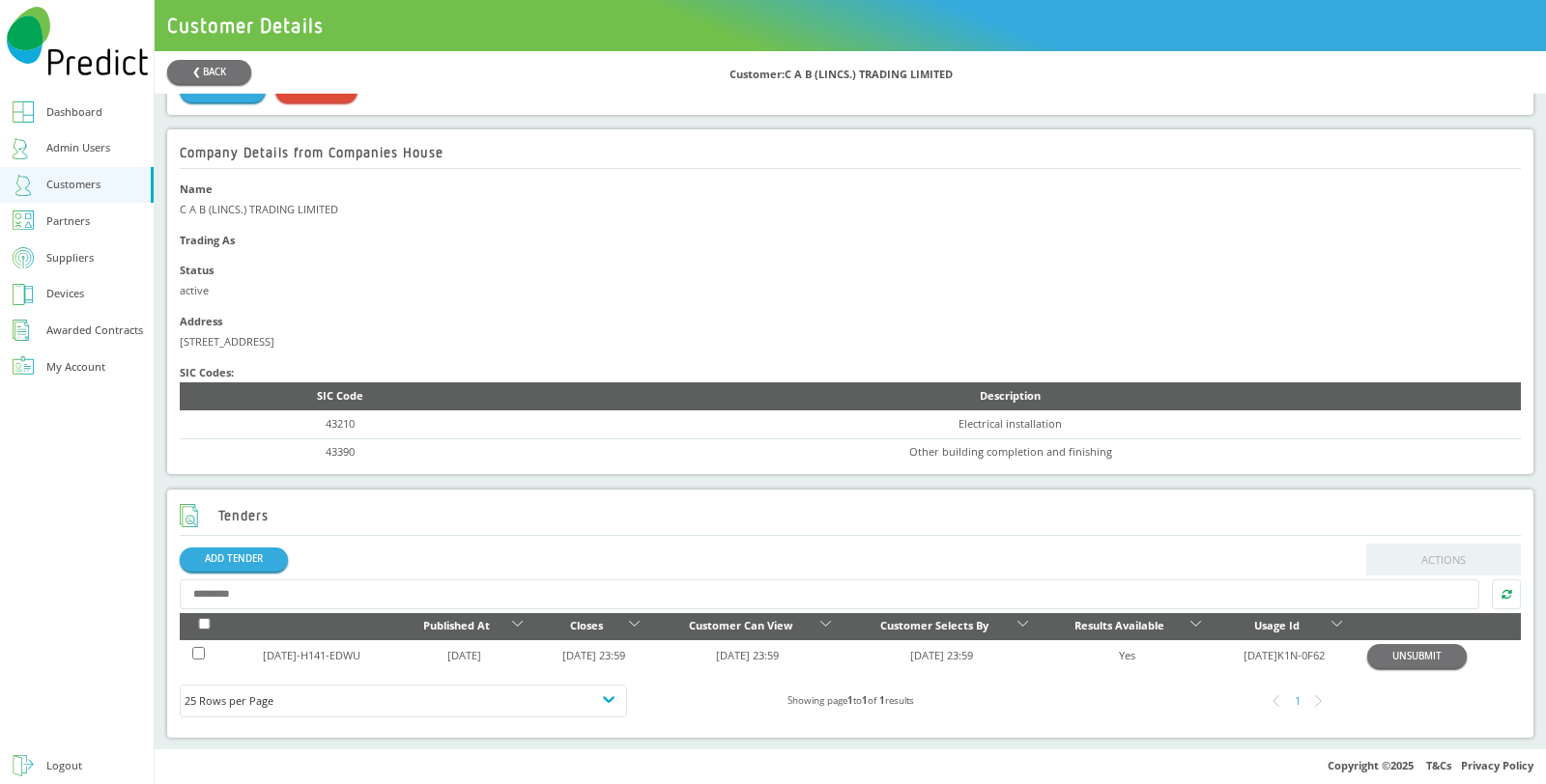
scroll to position [429, 0]
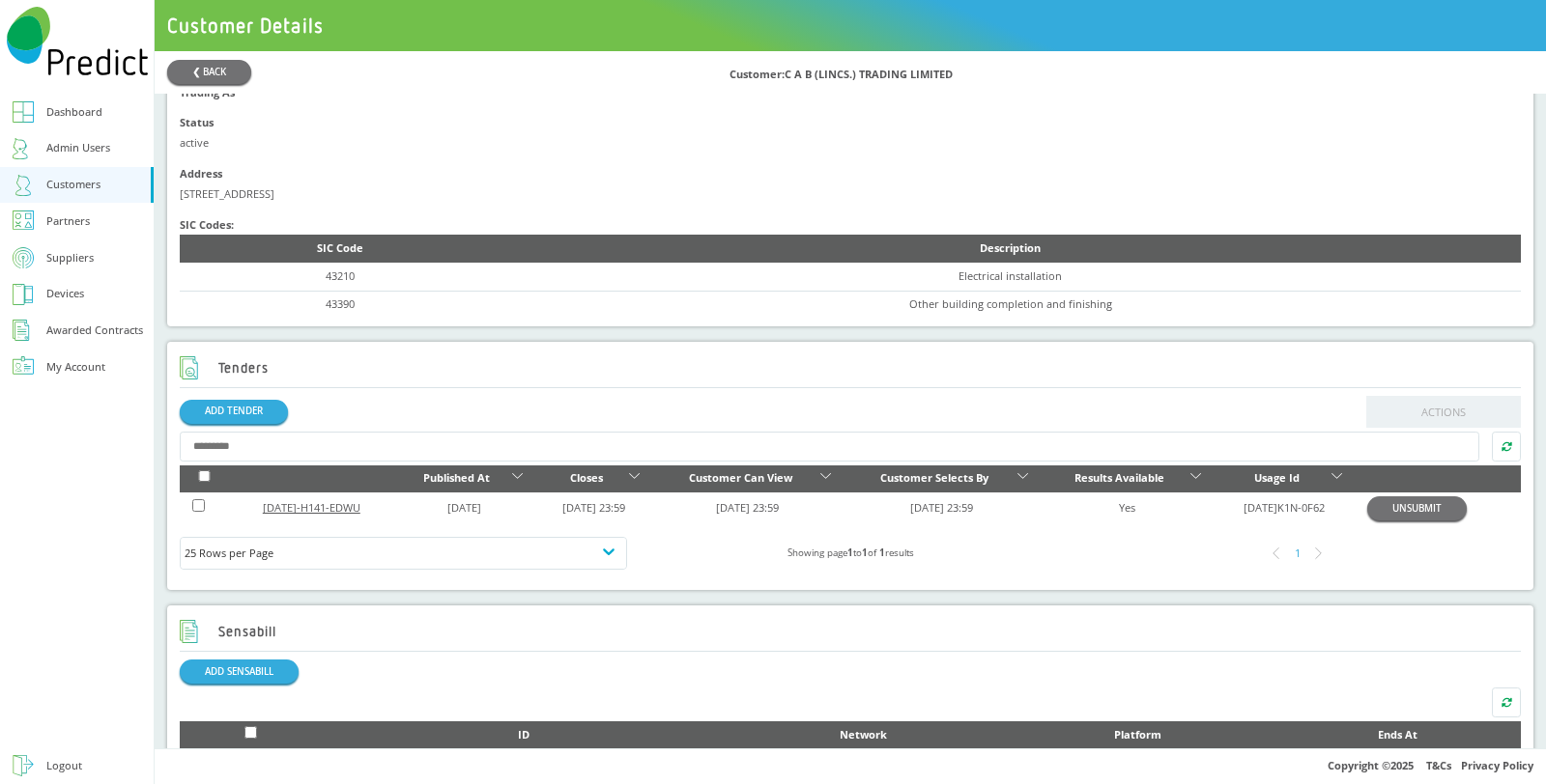
click at [306, 514] on link "[DATE]-H141-EDWU" at bounding box center [311, 507] width 97 height 15
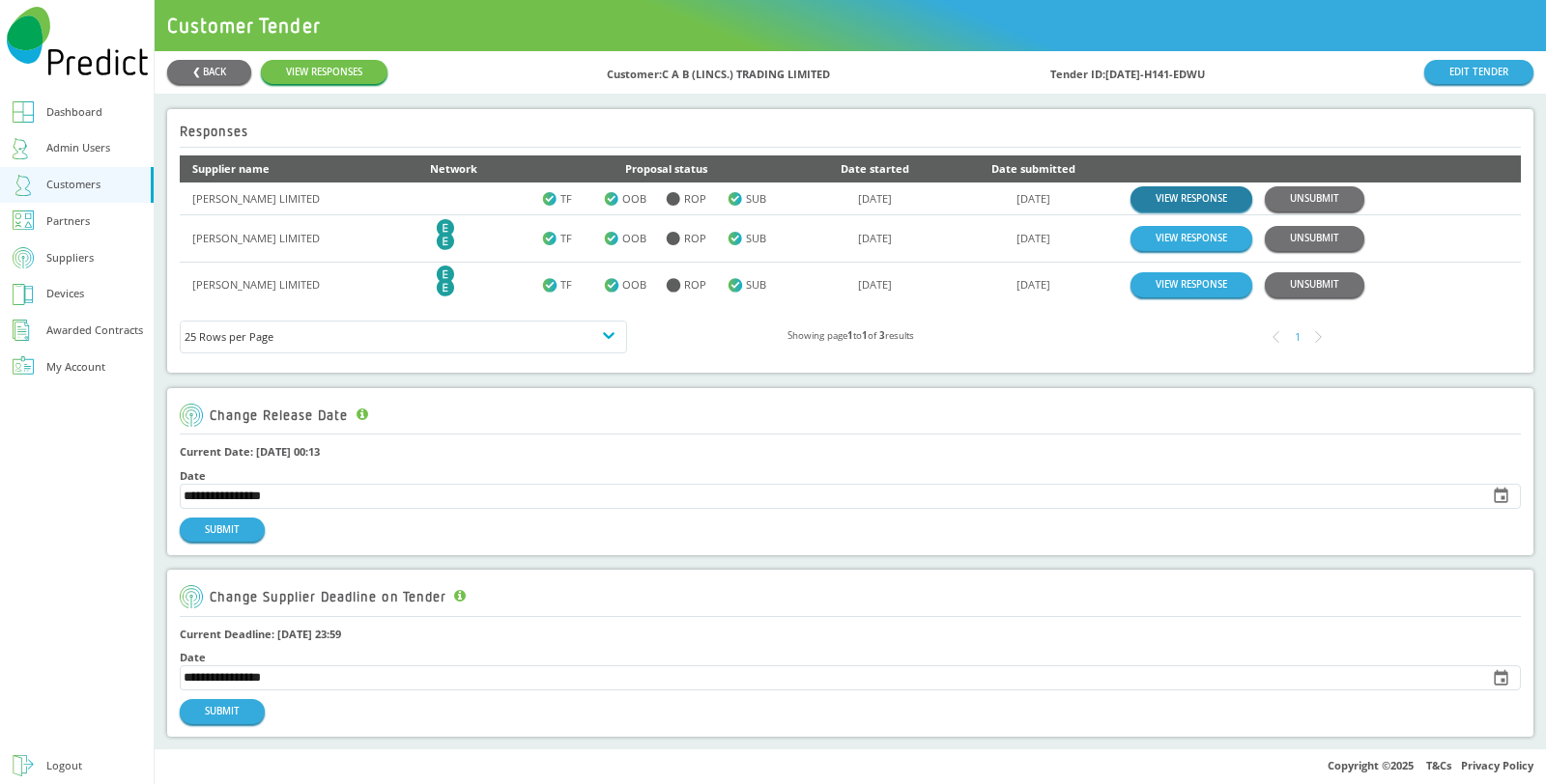
click at [1194, 200] on link "VIEW RESPONSE" at bounding box center [1192, 198] width 122 height 25
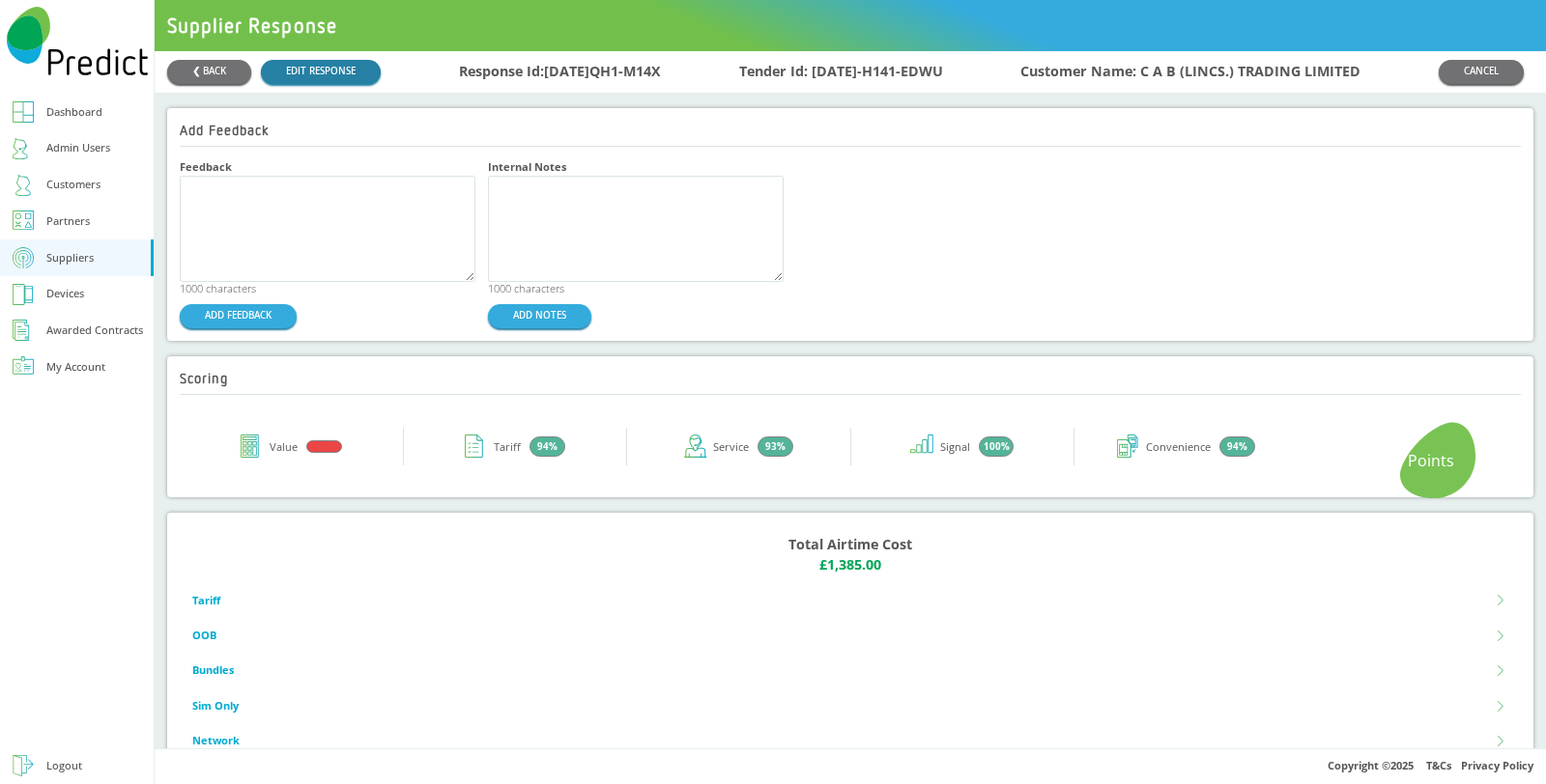
click at [312, 69] on link "EDIT RESPONSE" at bounding box center [321, 72] width 120 height 25
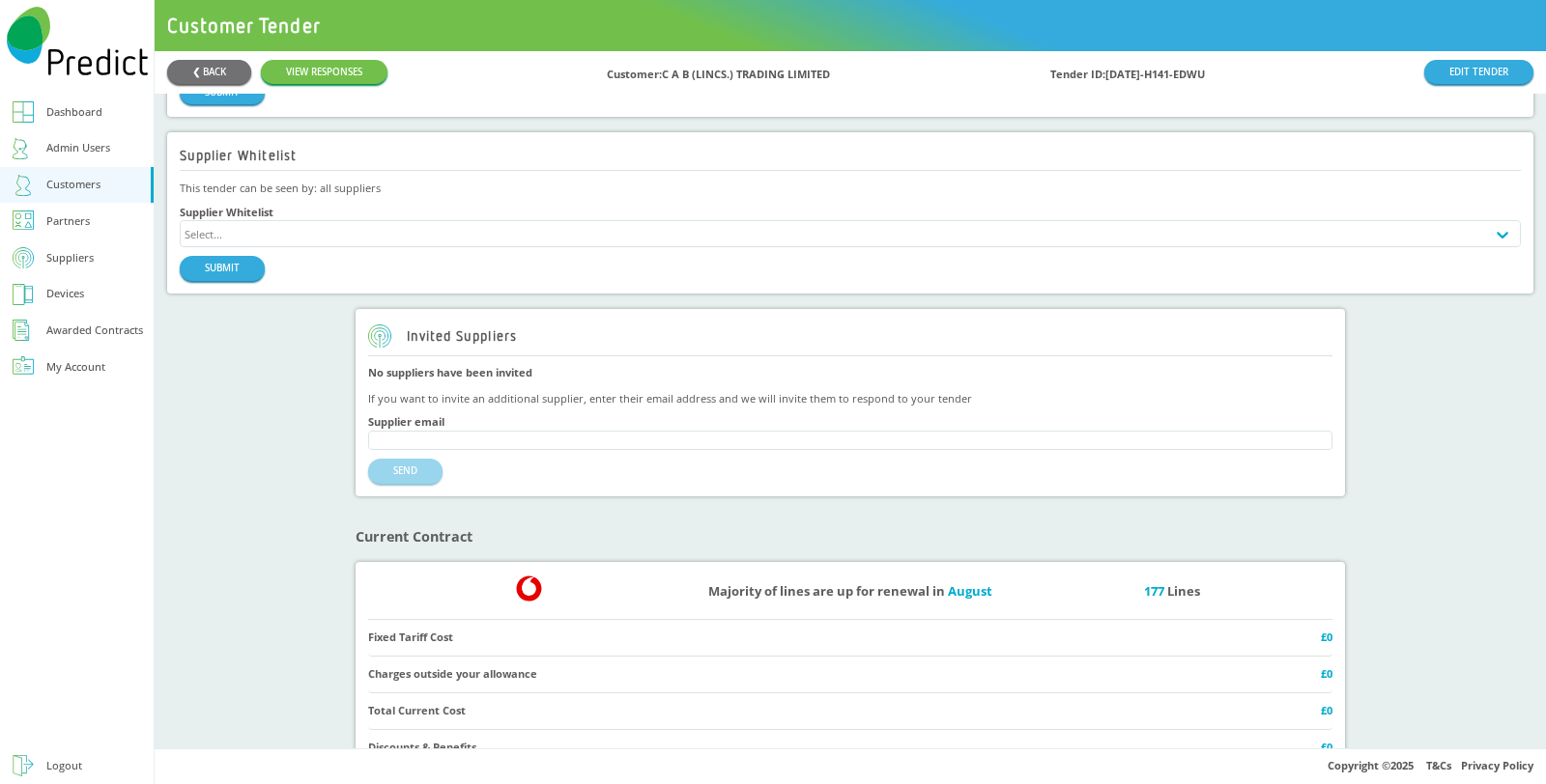
scroll to position [1609, 0]
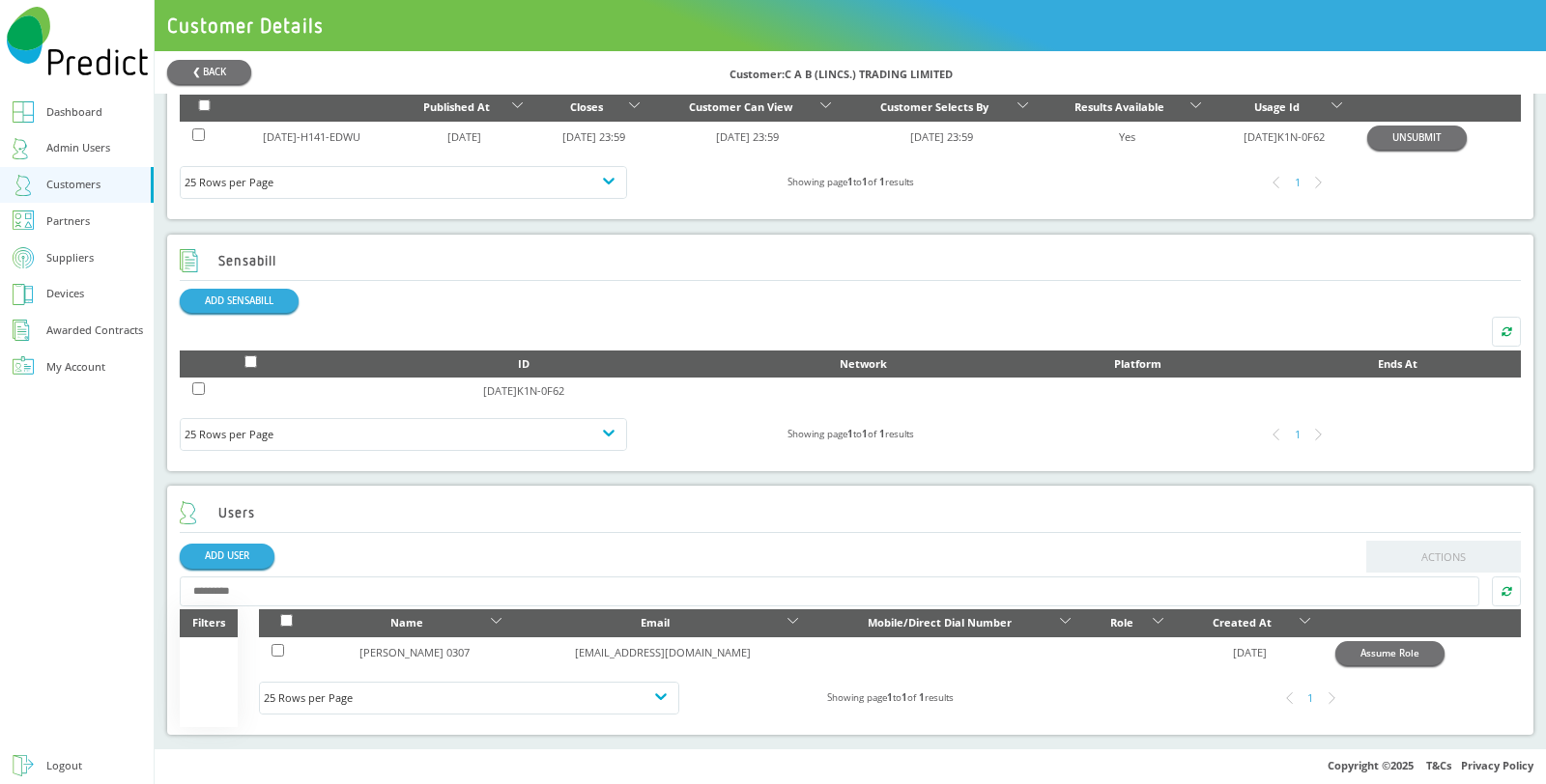
scroll to position [799, 0]
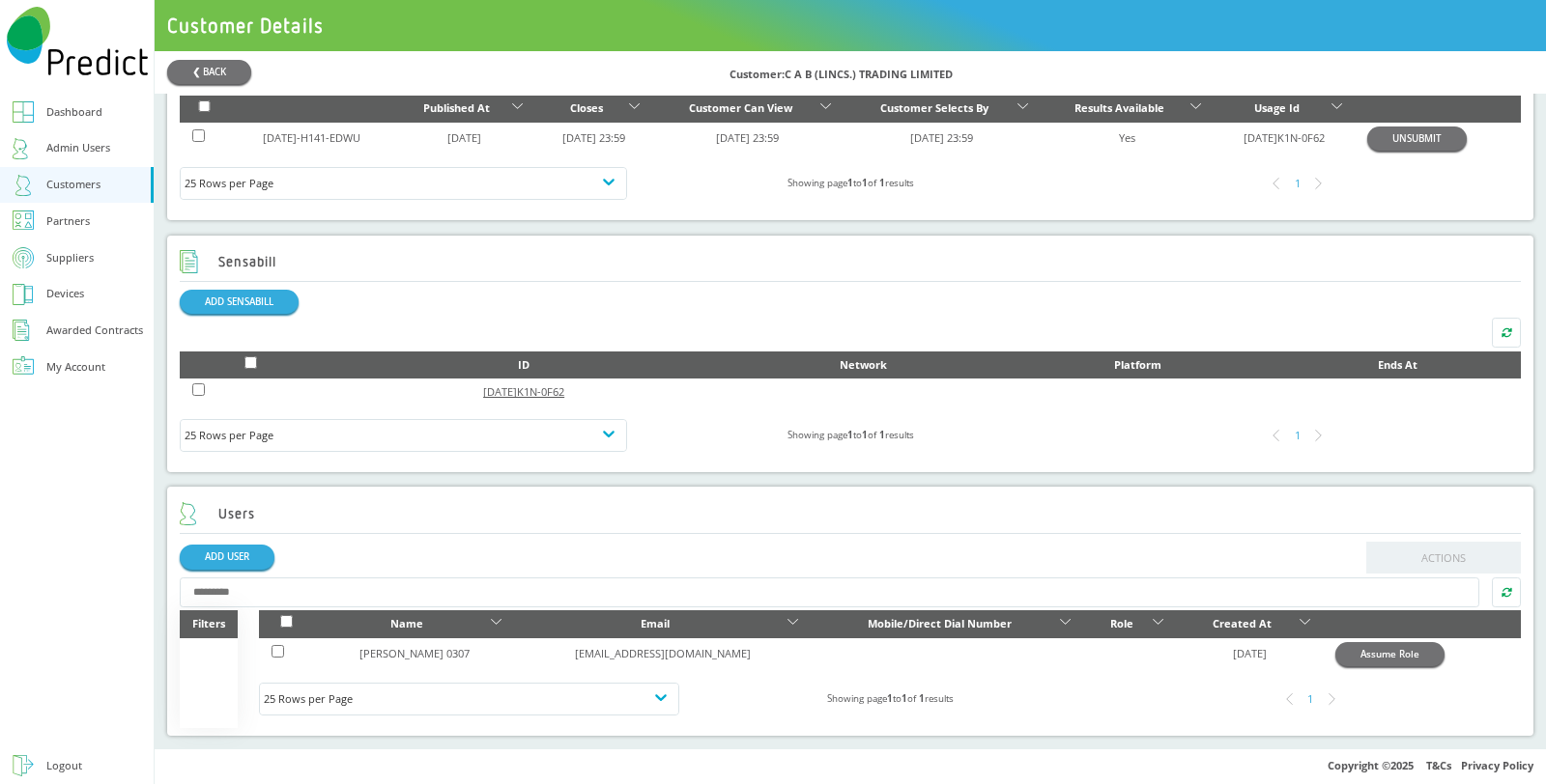
click at [564, 394] on link "[DATE]K1N-0F62" at bounding box center [523, 392] width 81 height 15
